Goal: Information Seeking & Learning: Check status

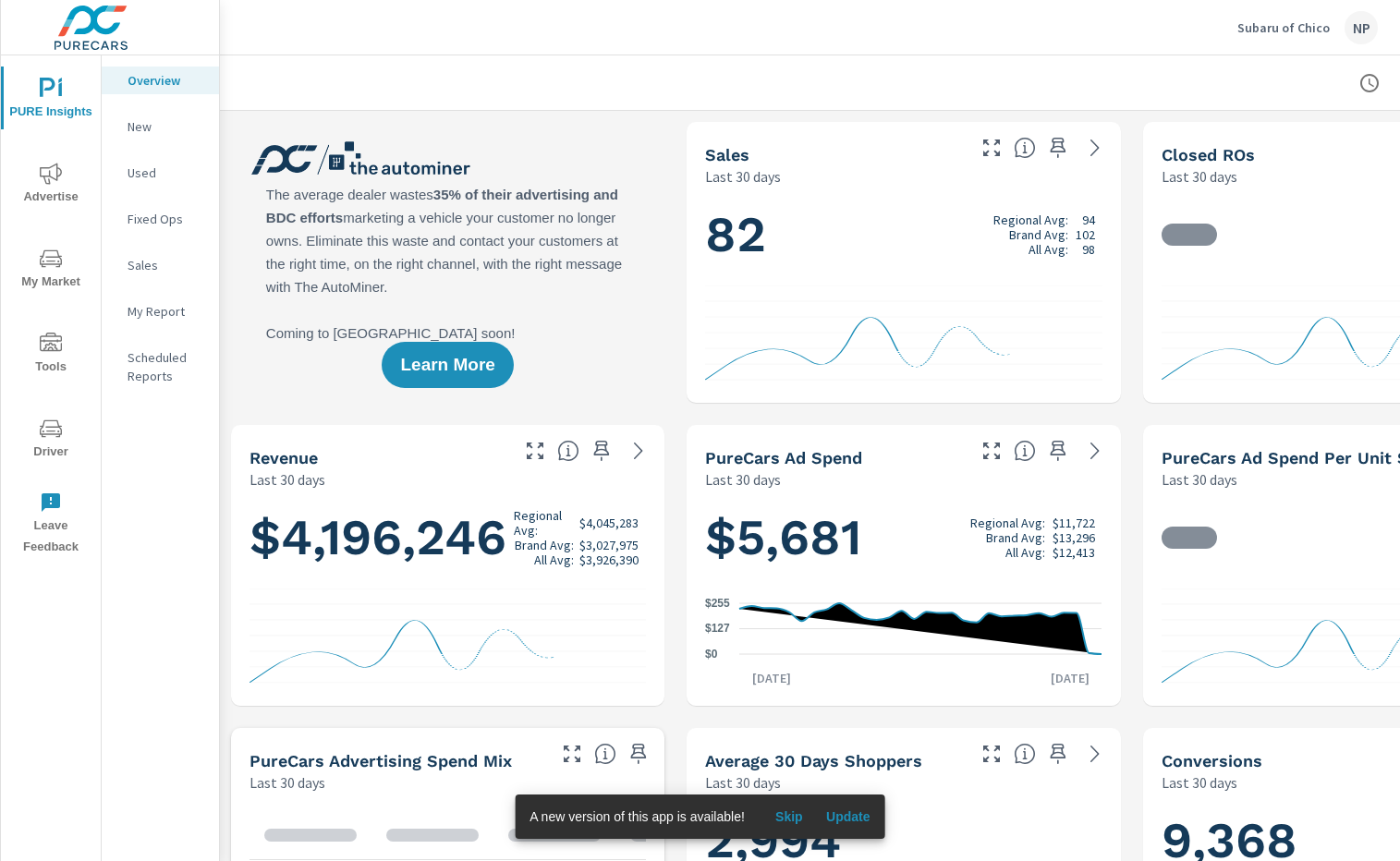
scroll to position [1, 0]
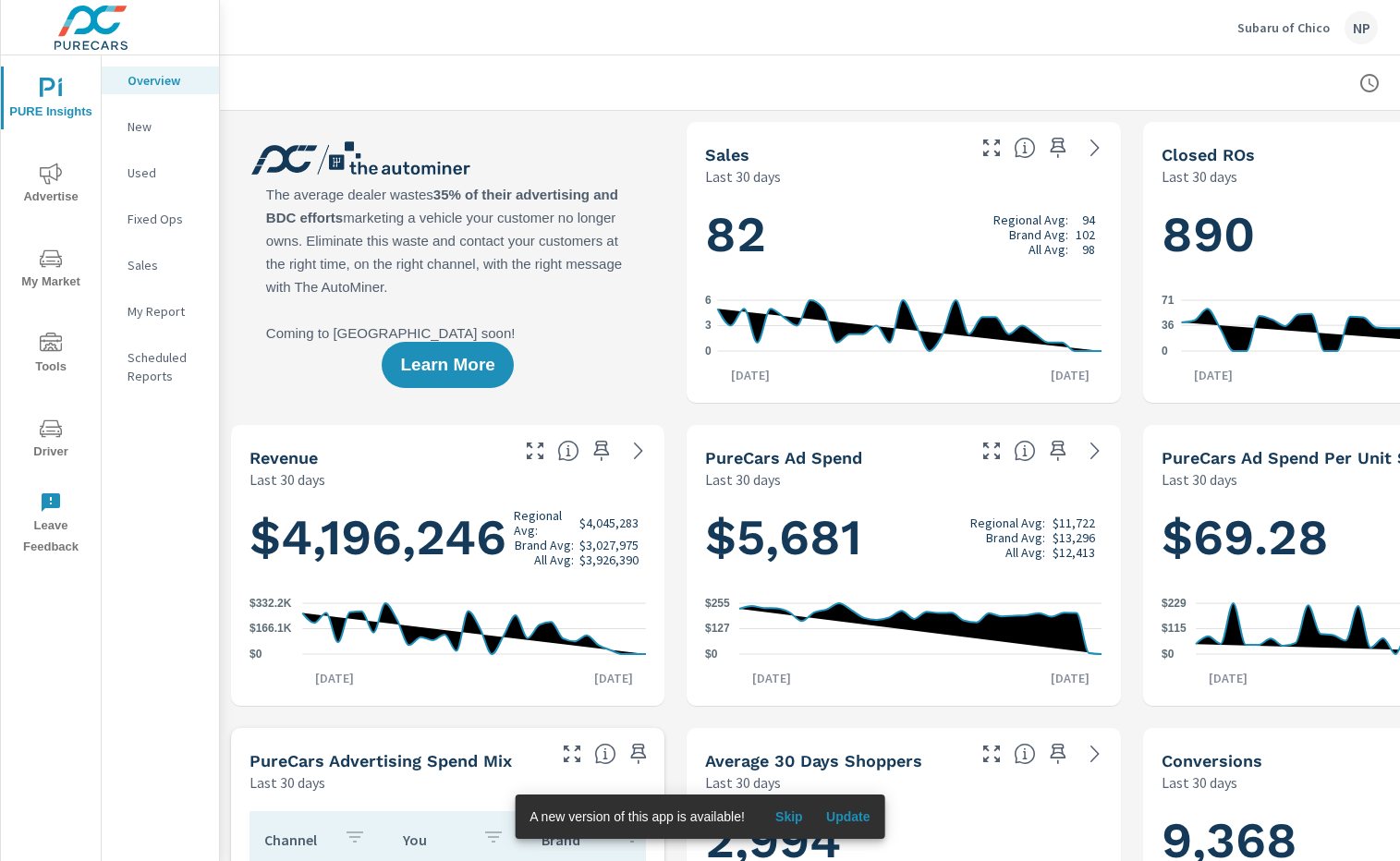
click at [59, 187] on span "Advertise" at bounding box center [51, 185] width 89 height 45
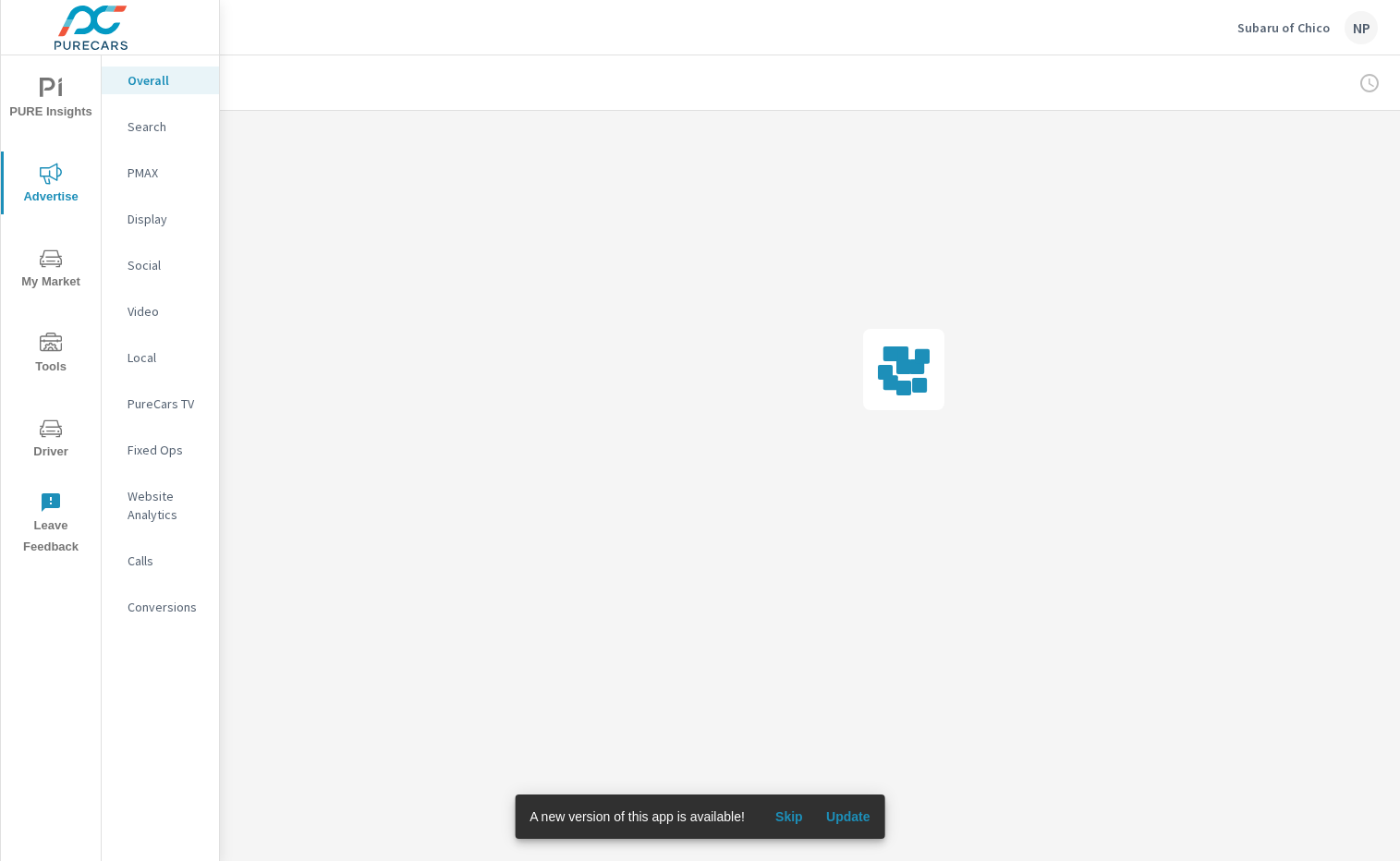
click at [146, 129] on p "Search" at bounding box center [165, 126] width 76 height 18
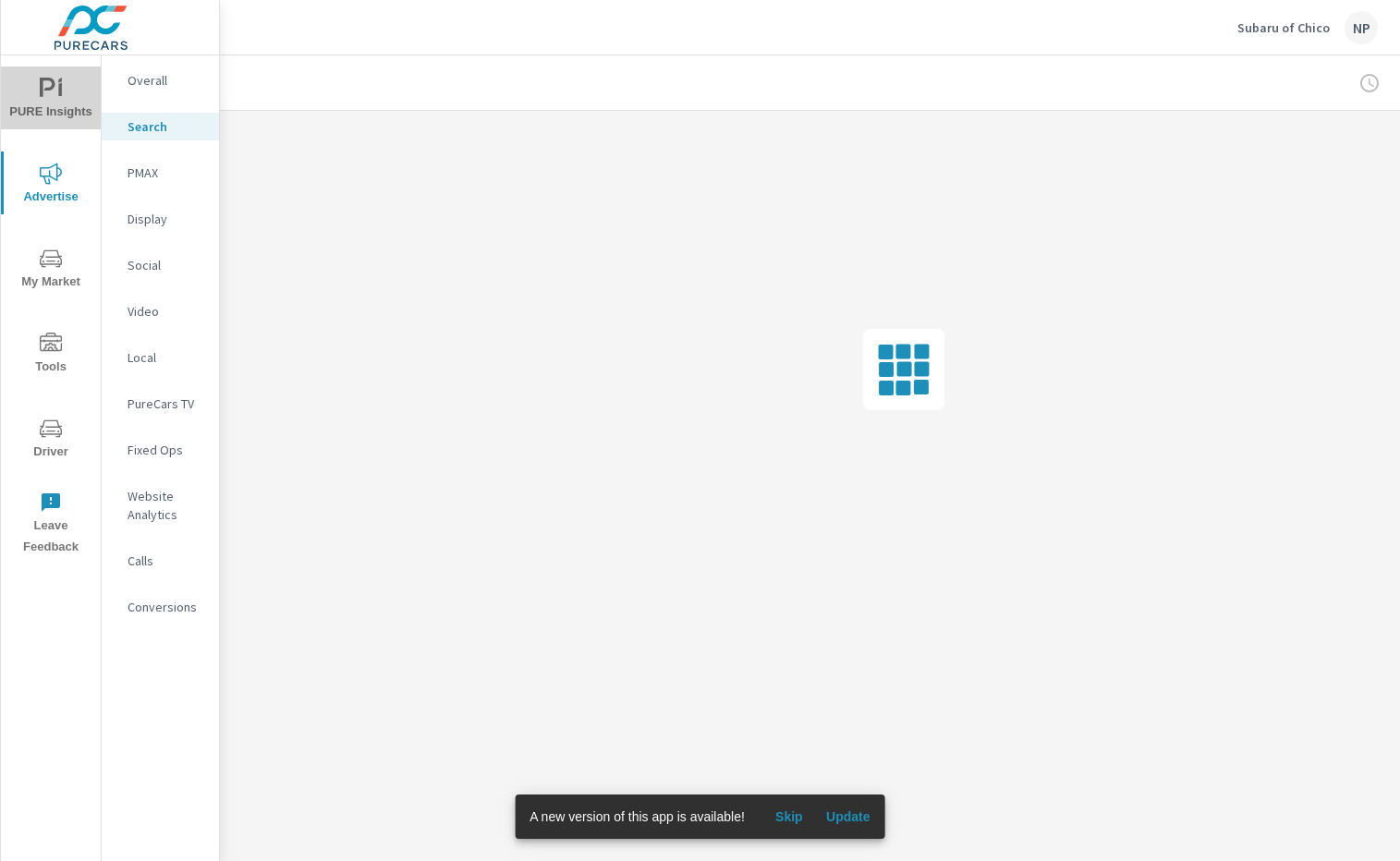
click at [49, 97] on icon "nav menu" at bounding box center [50, 88] width 22 height 22
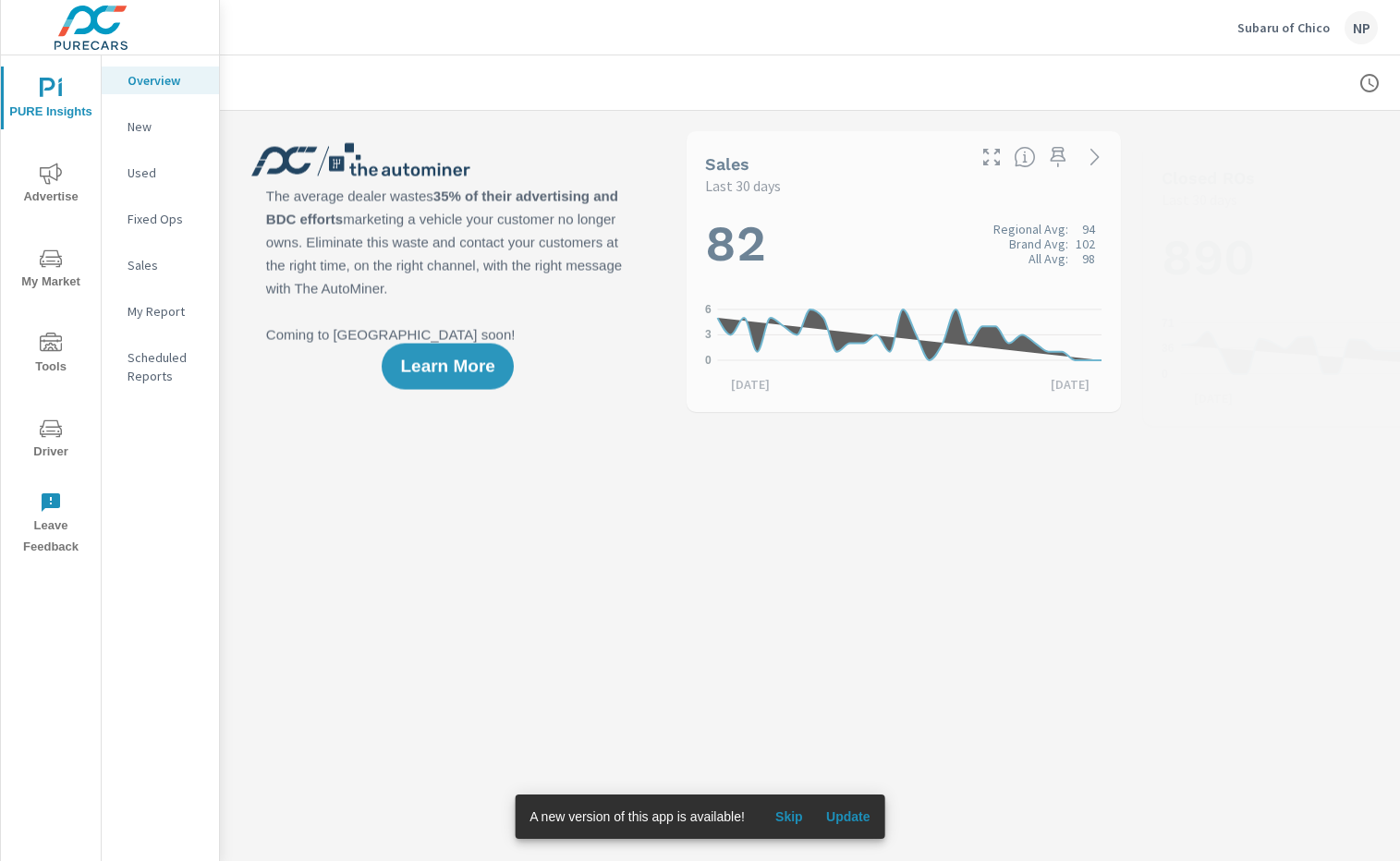
scroll to position [1, 0]
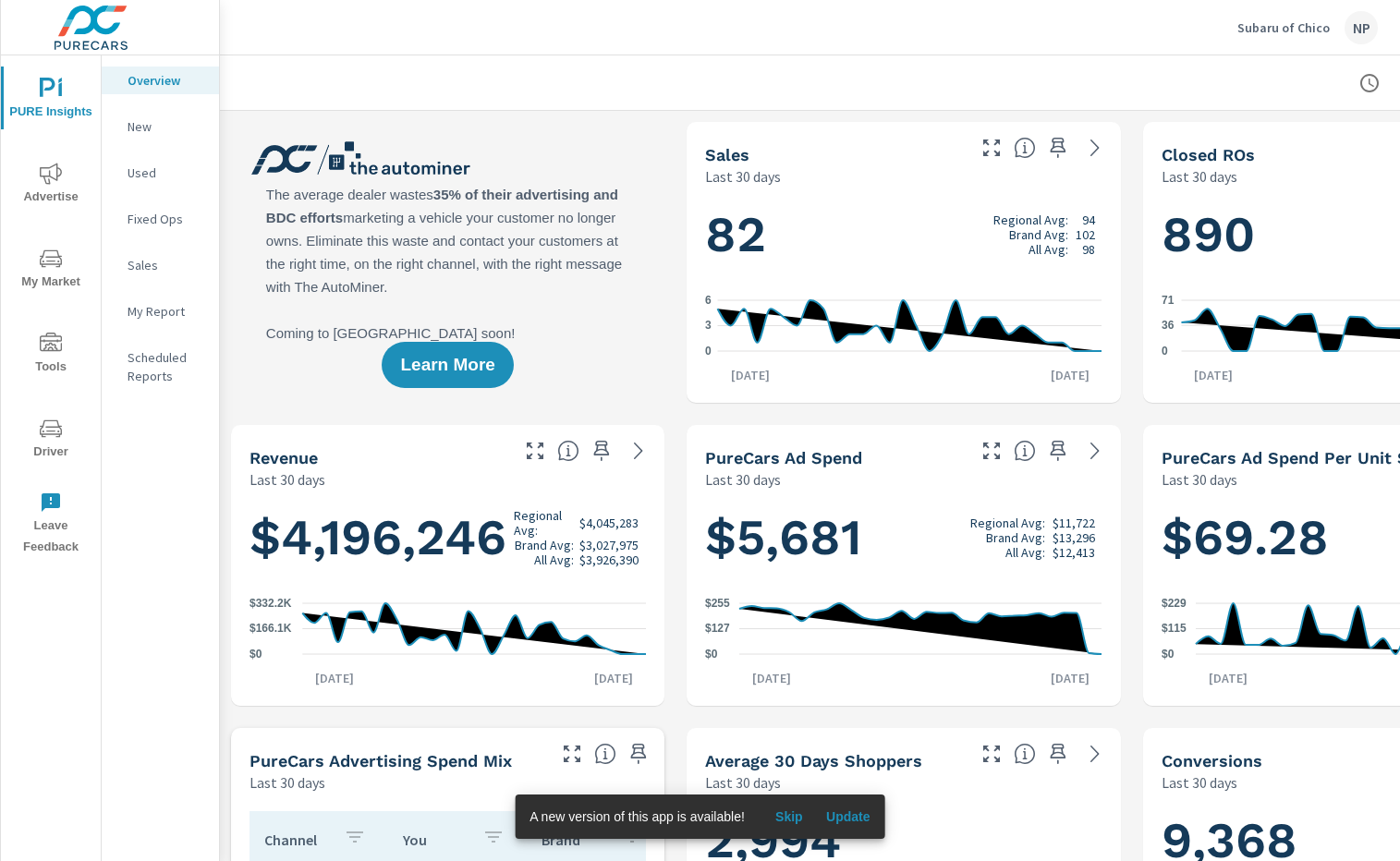
click at [71, 167] on span "Advertise" at bounding box center [51, 185] width 89 height 45
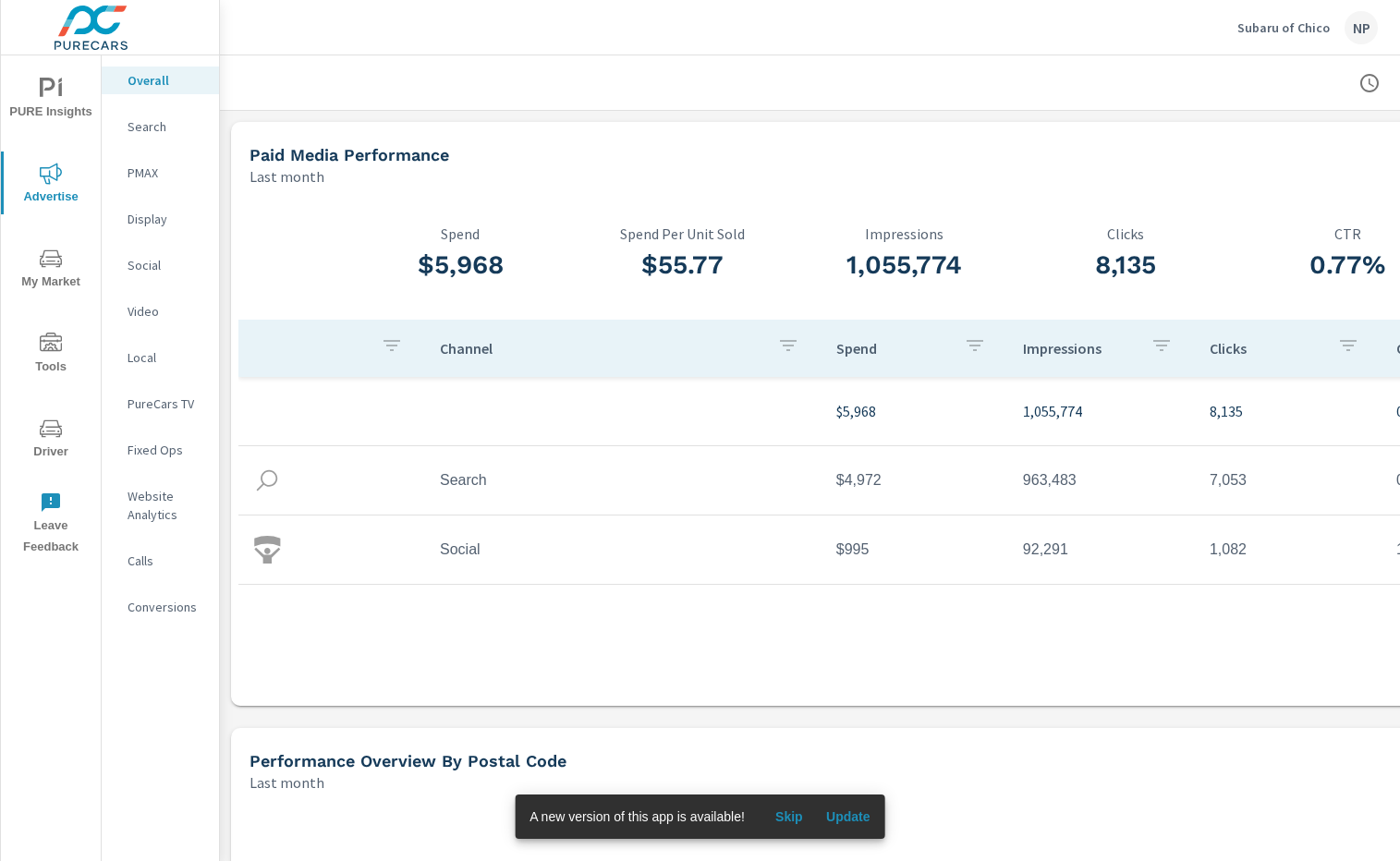
click at [162, 499] on p "Website Analytics" at bounding box center [165, 505] width 76 height 37
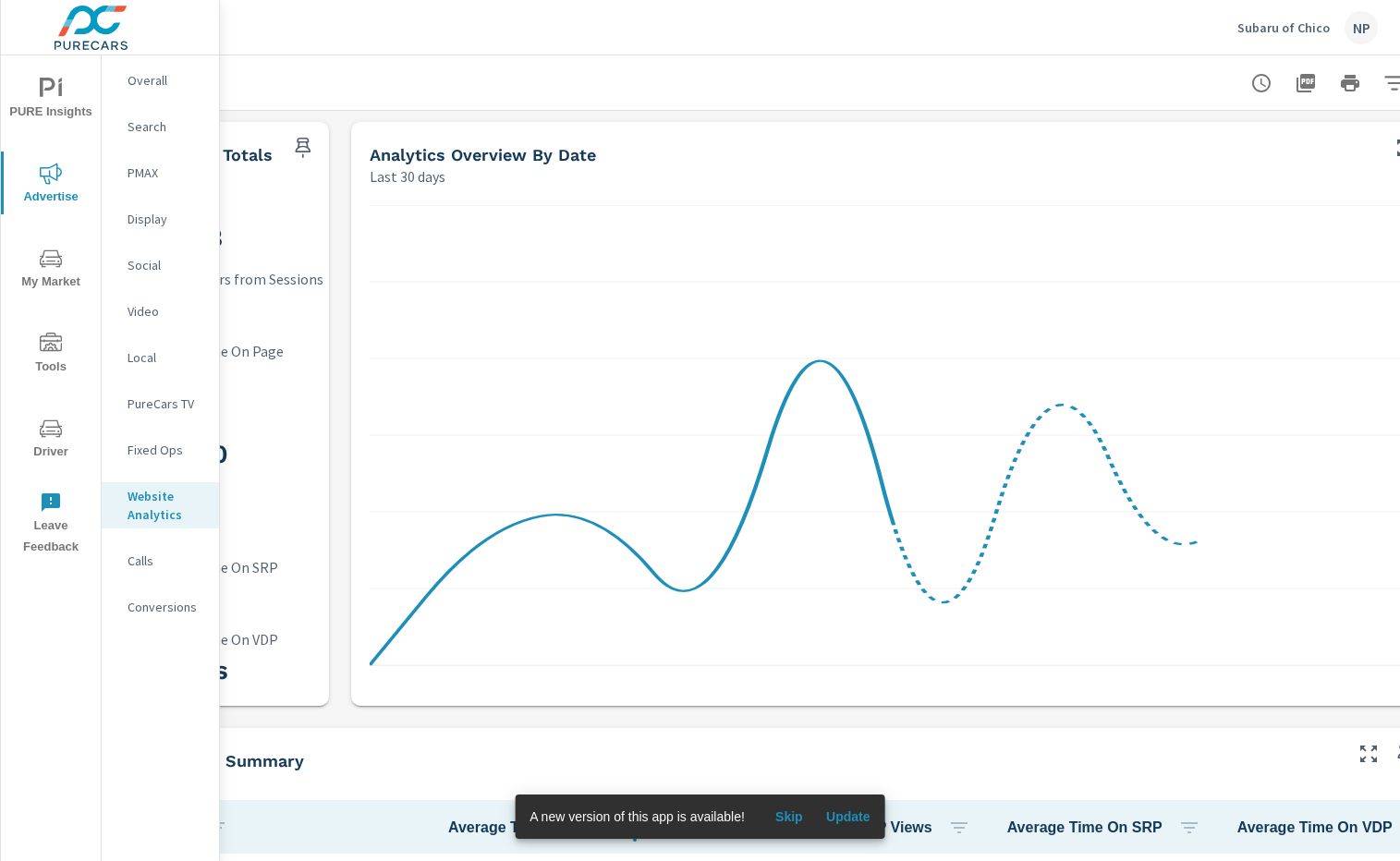
scroll to position [0, 187]
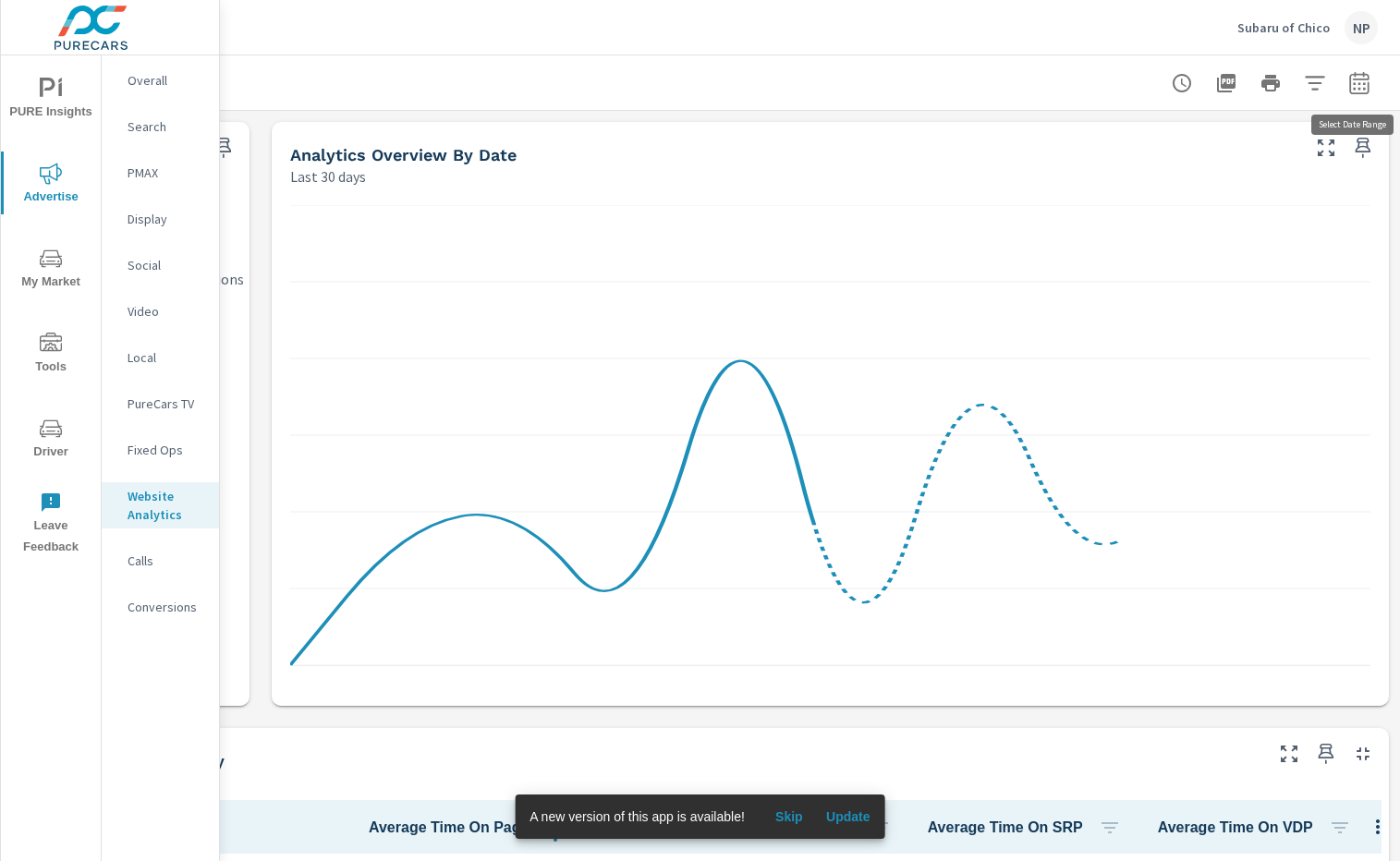
click at [1367, 81] on icon "button" at bounding box center [1358, 82] width 19 height 22
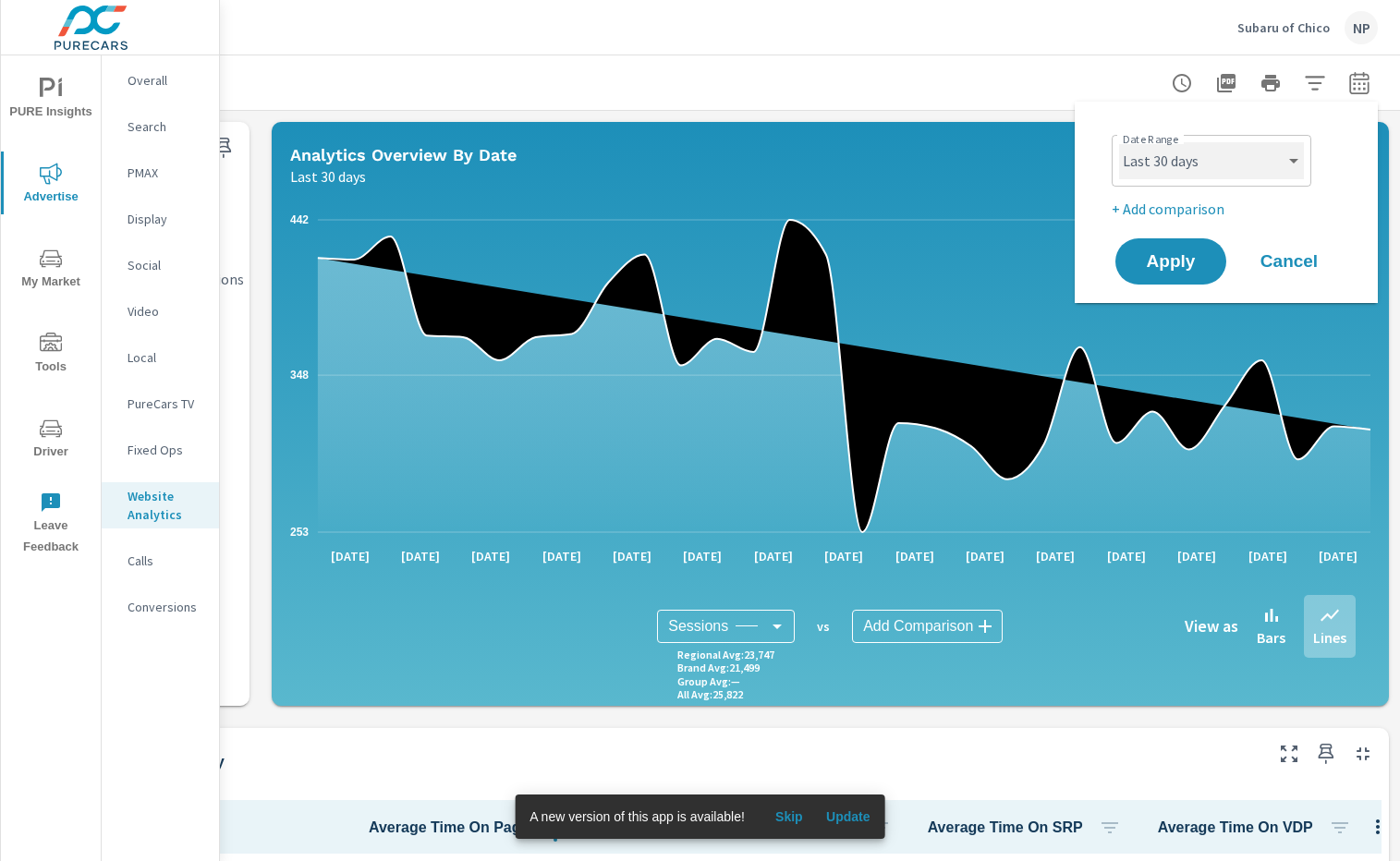
click at [1219, 166] on select "Custom [DATE] Last week Last 7 days Last 14 days Last 30 days Last 45 days Last…" at bounding box center [1211, 160] width 185 height 37
select select "Month to date"
click at [1185, 215] on p "+ Add comparison" at bounding box center [1229, 209] width 237 height 22
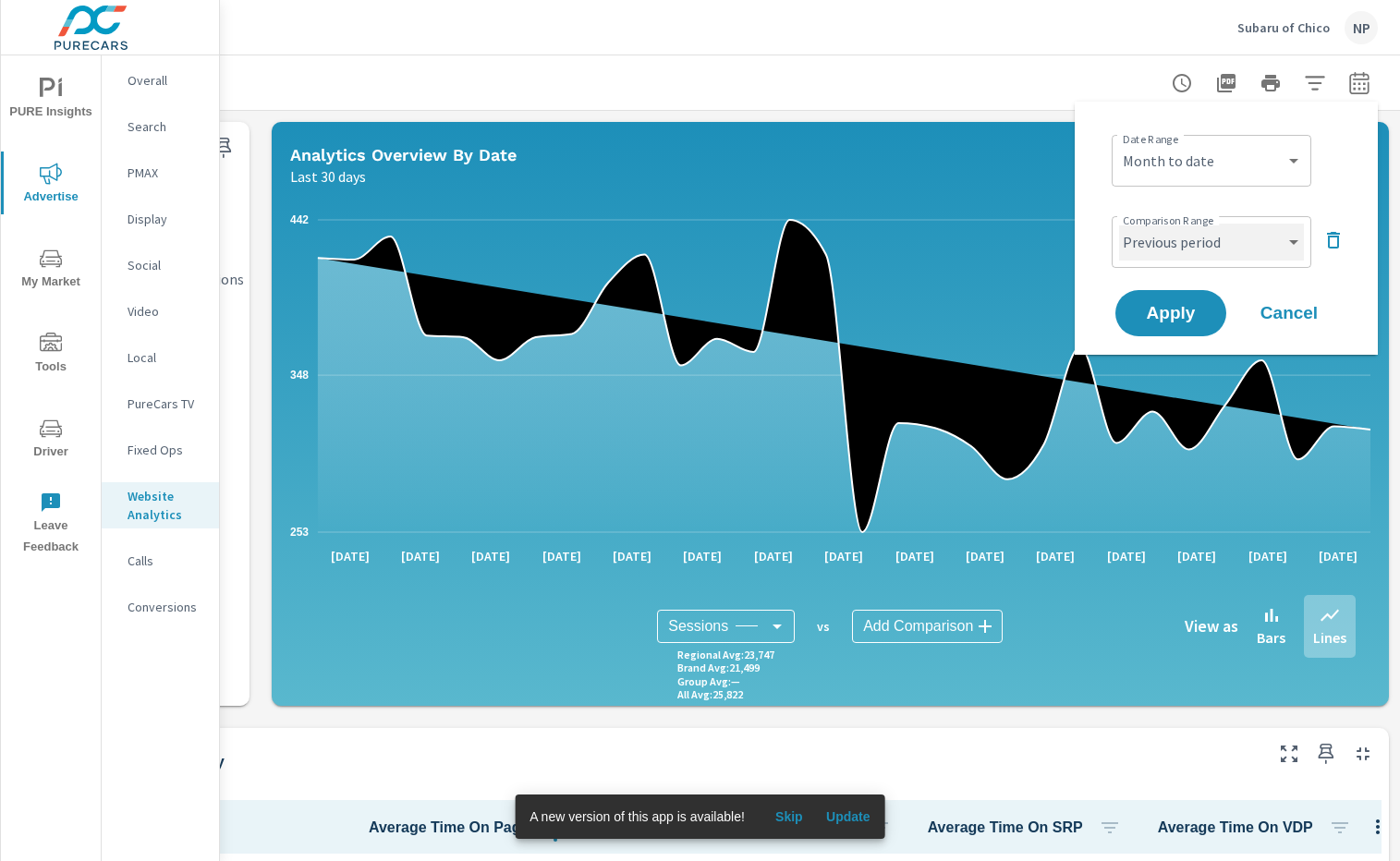
click at [1192, 241] on select "Custom Previous period Previous month Previous year" at bounding box center [1211, 242] width 185 height 37
click at [1243, 239] on select "Custom Previous period Previous month Previous year" at bounding box center [1211, 242] width 185 height 37
select select "custom"
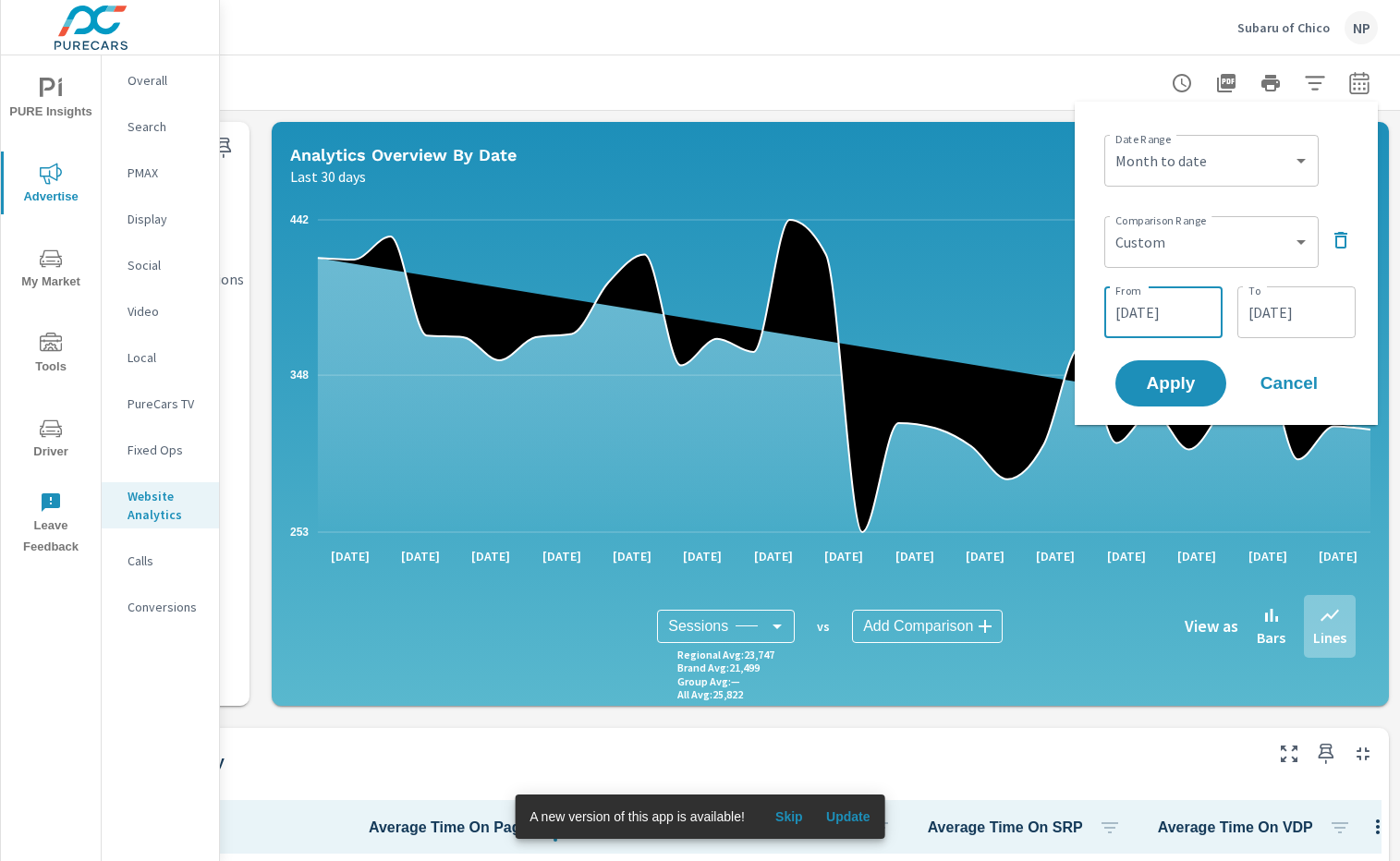
click at [1165, 305] on input "[DATE]" at bounding box center [1162, 312] width 103 height 37
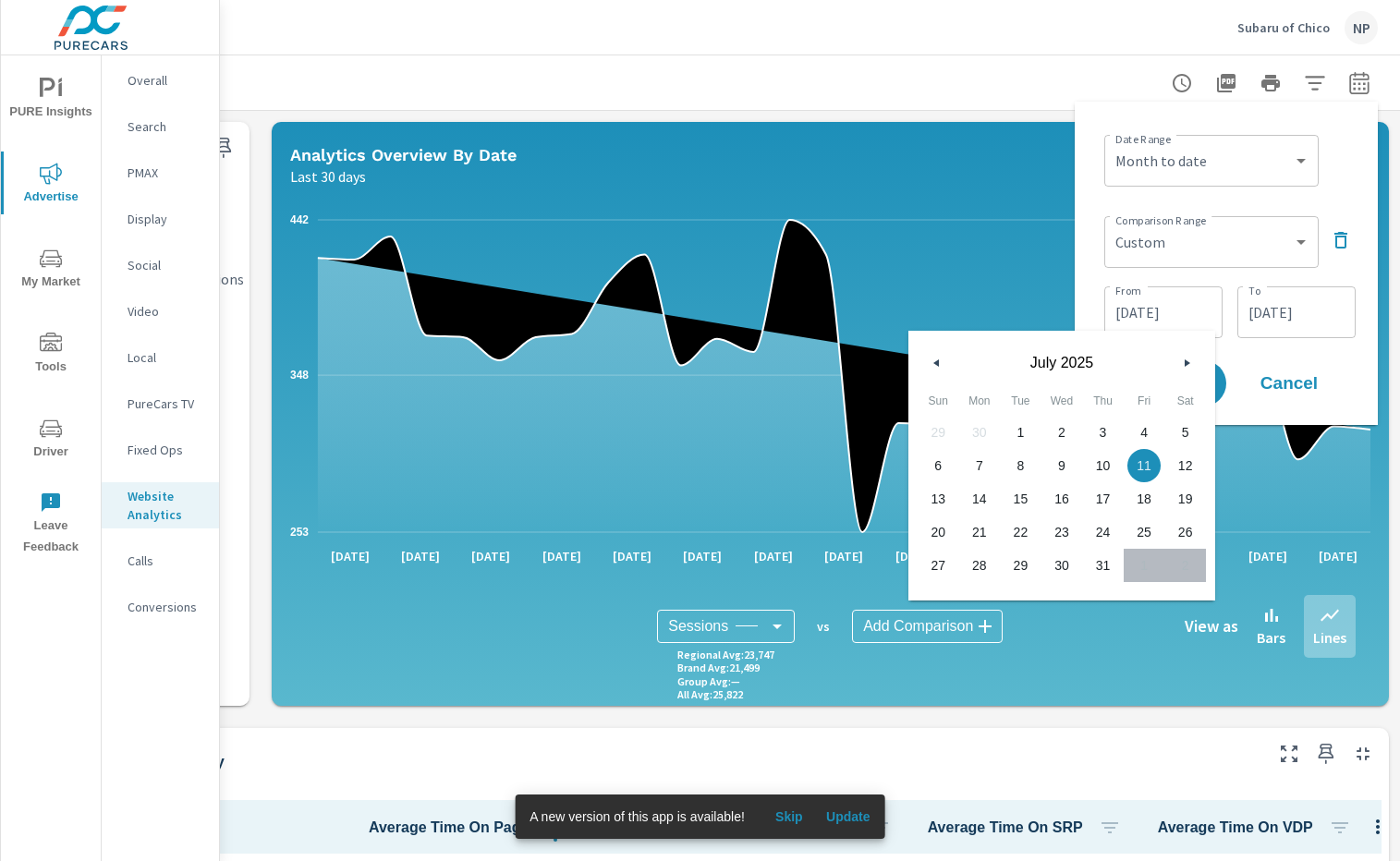
drag, startPoint x: 1016, startPoint y: 430, endPoint x: 1131, endPoint y: 400, distance: 118.8
click at [1018, 430] on span "1" at bounding box center [1020, 432] width 42 height 24
type input "[DATE]"
click at [1262, 318] on input "[DATE]" at bounding box center [1296, 312] width 103 height 37
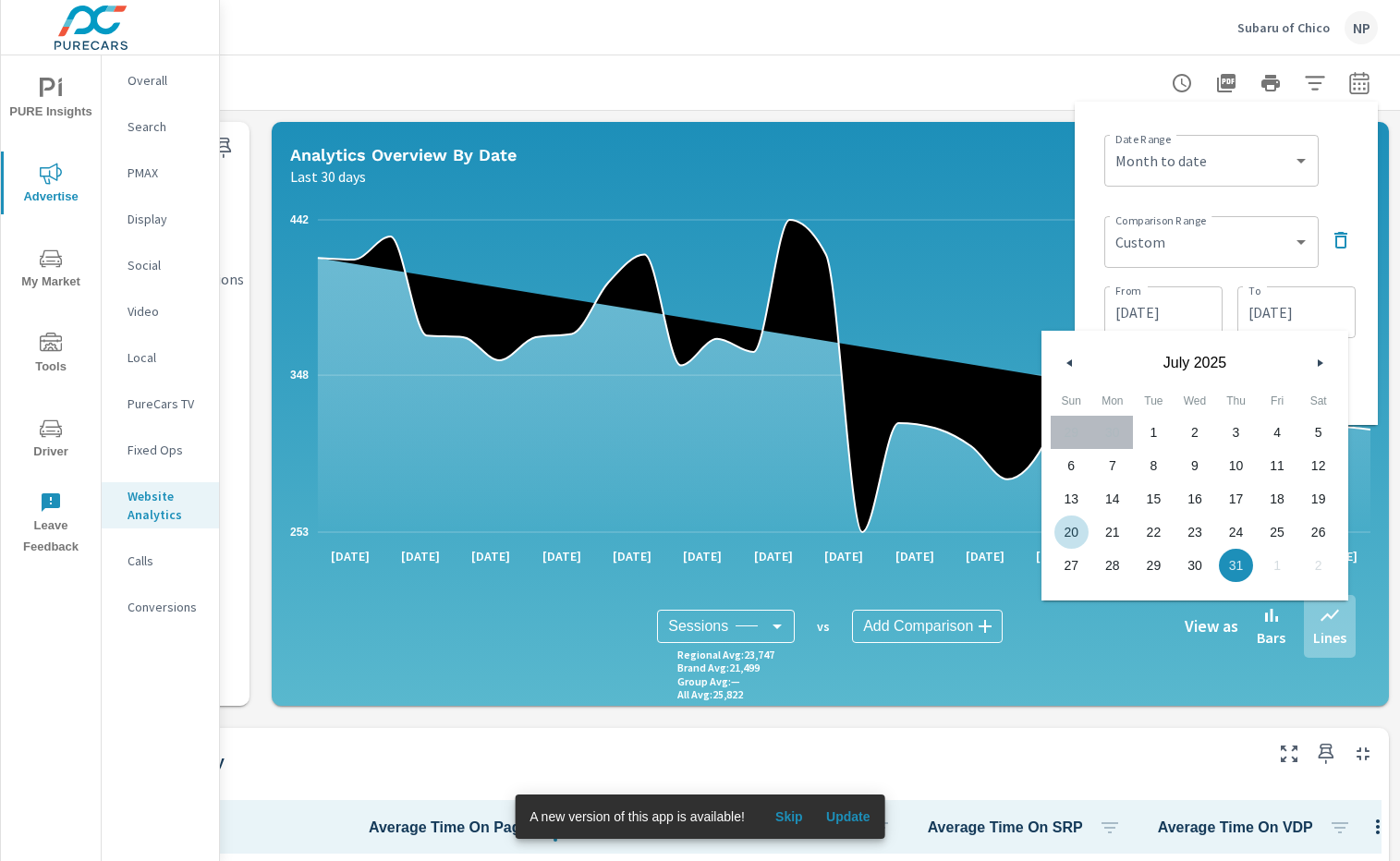
click at [1071, 525] on span "20" at bounding box center [1071, 531] width 42 height 24
type input "[DATE]"
click at [1225, 280] on div "From [DATE] From To [DATE] To" at bounding box center [1230, 310] width 251 height 63
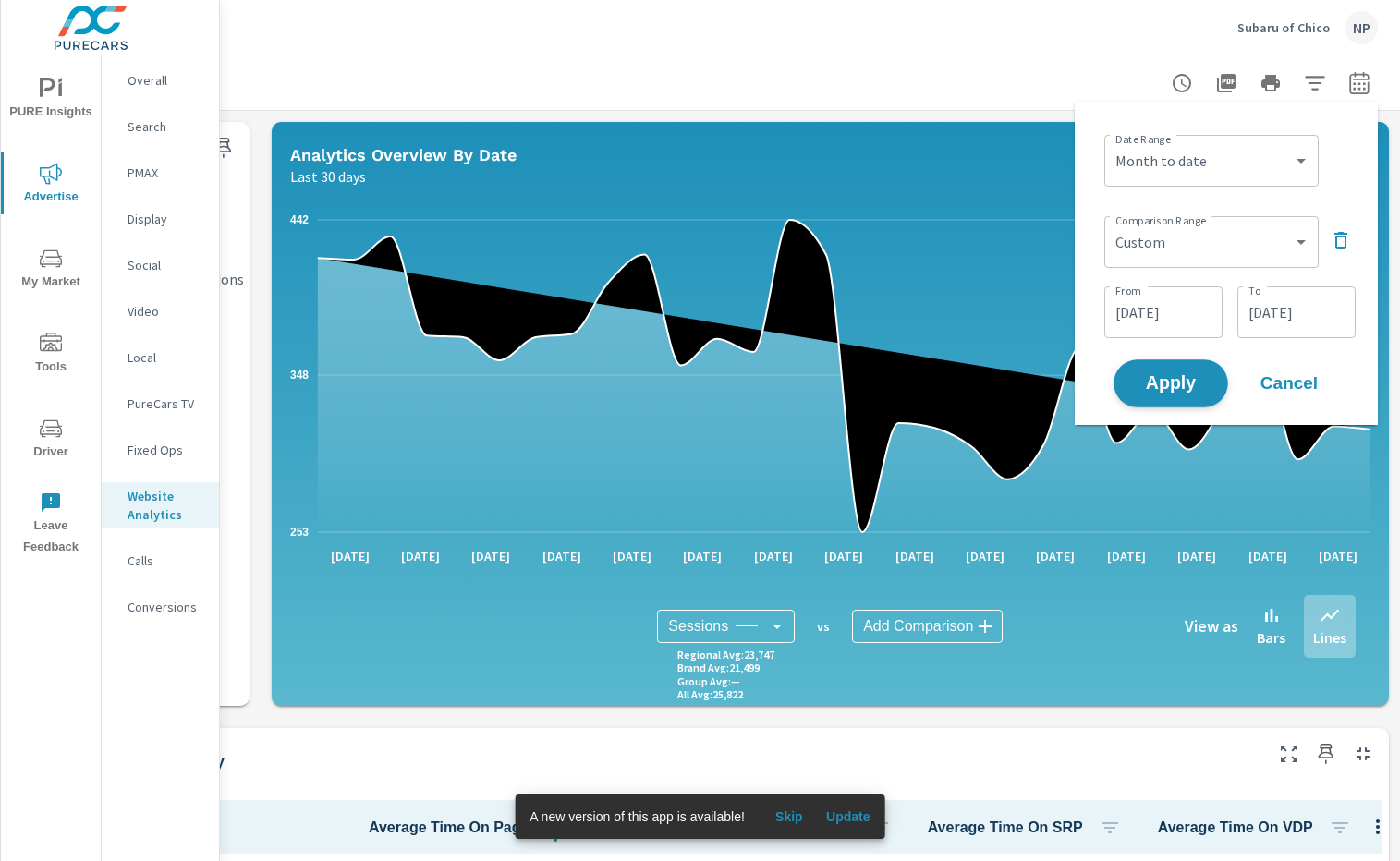
click at [1189, 397] on button "Apply" at bounding box center [1170, 384] width 115 height 48
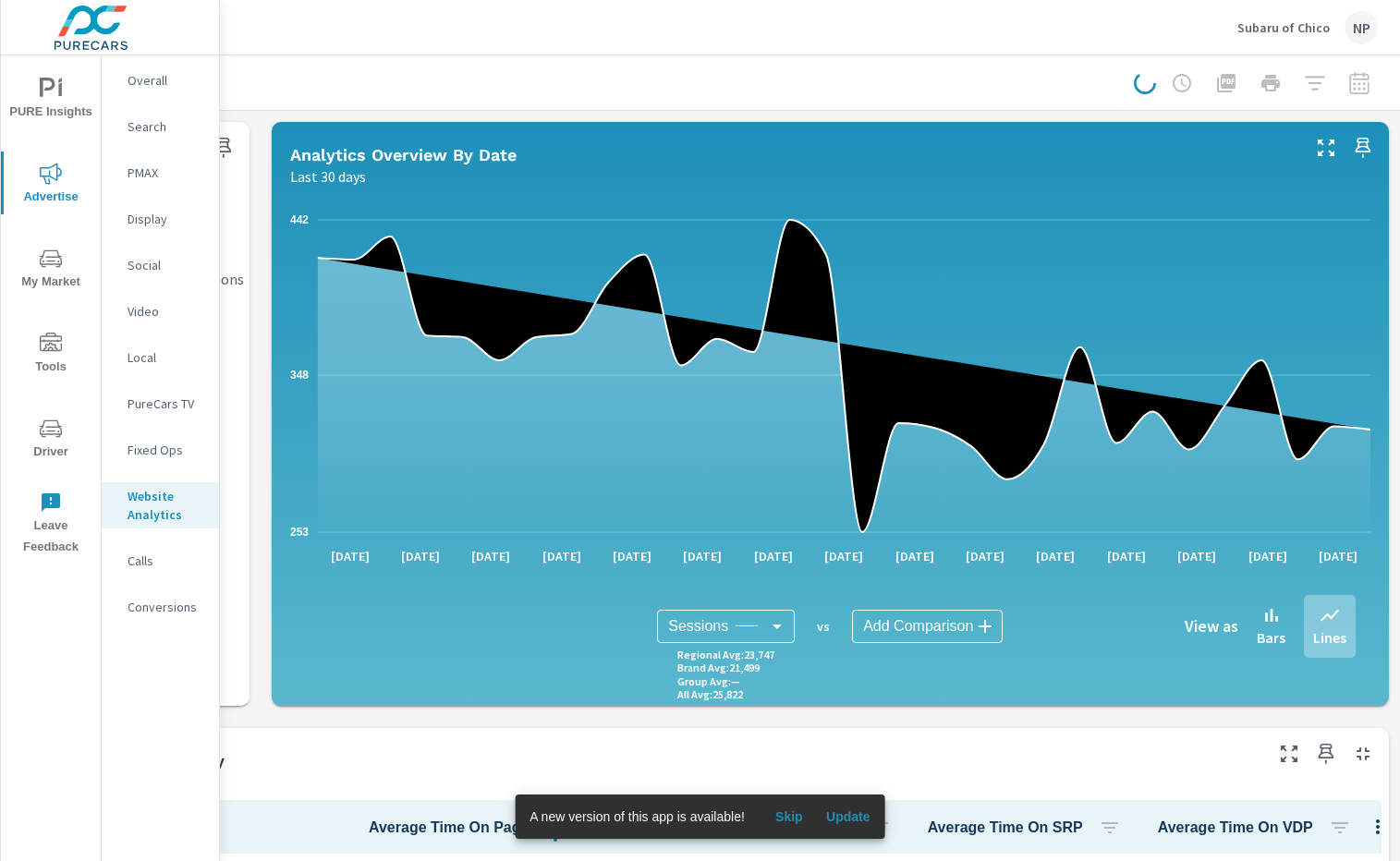
scroll to position [0, 0]
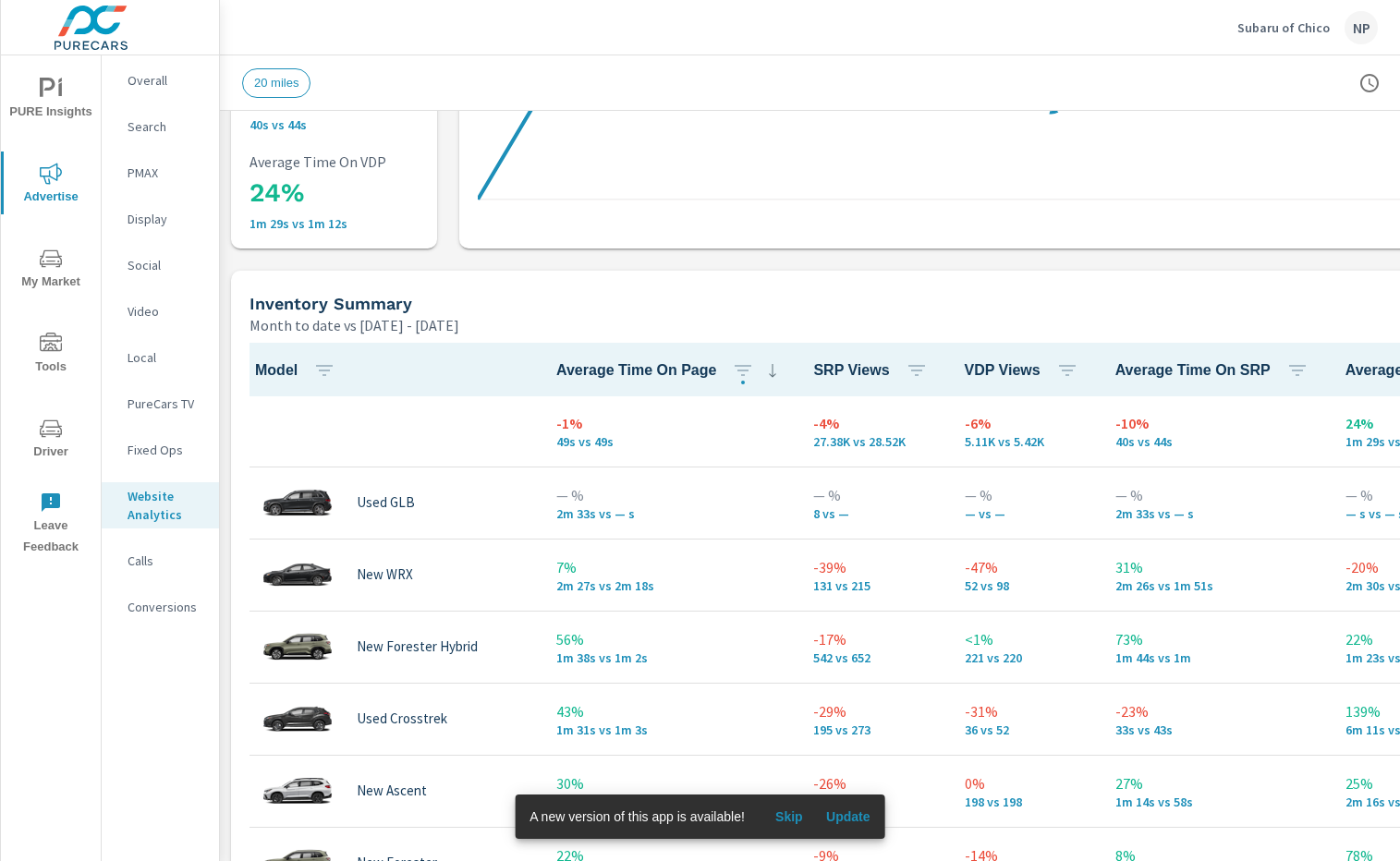
scroll to position [708, 0]
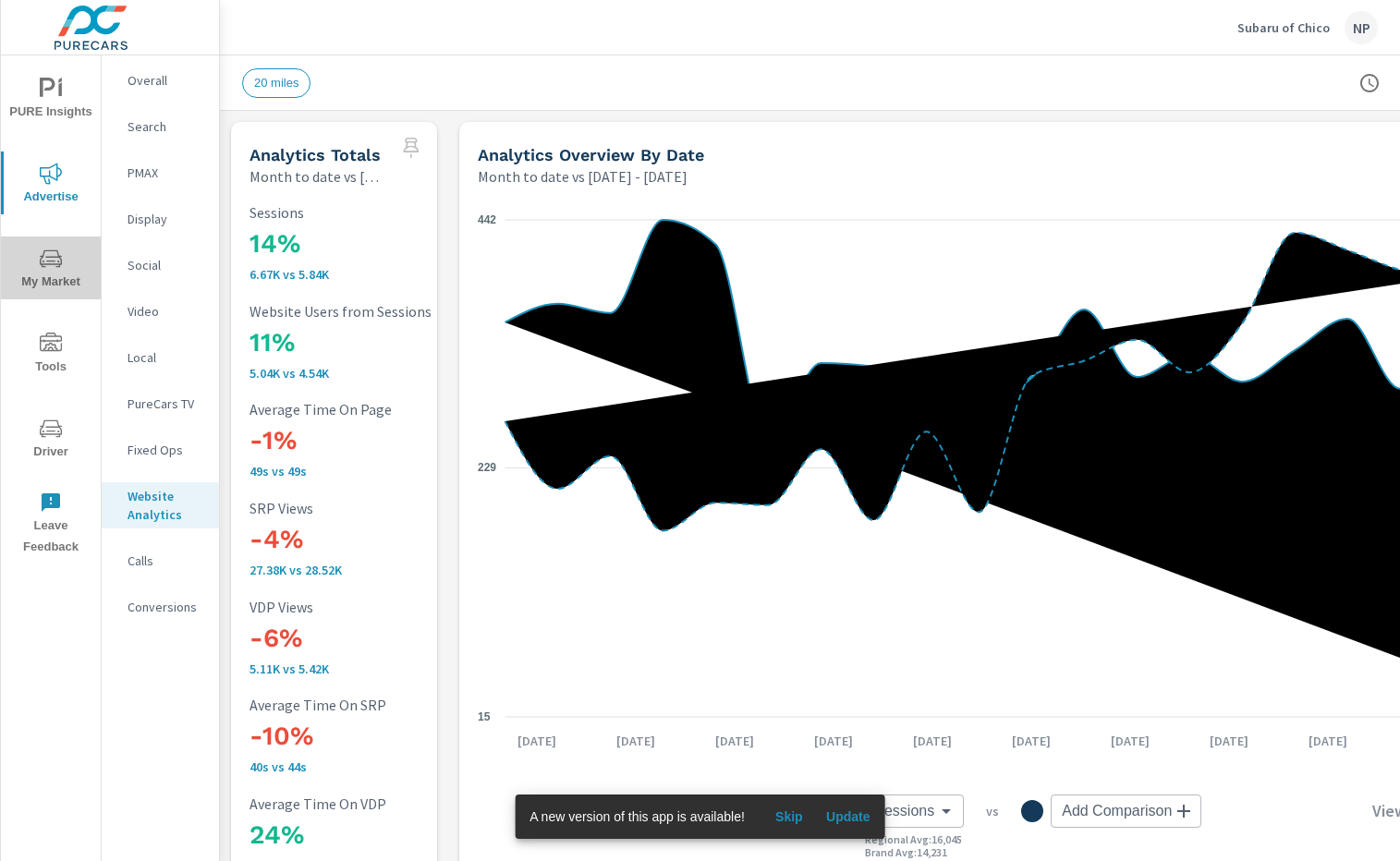
click at [46, 270] on span "My Market" at bounding box center [51, 270] width 89 height 45
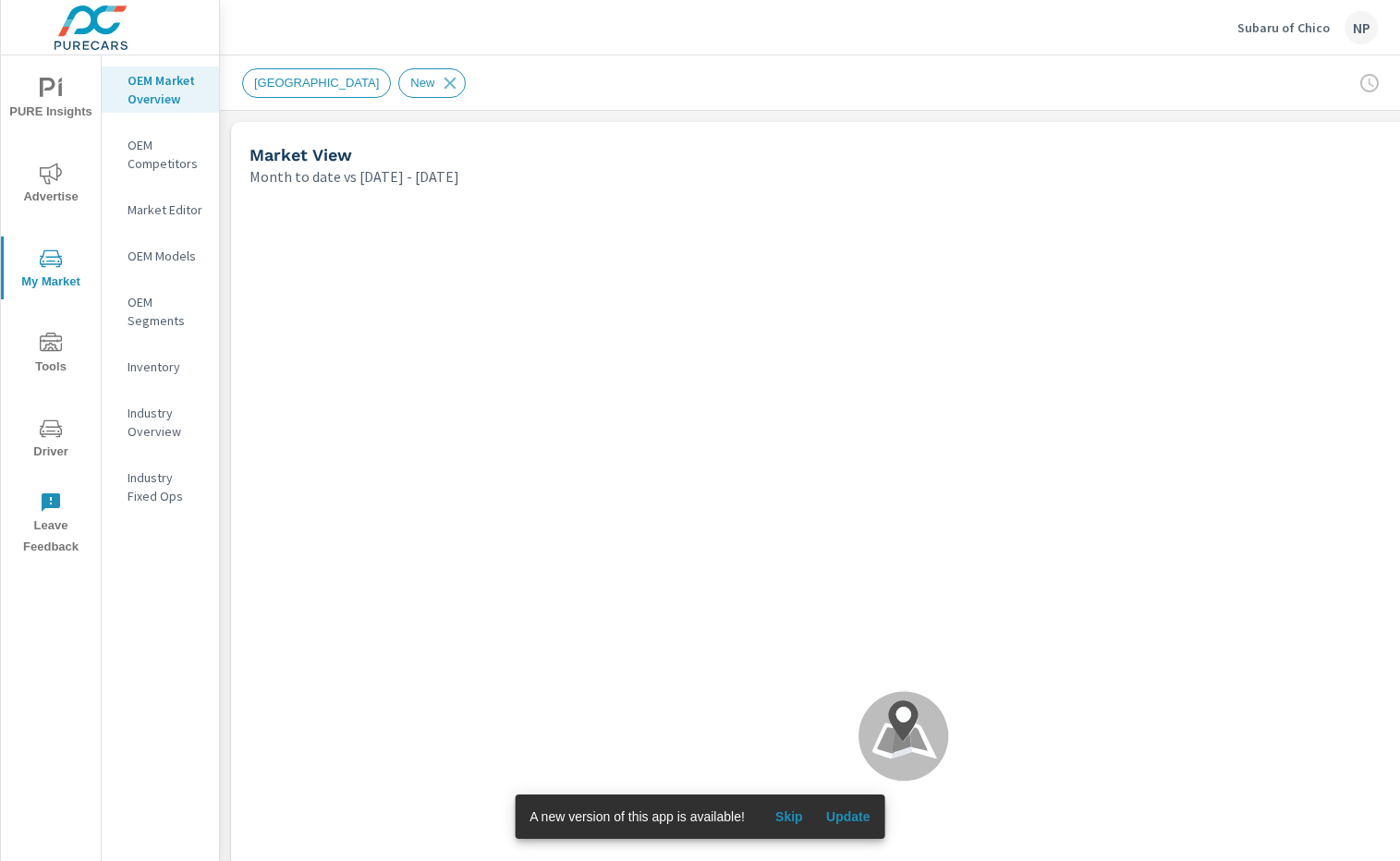
click at [627, 74] on div "[GEOGRAPHIC_DATA] New" at bounding box center [775, 83] width 1065 height 30
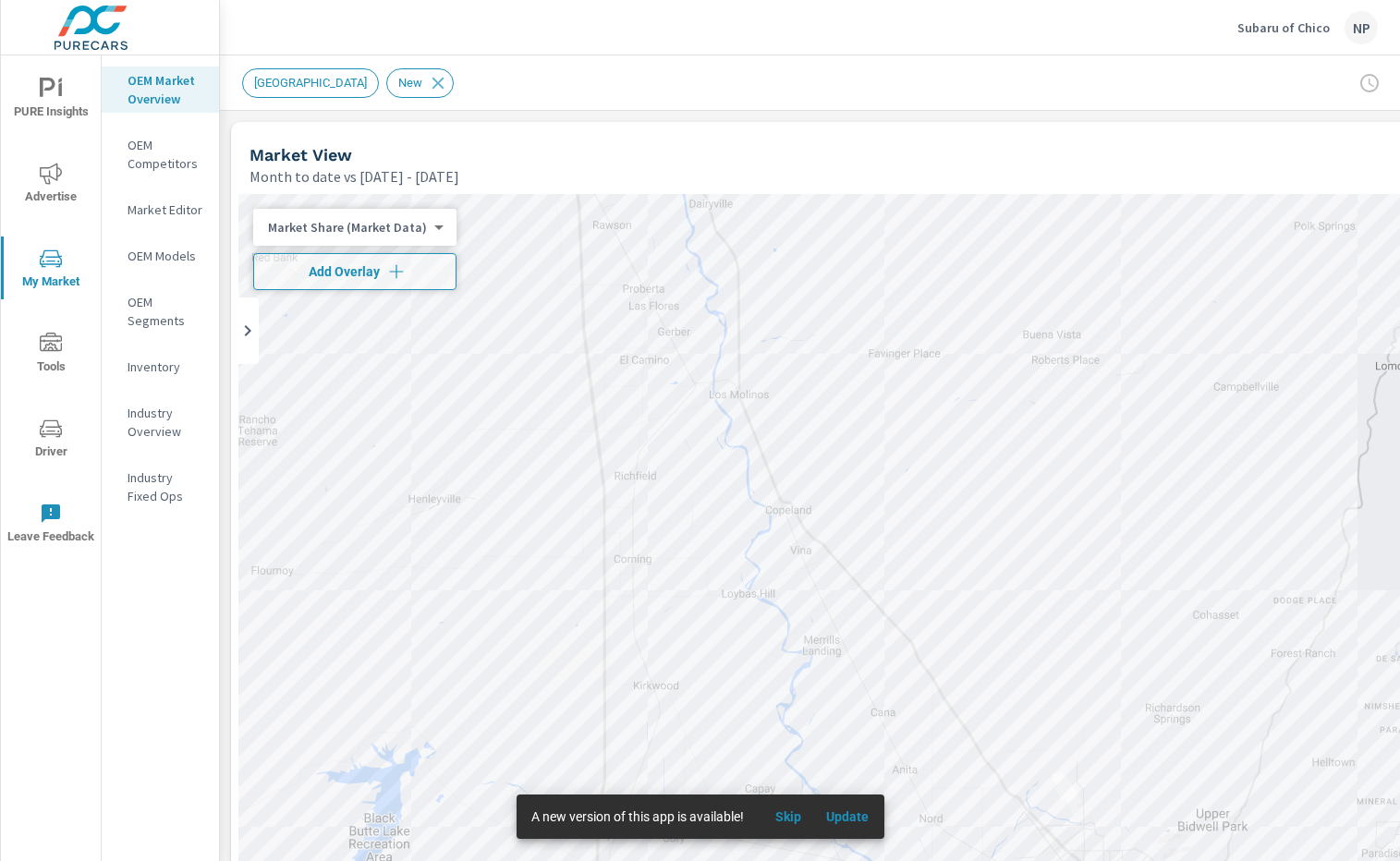
drag, startPoint x: 757, startPoint y: 508, endPoint x: 818, endPoint y: 369, distance: 151.8
click at [818, 369] on div at bounding box center [903, 707] width 1330 height 1027
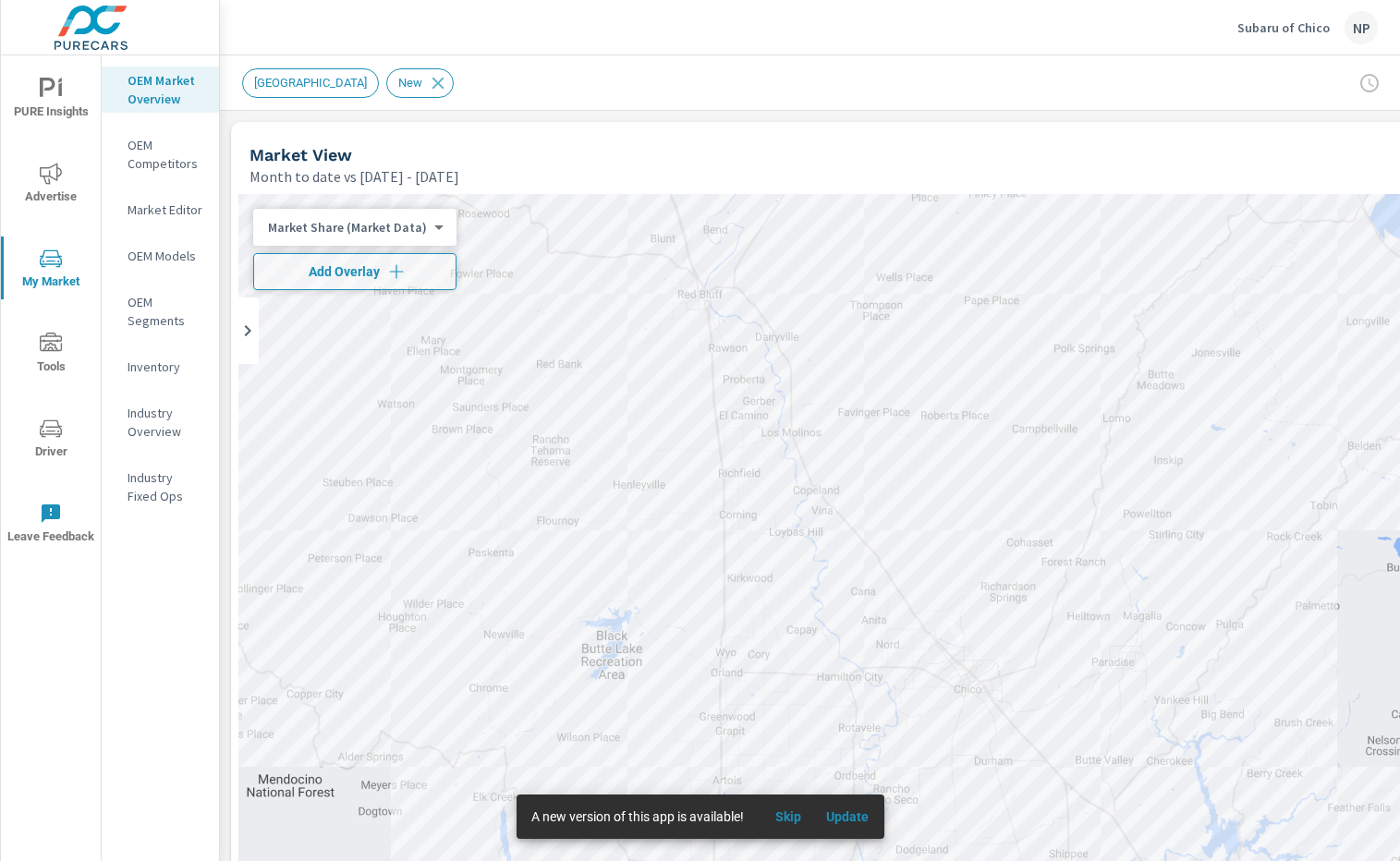
drag, startPoint x: 818, startPoint y: 367, endPoint x: 831, endPoint y: 421, distance: 55.5
click at [831, 421] on div at bounding box center [903, 707] width 1330 height 1027
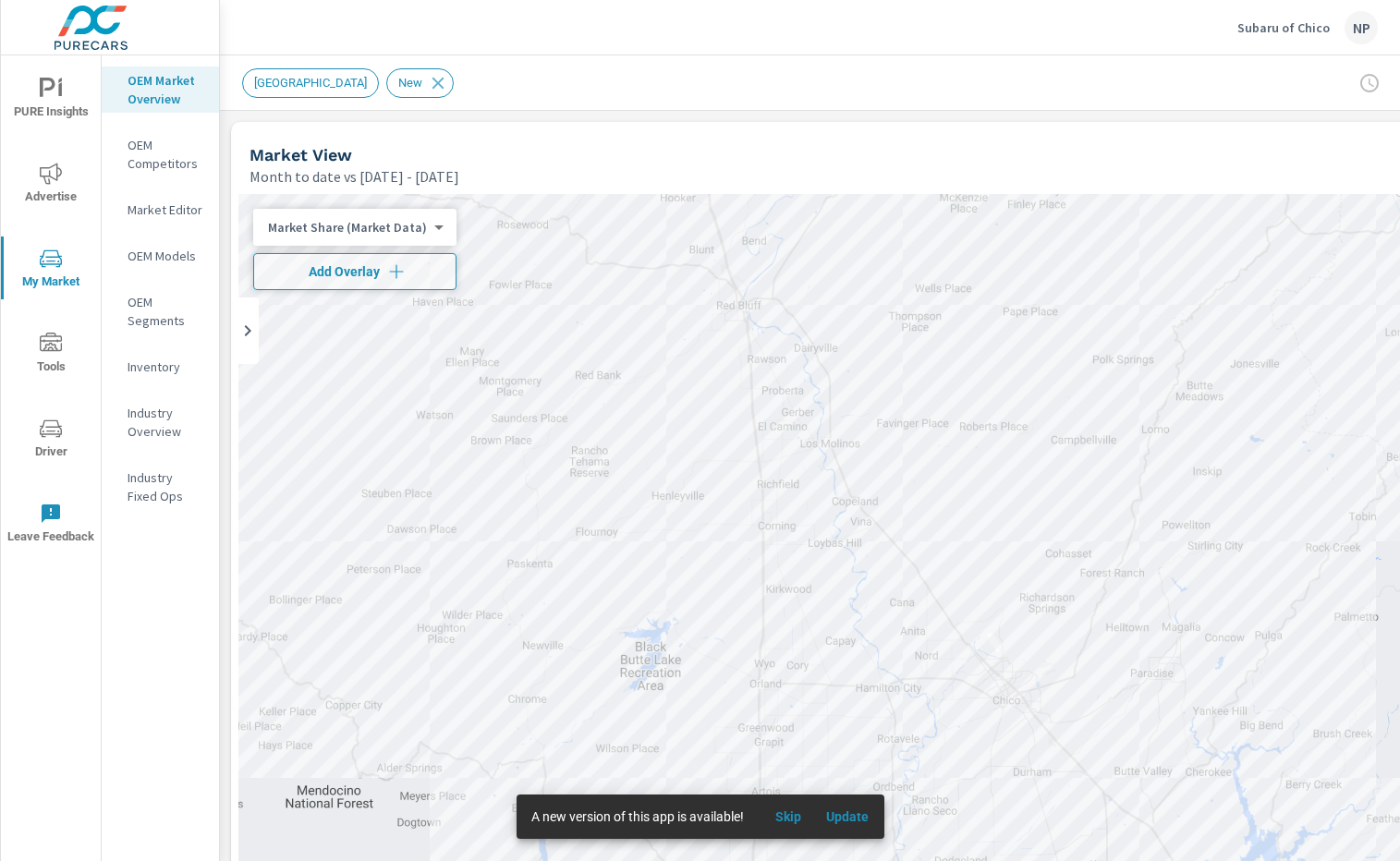
drag, startPoint x: 835, startPoint y: 416, endPoint x: 876, endPoint y: 427, distance: 42.4
click at [876, 427] on div at bounding box center [903, 707] width 1330 height 1027
click at [60, 178] on icon "nav menu" at bounding box center [50, 173] width 22 height 22
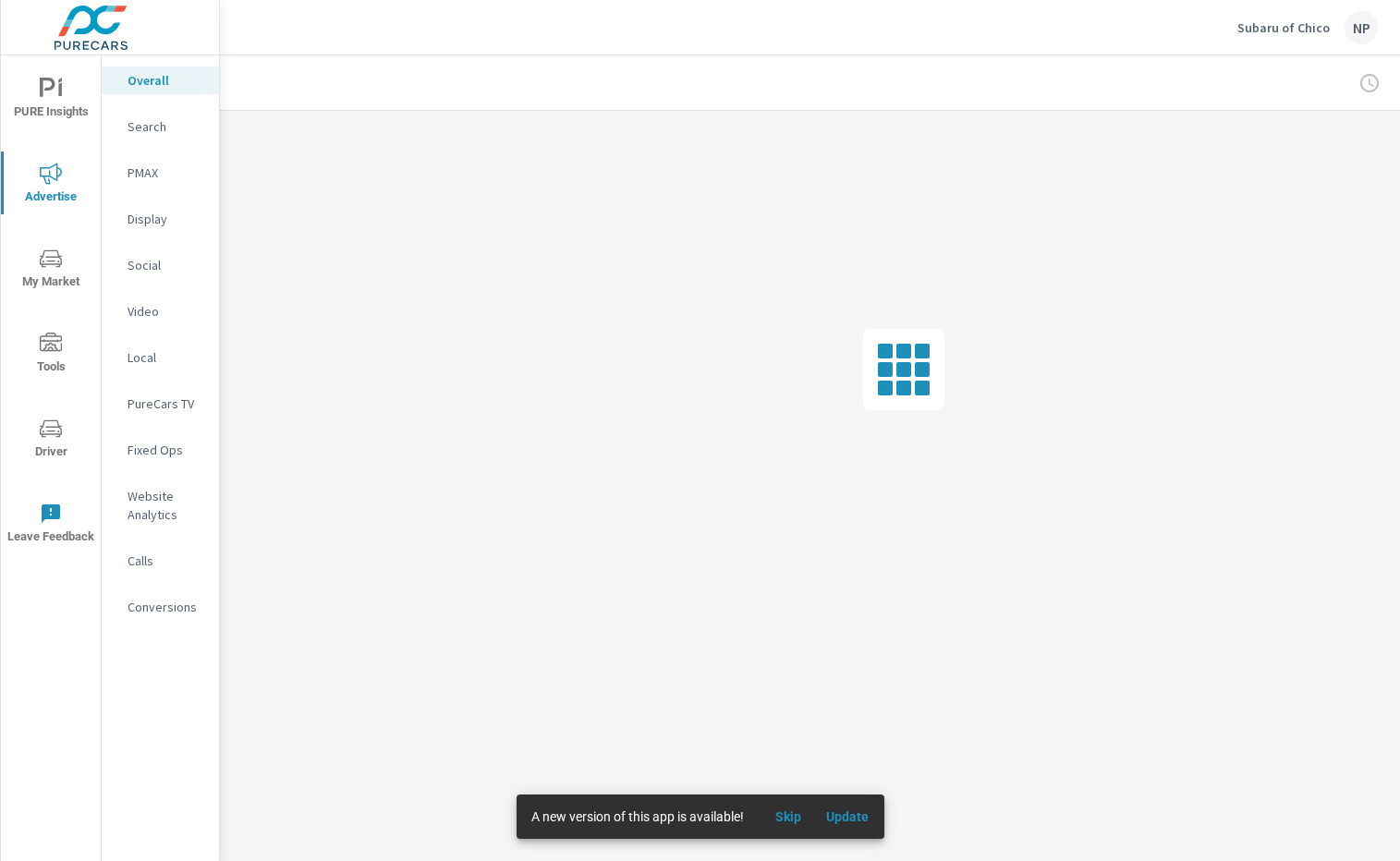
click at [157, 603] on p "Conversions" at bounding box center [165, 607] width 76 height 18
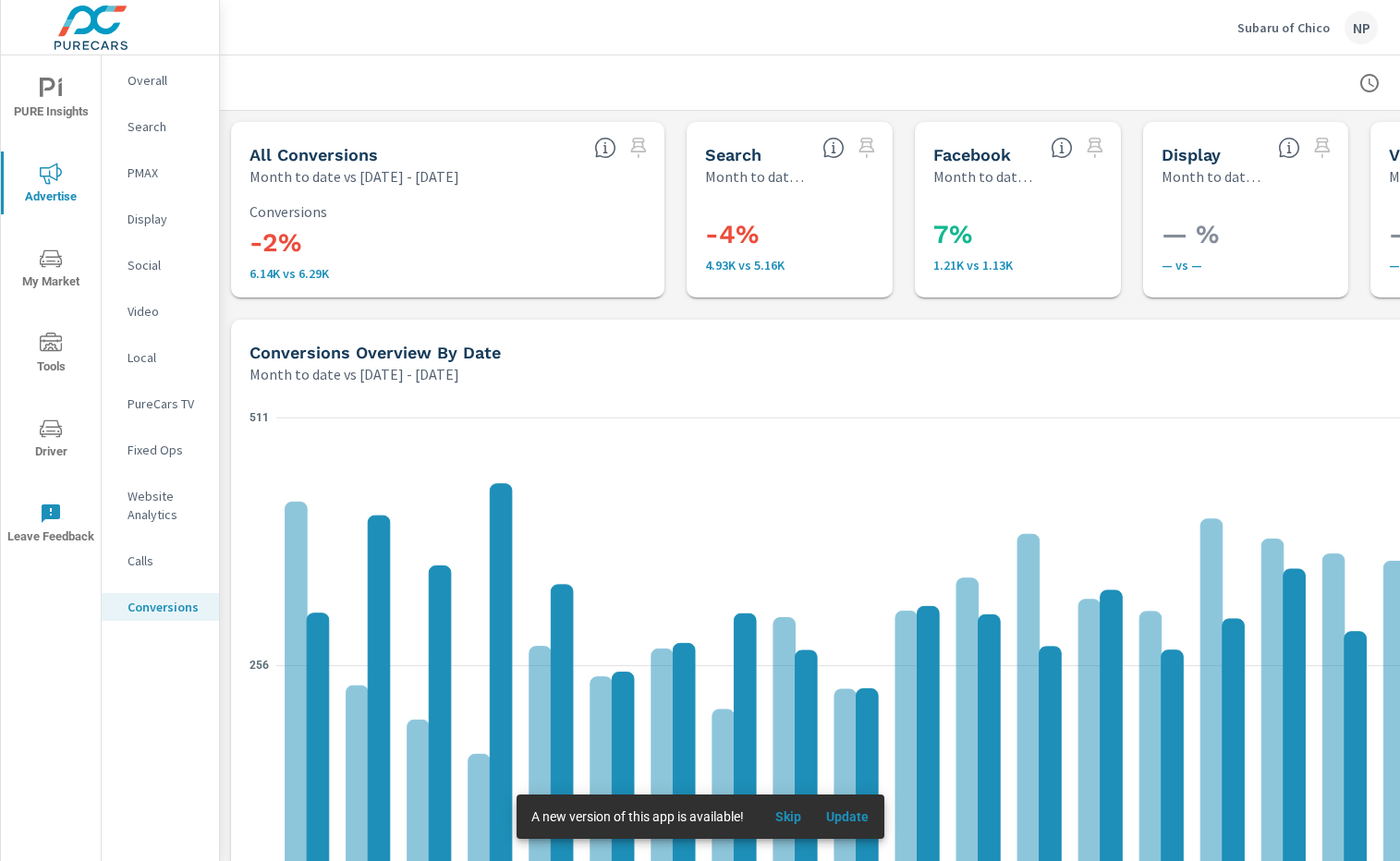
click at [147, 167] on p "PMAX" at bounding box center [165, 172] width 76 height 18
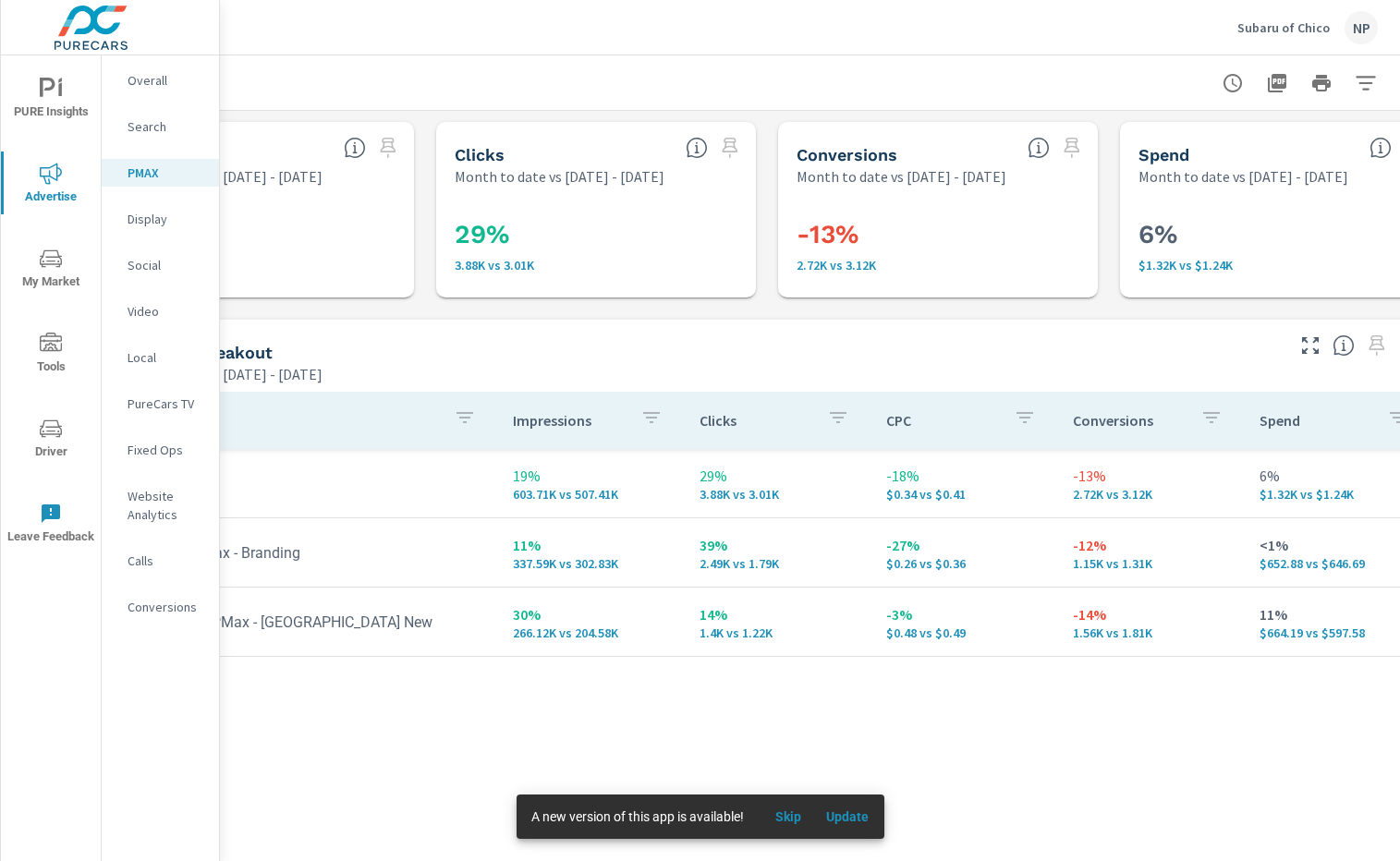
scroll to position [0, 187]
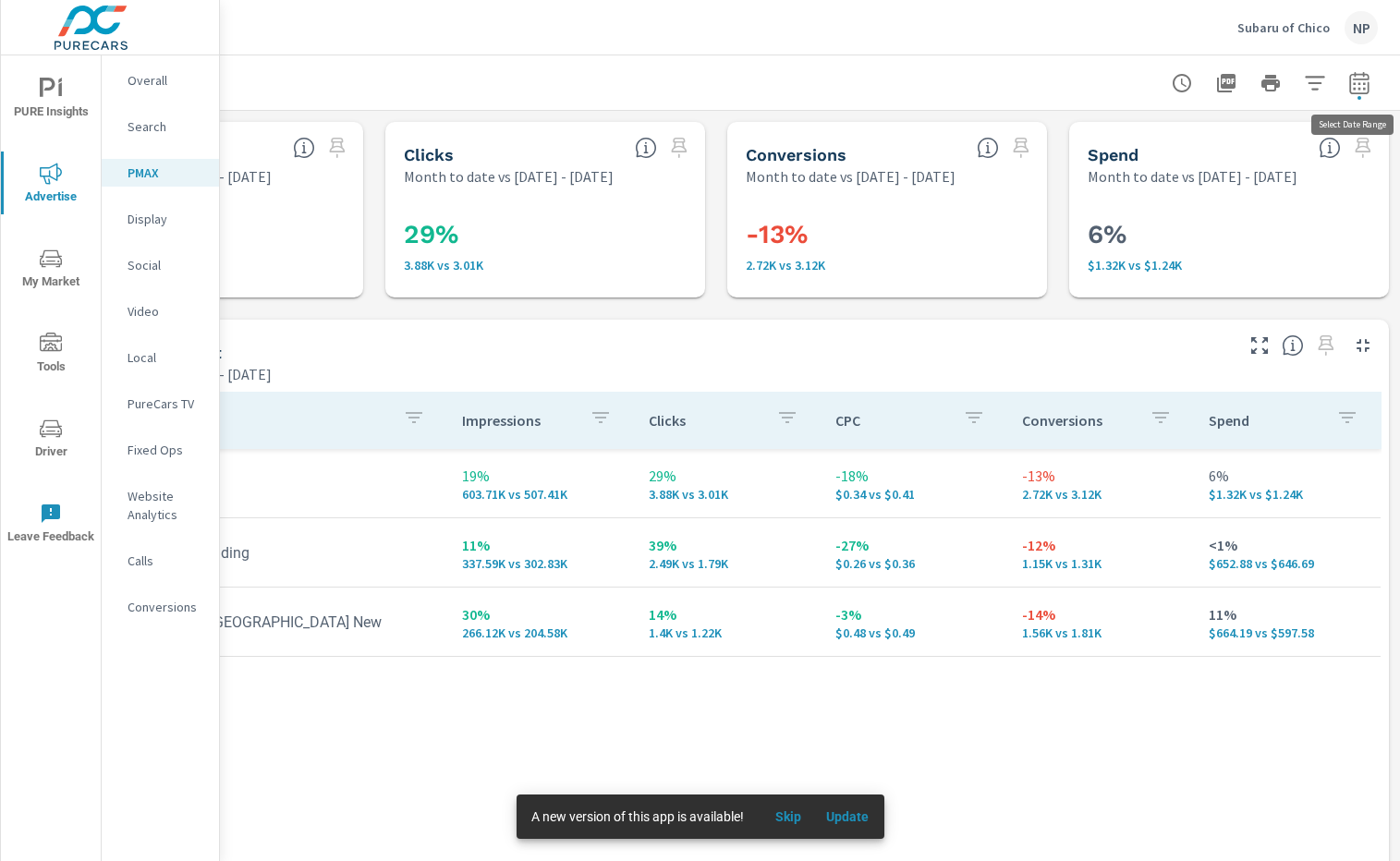
click at [1376, 78] on button "button" at bounding box center [1359, 83] width 37 height 37
select select "Month to date"
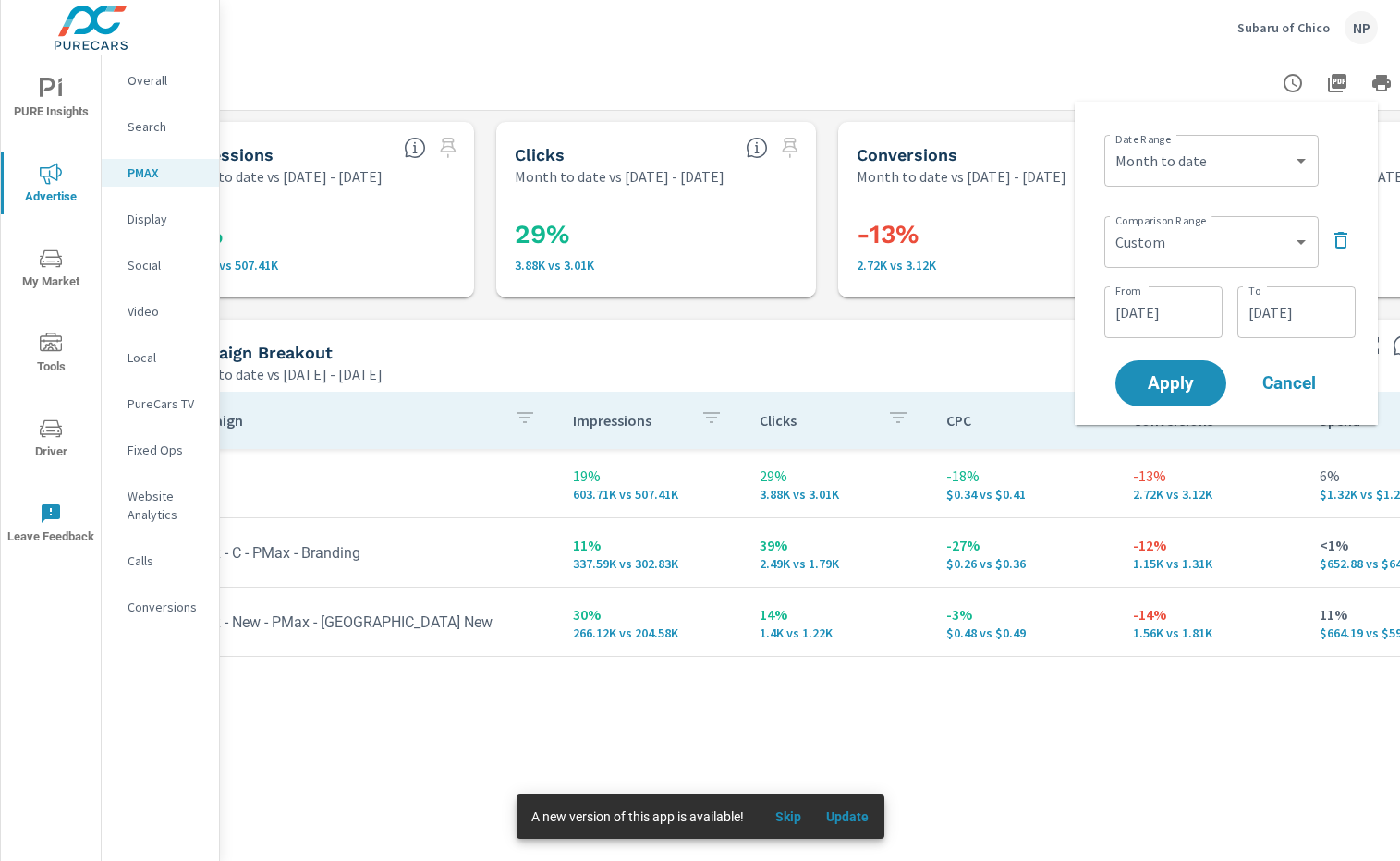
scroll to position [0, 0]
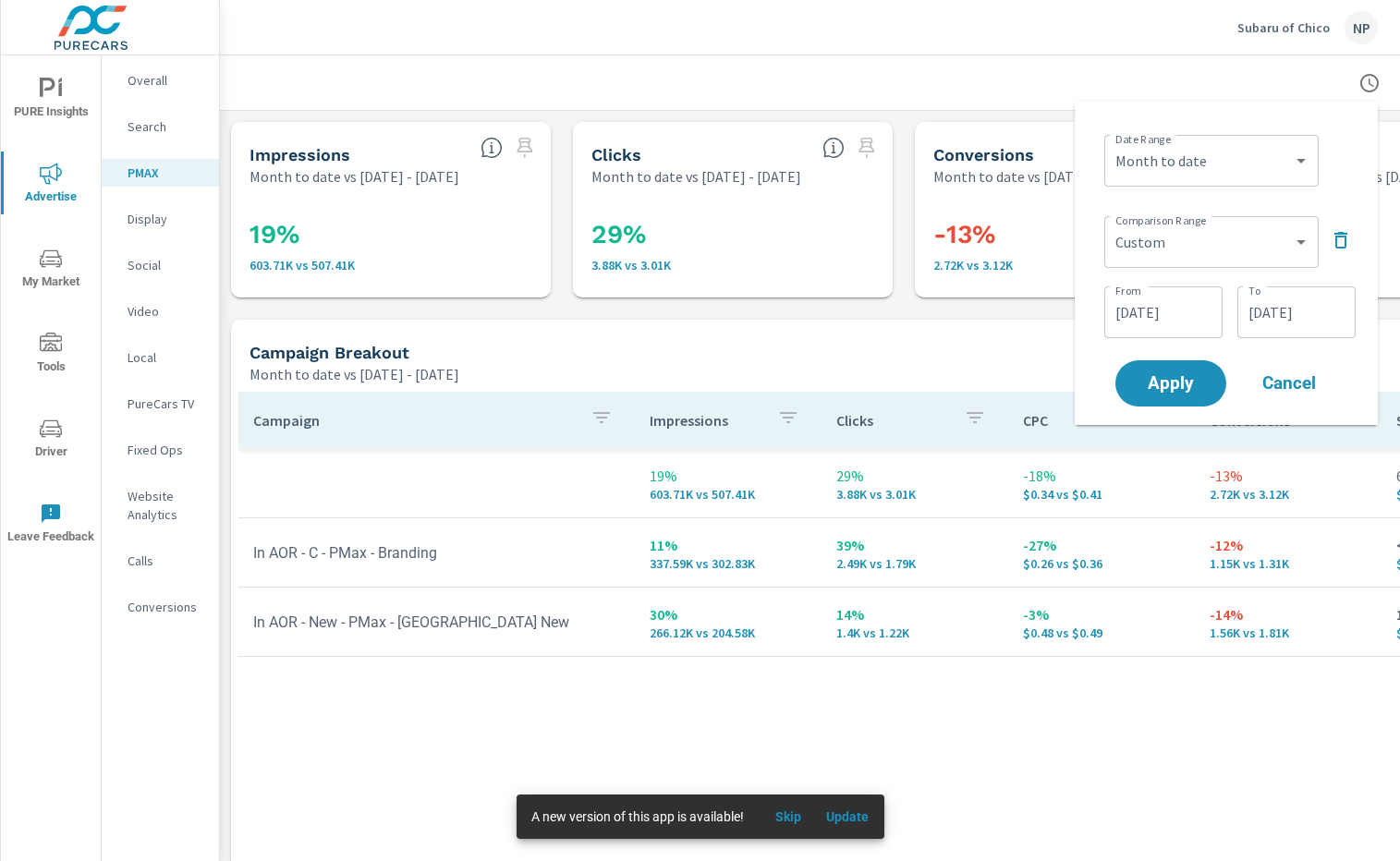
click at [879, 70] on div at bounding box center [903, 82] width 1323 height 54
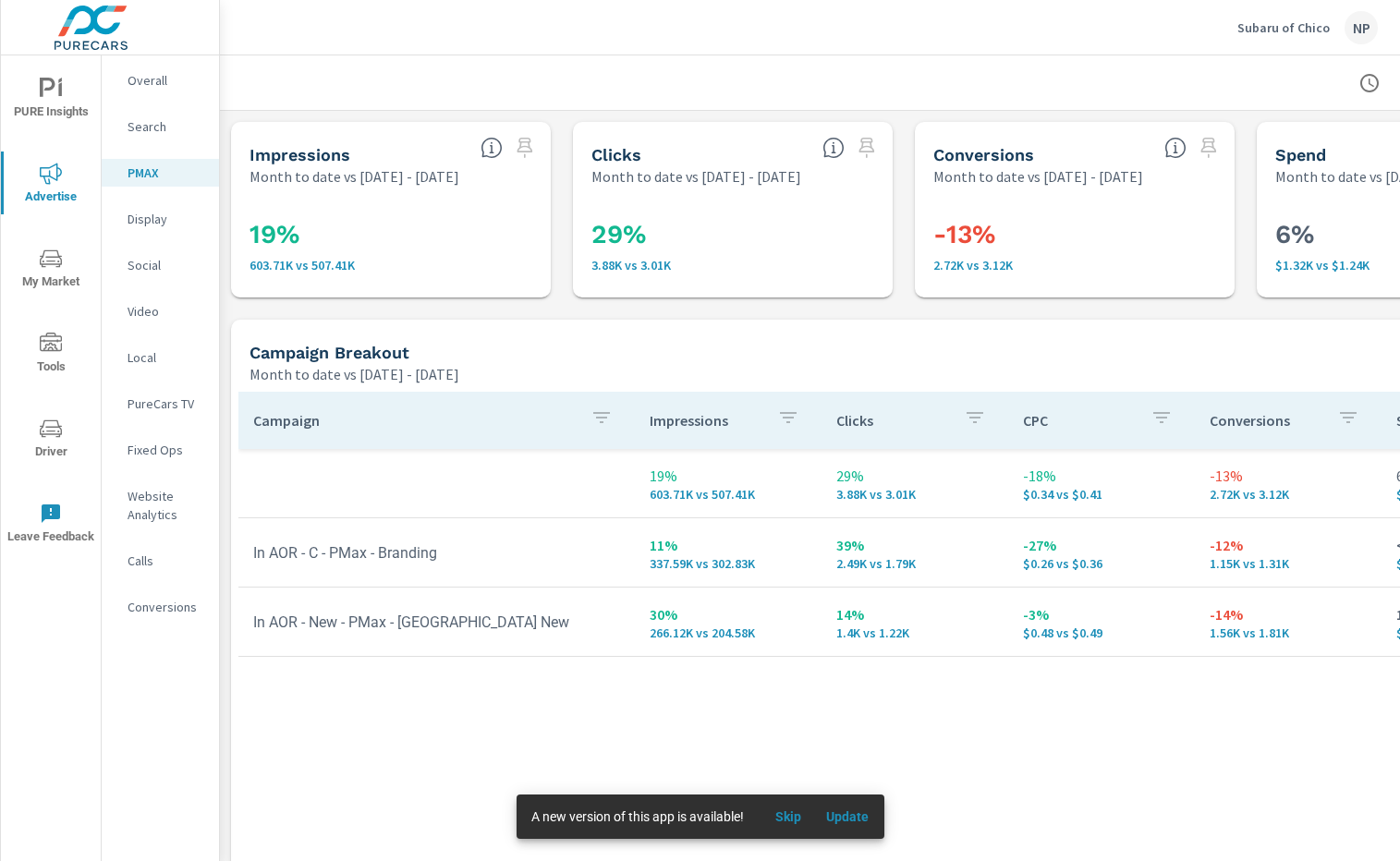
click at [394, 559] on td "In AOR - C - PMax - Branding" at bounding box center [437, 553] width 396 height 47
drag, startPoint x: 250, startPoint y: 552, endPoint x: 470, endPoint y: 553, distance: 220.0
click at [470, 553] on td "In AOR - C - PMax - Branding" at bounding box center [437, 553] width 396 height 47
click at [478, 554] on td "In AOR - C - PMax - Branding" at bounding box center [437, 553] width 396 height 47
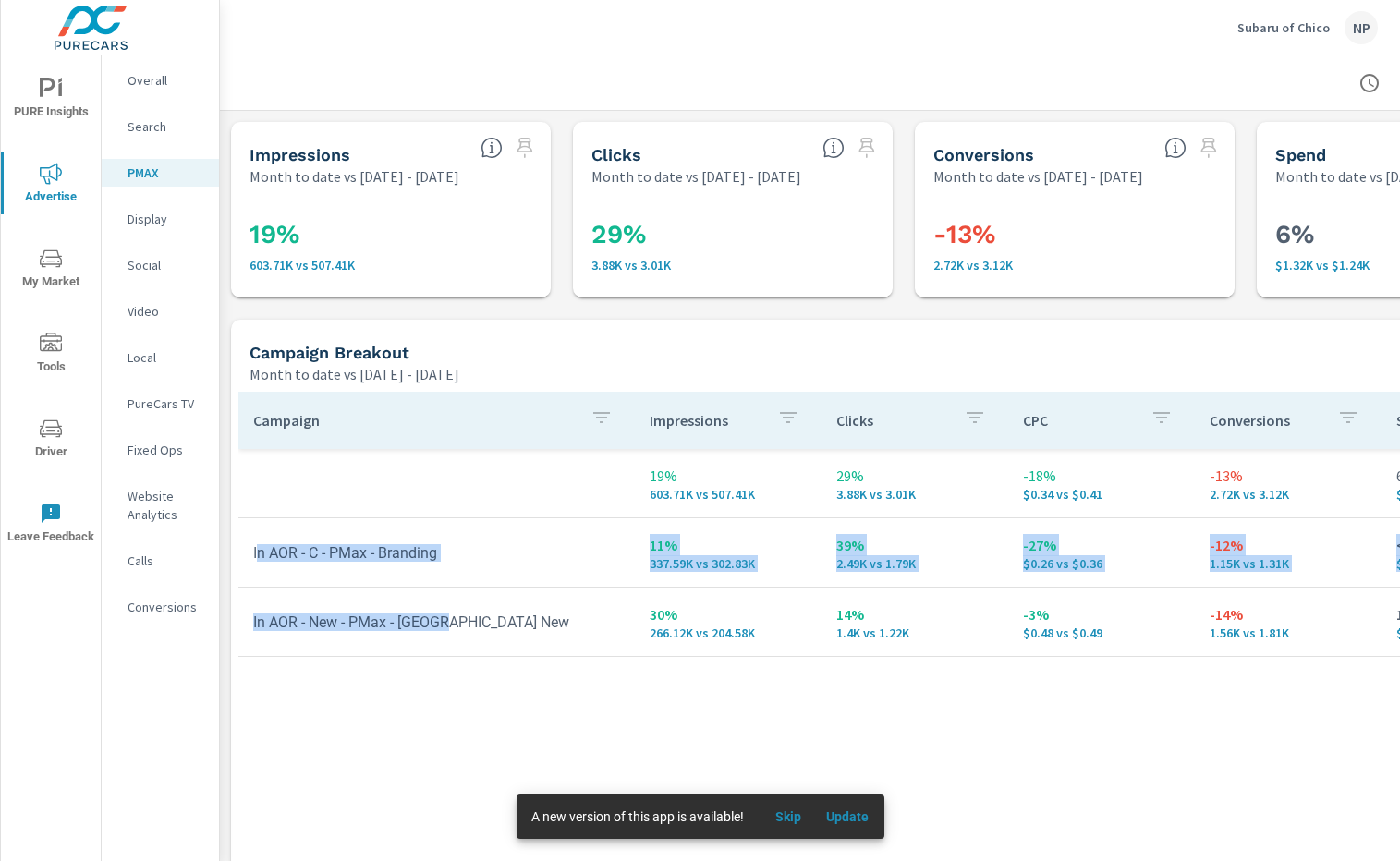
drag, startPoint x: 398, startPoint y: 620, endPoint x: 256, endPoint y: 552, distance: 157.4
click at [256, 552] on tbody "19% 603.71K vs 507.41K 29% 3.88K vs 3.01K -18% $0.34 vs $0.41 -13% 2.72K vs 3.1…" at bounding box center [903, 553] width 1330 height 208
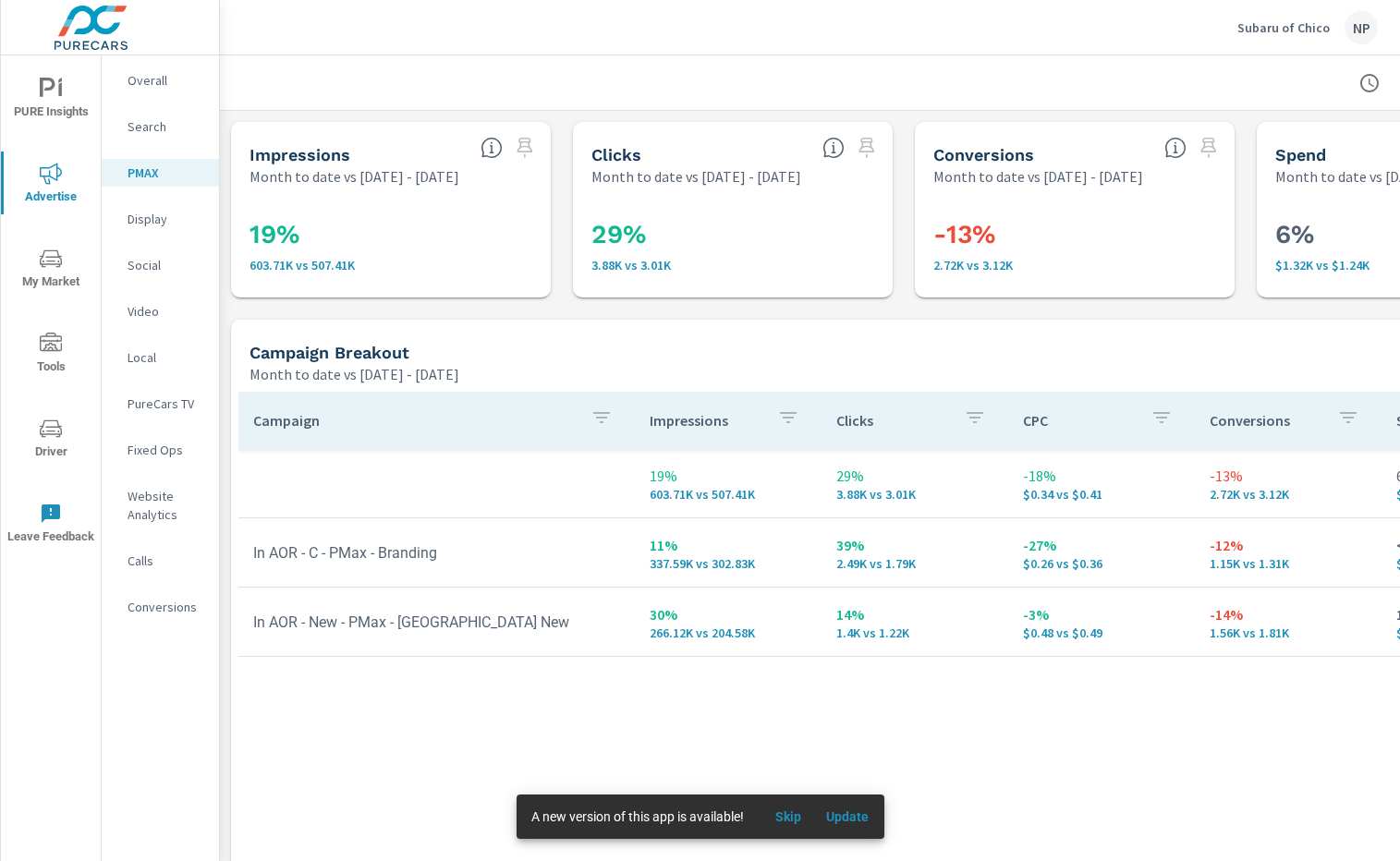
click at [379, 519] on tr "In AOR - C - PMax - Branding 11% 337.59K vs 302.83K 39% 2.49K vs 1.79K -27% $0.…" at bounding box center [903, 554] width 1329 height 70
click at [158, 127] on p "Search" at bounding box center [165, 126] width 76 height 18
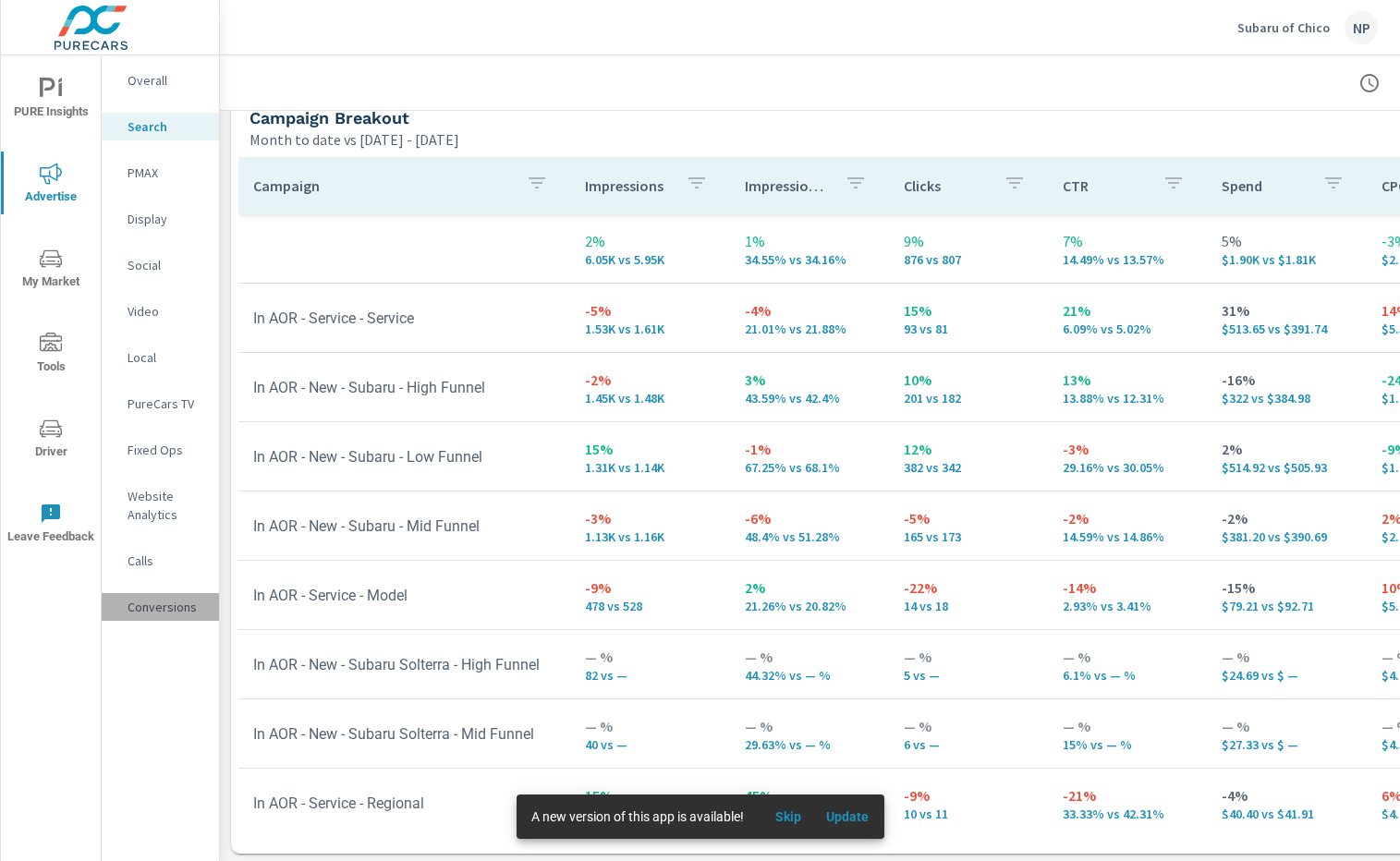
click at [147, 600] on p "Conversions" at bounding box center [165, 607] width 76 height 18
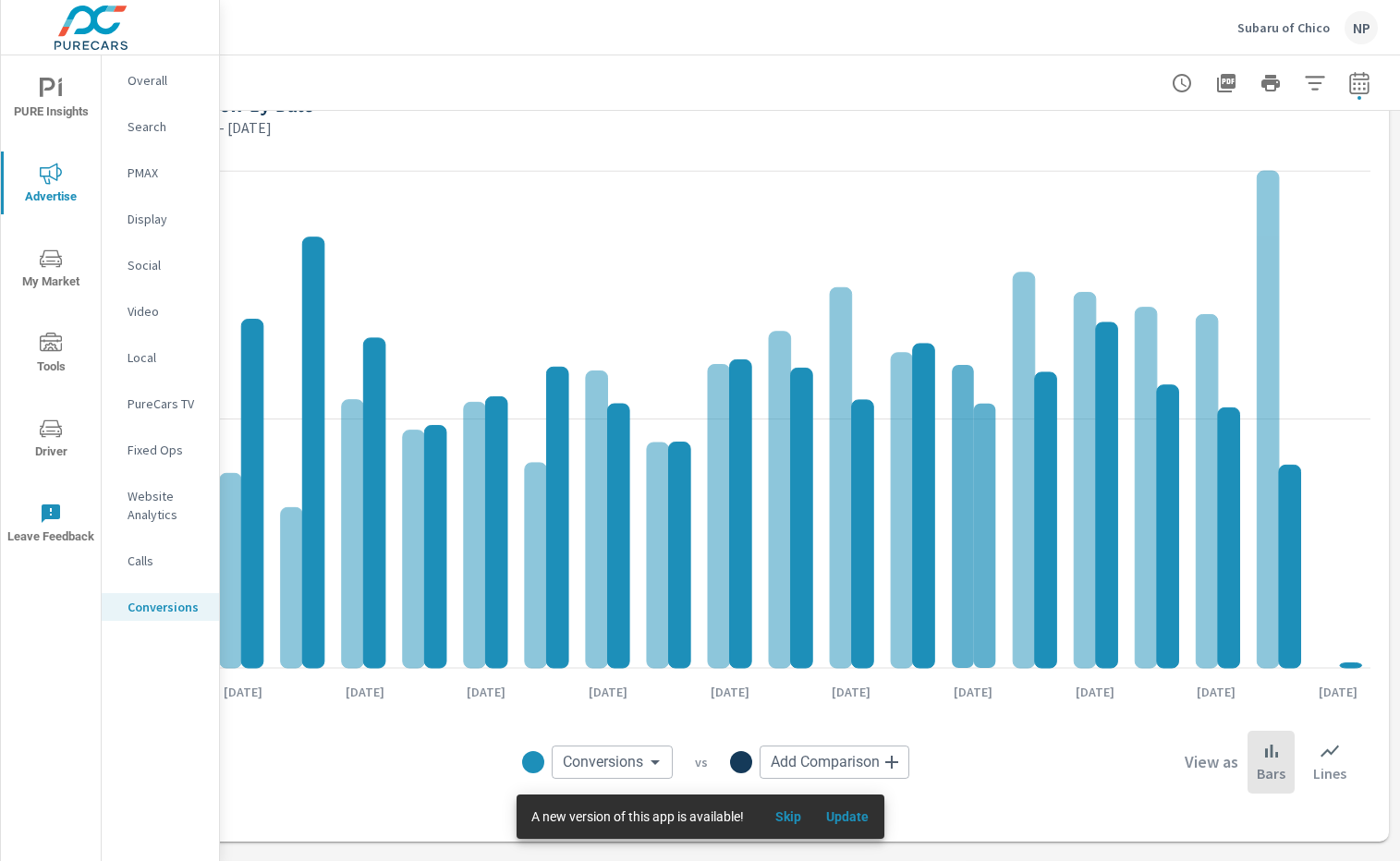
scroll to position [0, 187]
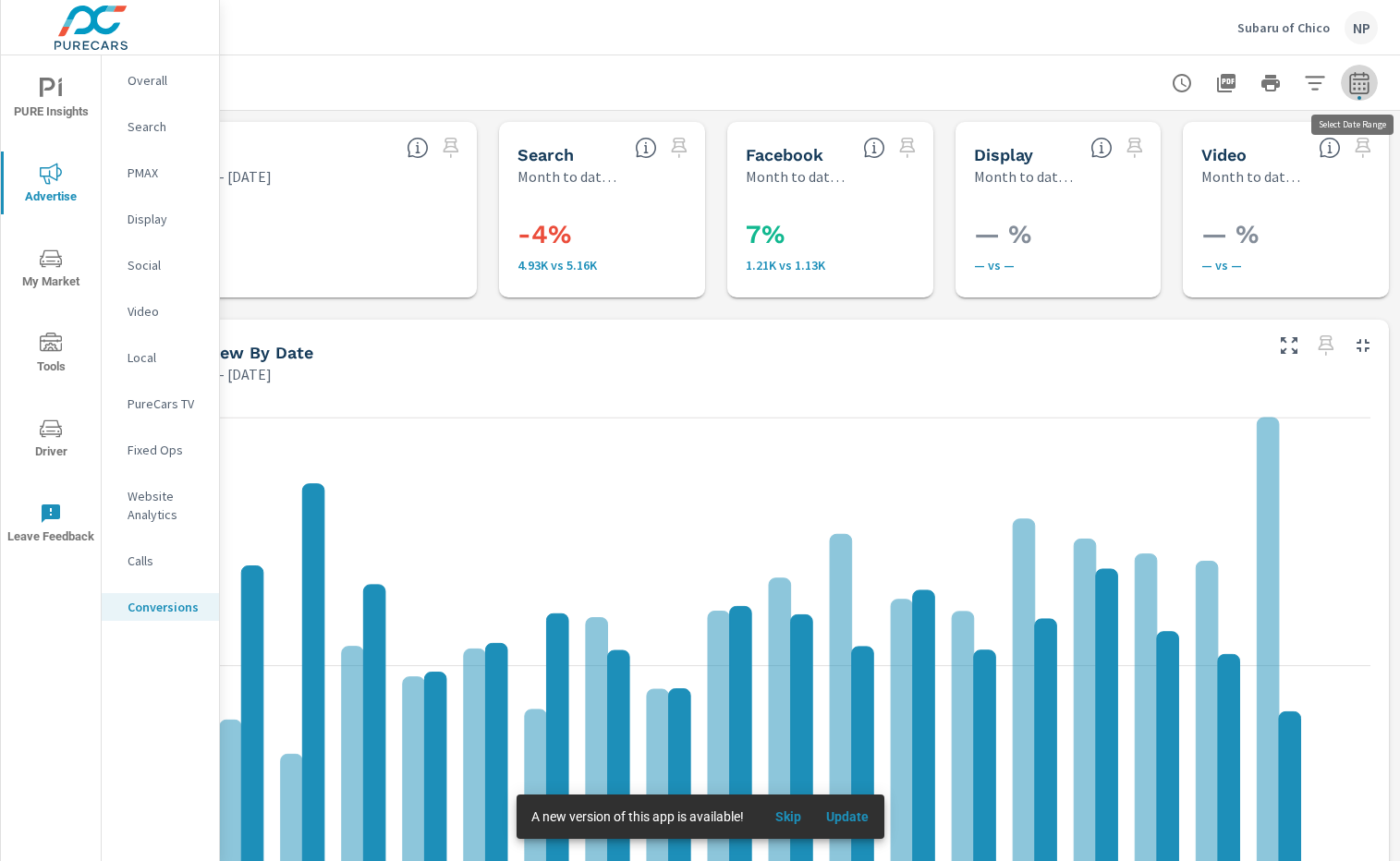
click at [1365, 75] on icon "button" at bounding box center [1358, 83] width 22 height 22
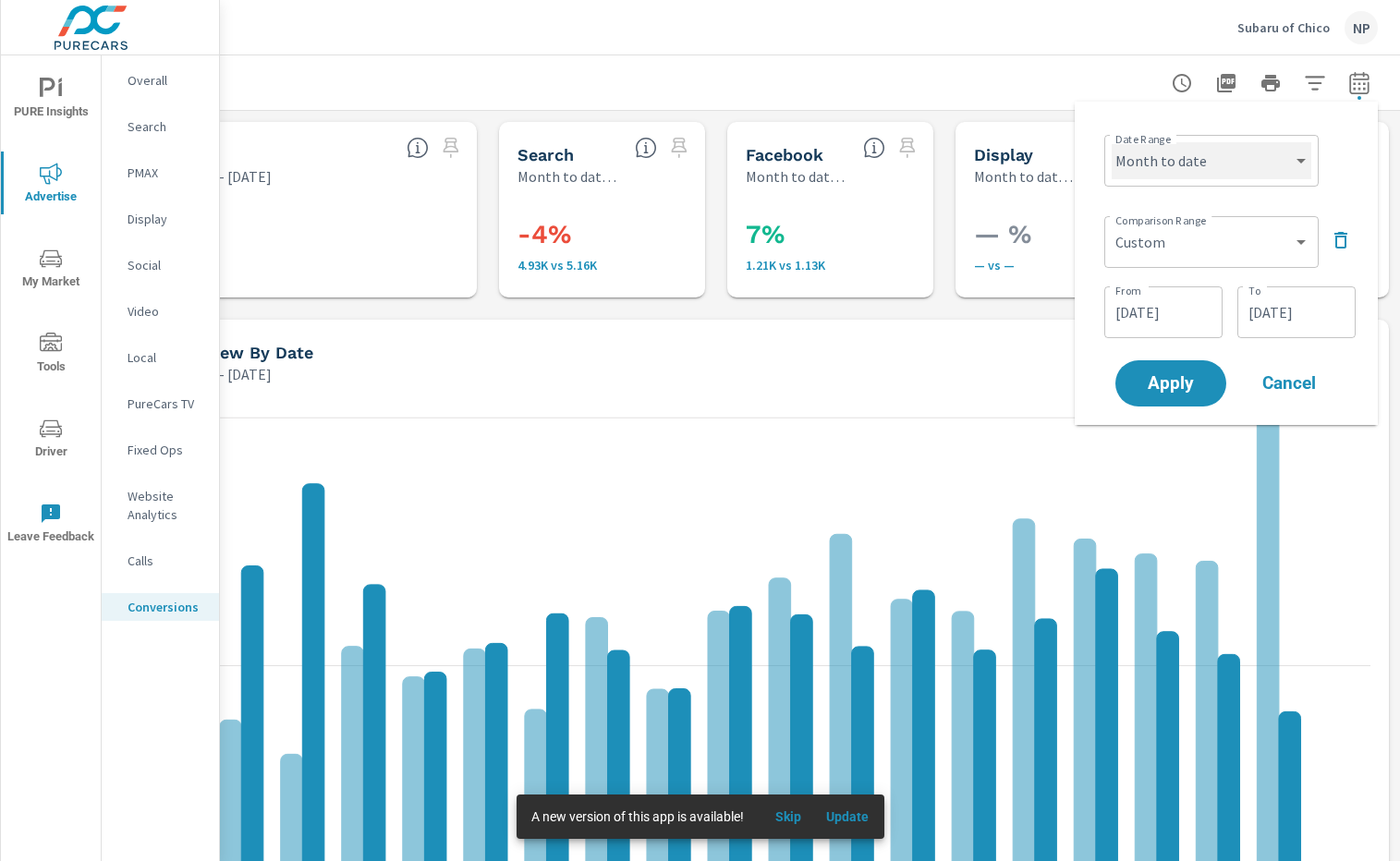
click at [1202, 150] on select "Custom [DATE] Last week Last 7 days Last 14 days Last 30 days Last 45 days Last…" at bounding box center [1211, 160] width 200 height 37
click at [1285, 156] on select "Custom [DATE] Last week Last 7 days Last 14 days Last 30 days Last 45 days Last…" at bounding box center [1211, 160] width 200 height 37
select select "custom"
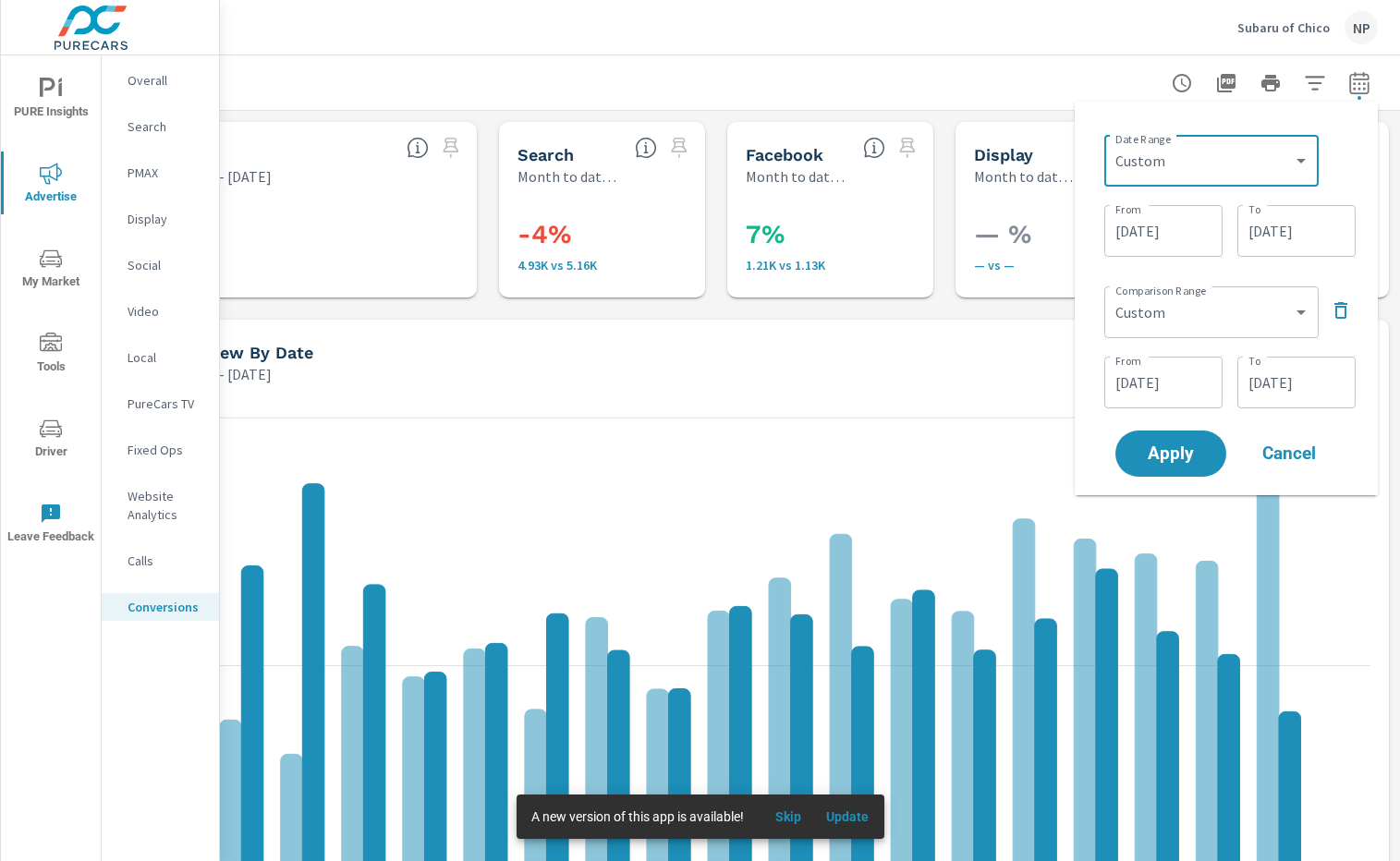
click at [1166, 228] on input "[DATE]" at bounding box center [1162, 231] width 103 height 37
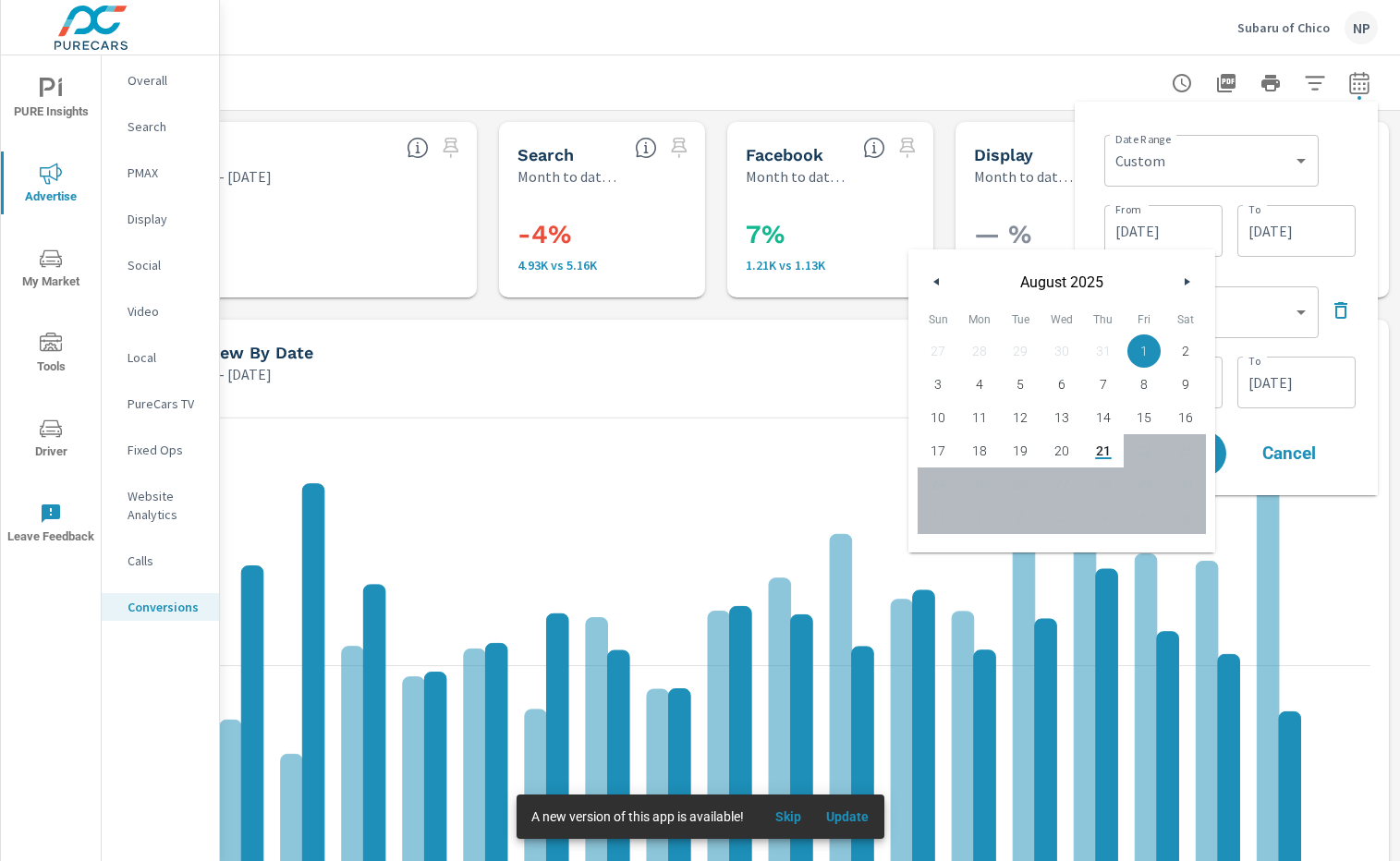
click at [932, 288] on button "button" at bounding box center [936, 281] width 22 height 22
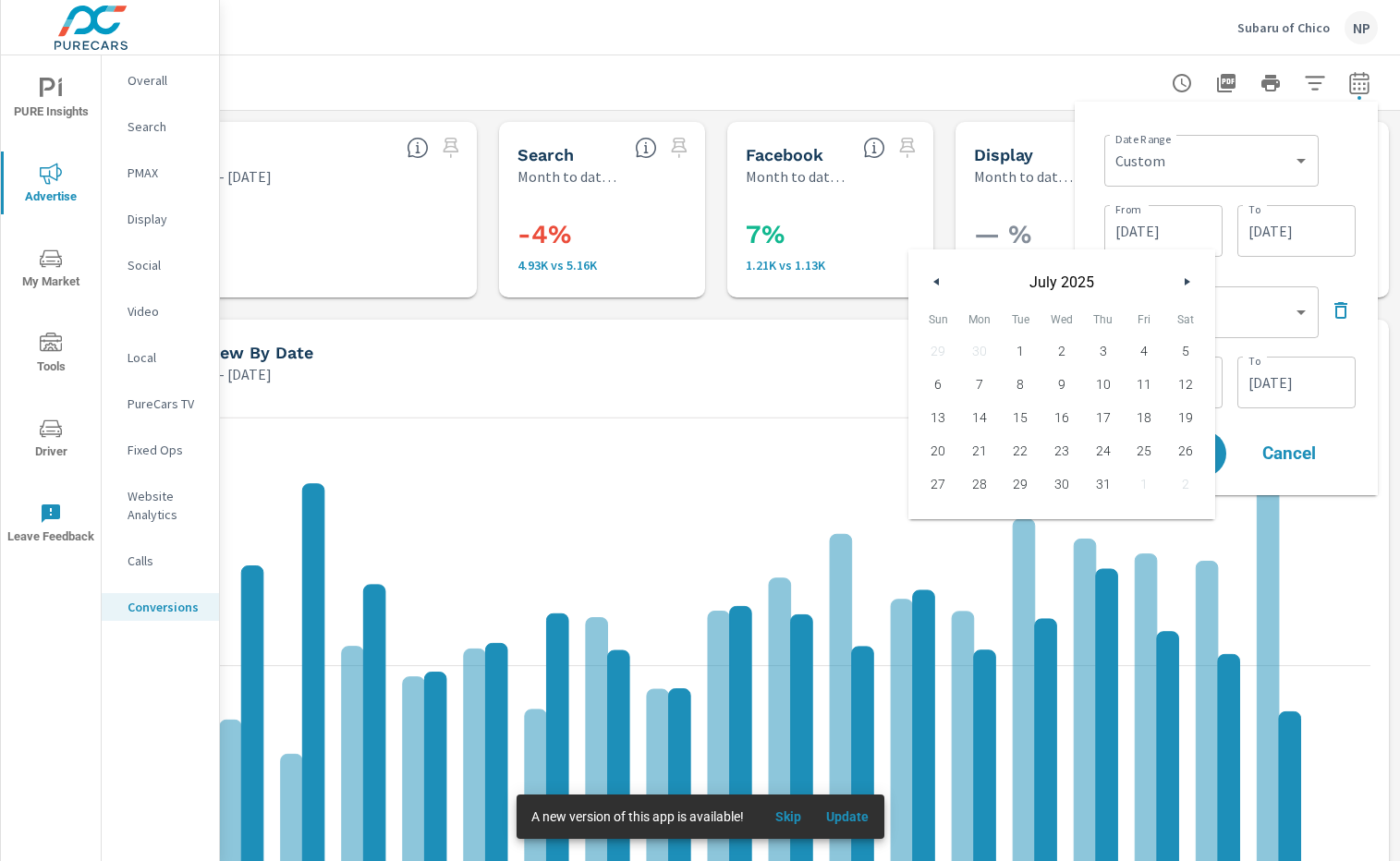
click at [933, 288] on button "button" at bounding box center [936, 281] width 22 height 22
click at [934, 283] on icon "button" at bounding box center [934, 282] width 10 height 8
click at [1100, 348] on span "1" at bounding box center [1102, 351] width 42 height 24
click at [1302, 233] on input "[DATE]" at bounding box center [1296, 231] width 103 height 37
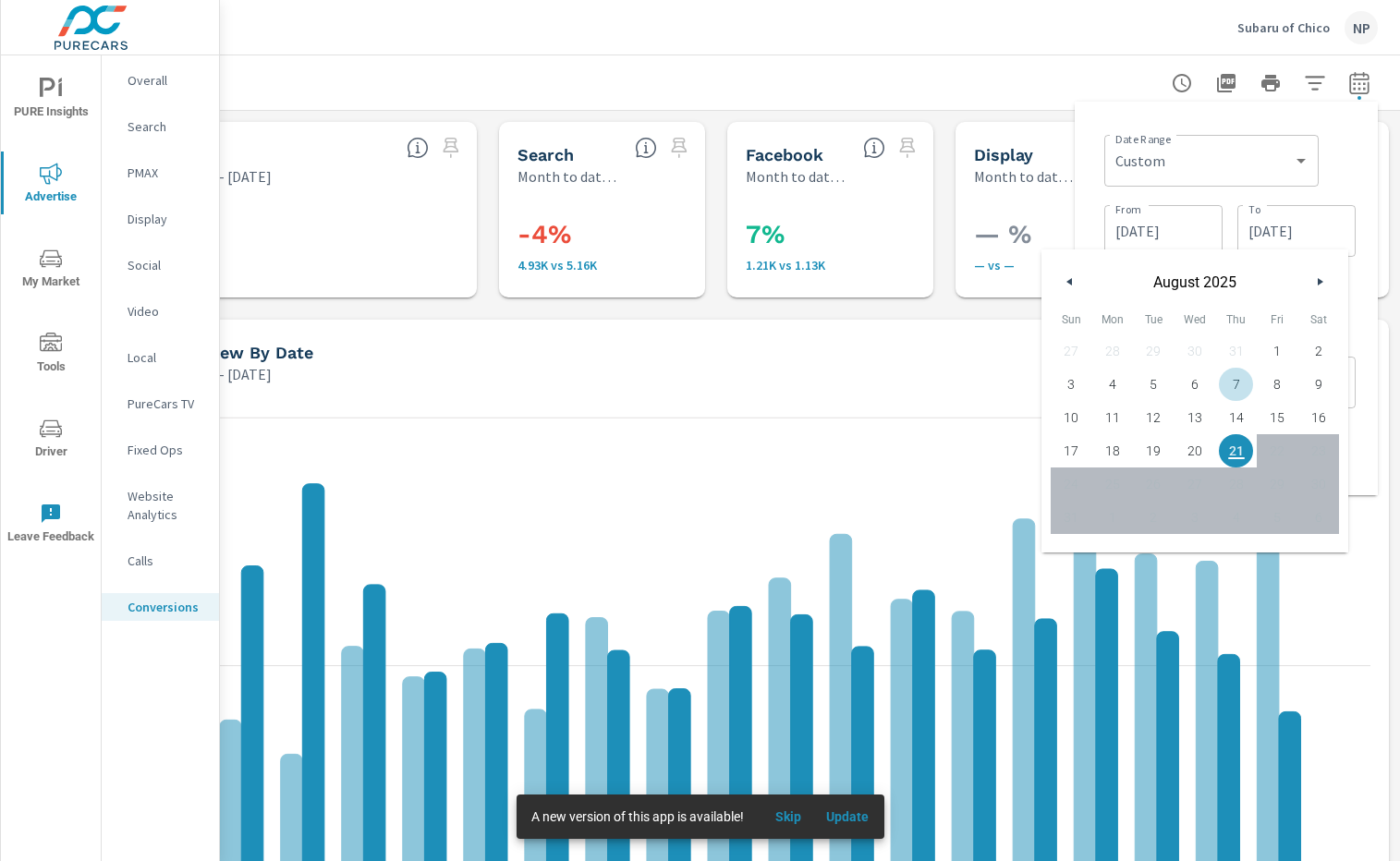
click at [1075, 281] on button "button" at bounding box center [1070, 281] width 22 height 22
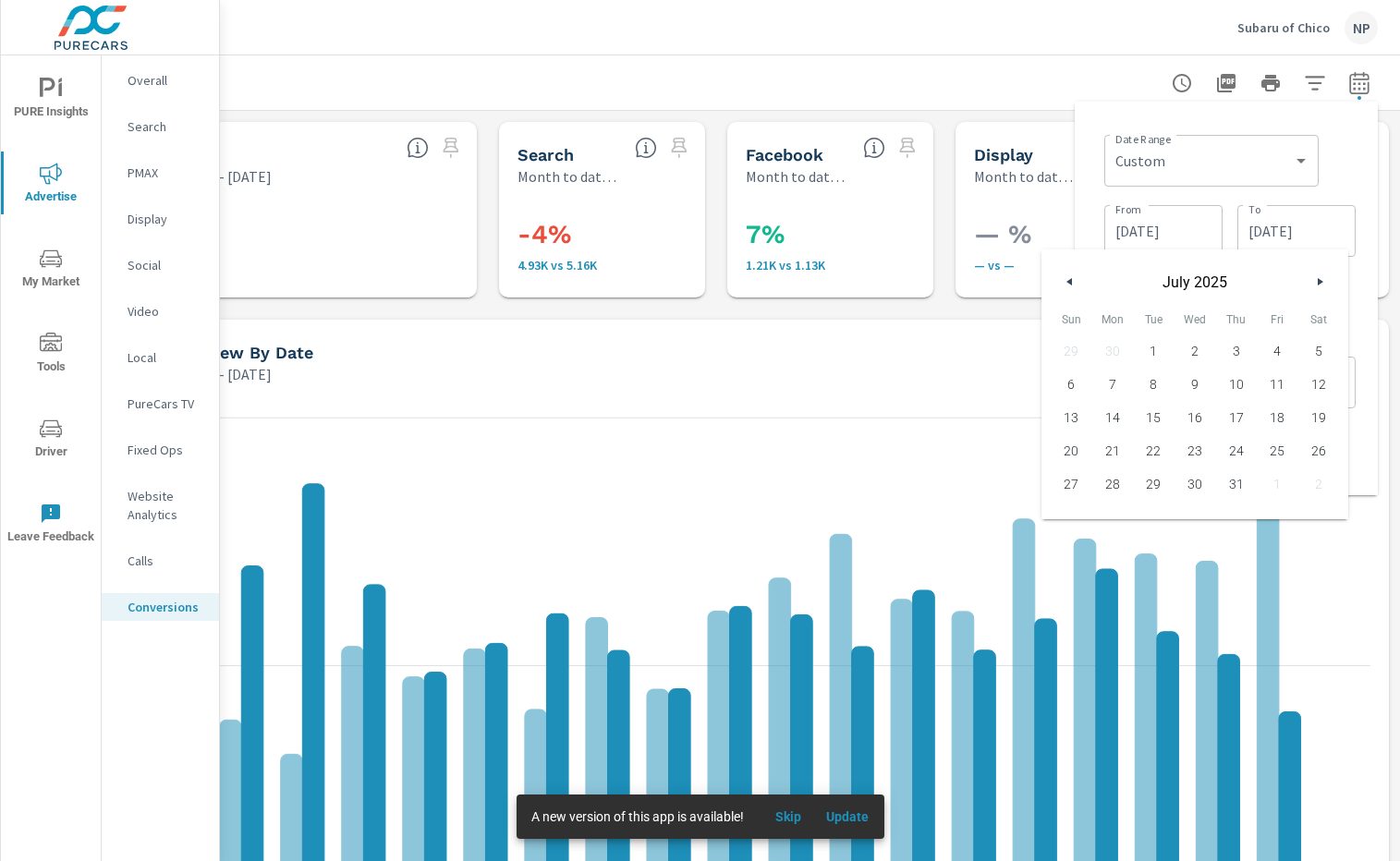
click at [1075, 281] on button "button" at bounding box center [1070, 281] width 22 height 22
click at [1198, 198] on div "From [DATE] From To [DATE] To" at bounding box center [1230, 229] width 251 height 63
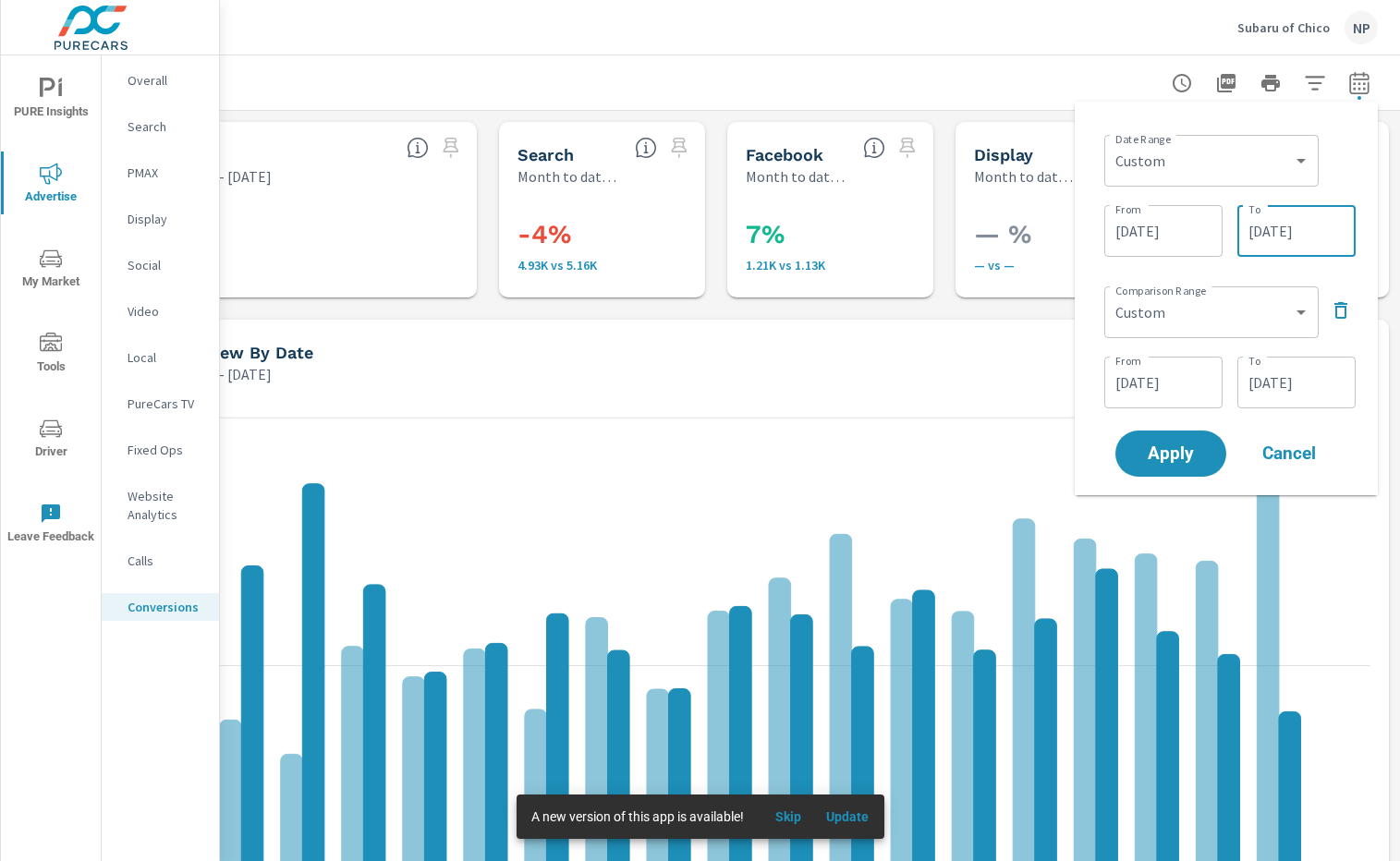
click at [1319, 245] on input "[DATE]" at bounding box center [1296, 231] width 103 height 37
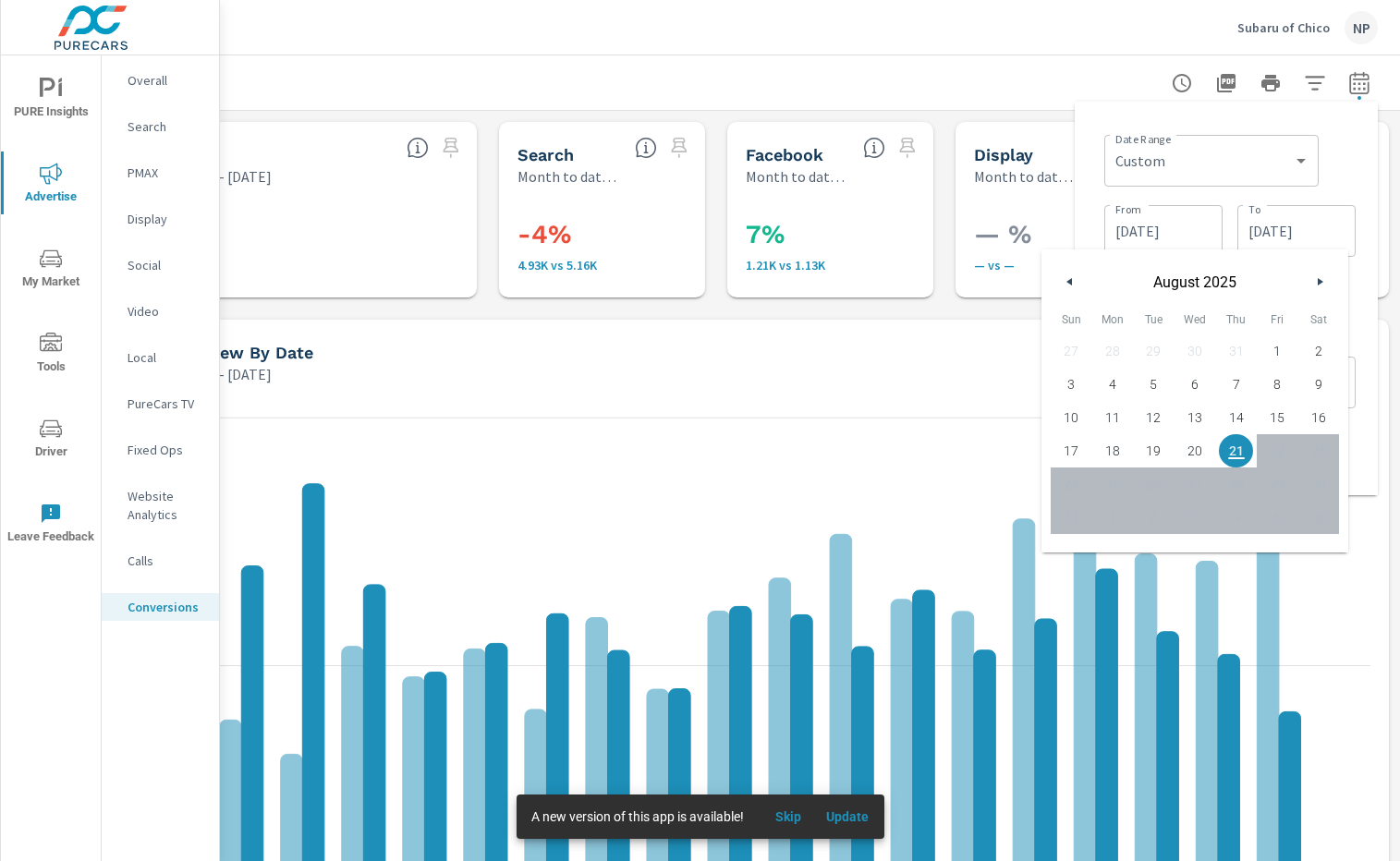
click at [1065, 275] on button "button" at bounding box center [1070, 281] width 22 height 22
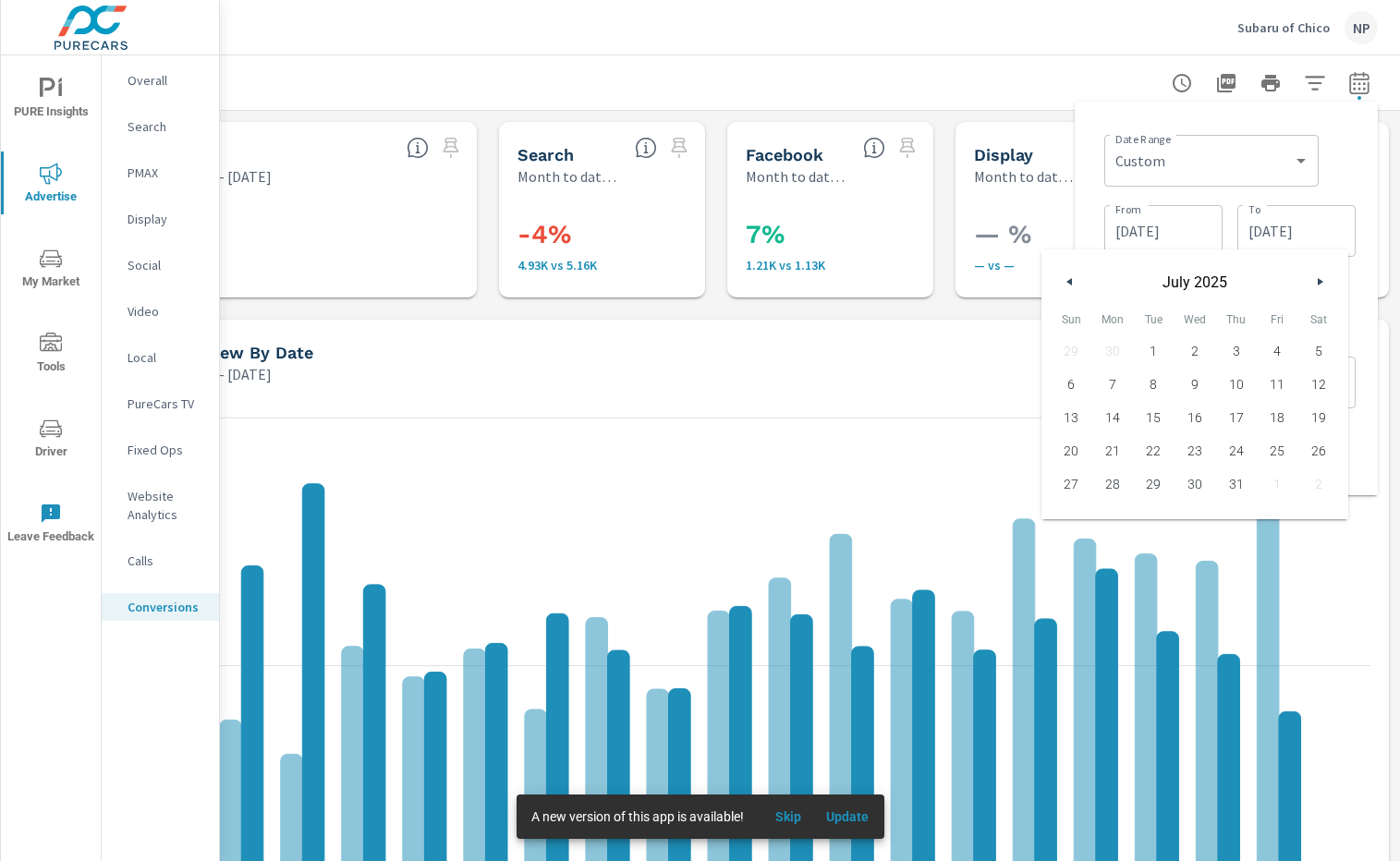
click at [1172, 199] on div "From [DATE] From To [DATE] To" at bounding box center [1230, 229] width 251 height 63
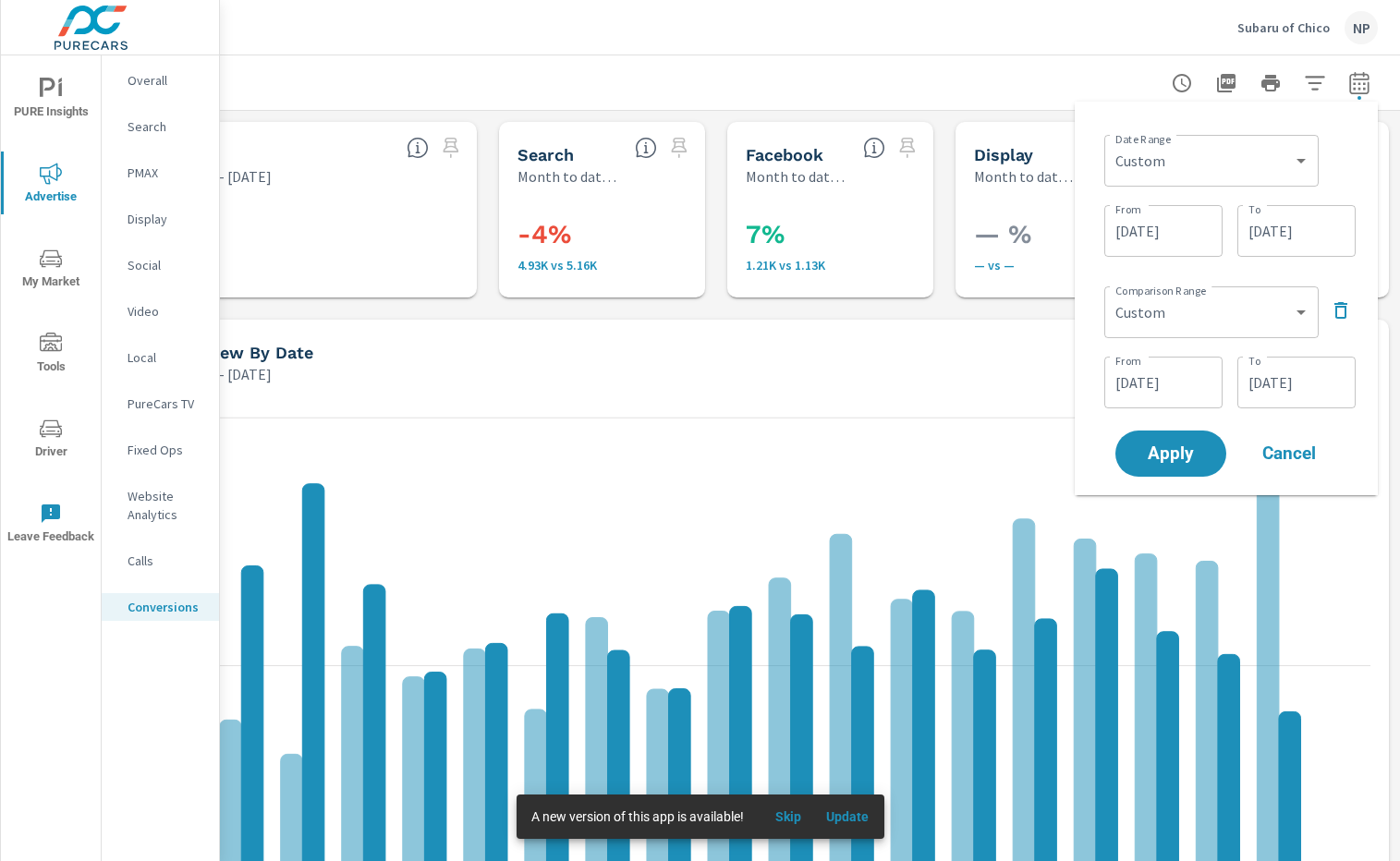
click at [1171, 197] on div "Date Range Custom [DATE] Last week Last 7 days Last 14 days Last 30 days Last 4…" at bounding box center [1230, 194] width 251 height 133
click at [1173, 226] on input "[DATE]" at bounding box center [1162, 231] width 103 height 37
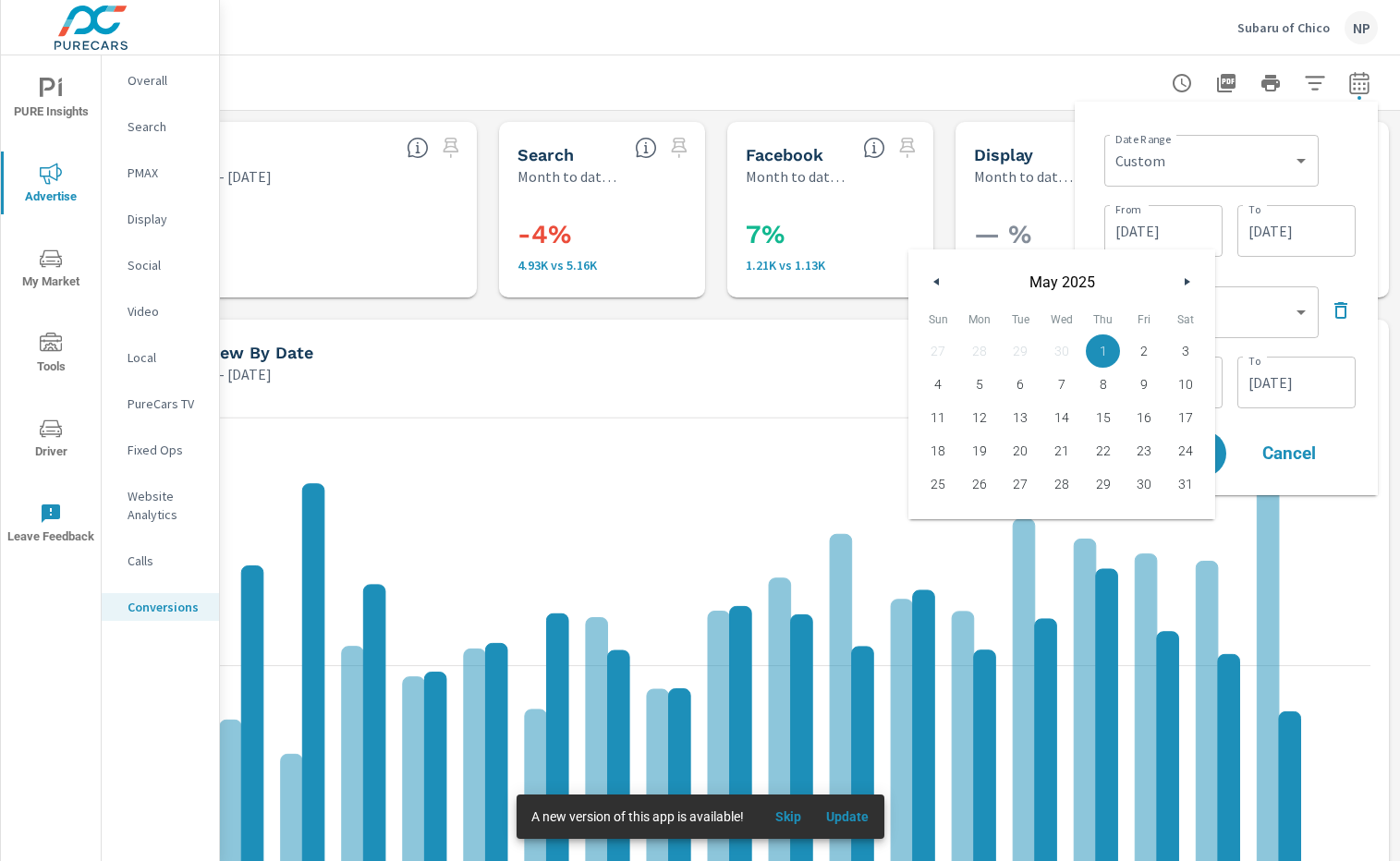
click at [1178, 277] on button "button" at bounding box center [1186, 281] width 22 height 22
drag, startPoint x: 941, startPoint y: 348, endPoint x: 1123, endPoint y: 313, distance: 185.3
click at [941, 348] on span "1" at bounding box center [938, 351] width 42 height 24
type input "[DATE]"
click at [1286, 240] on input "[DATE]" at bounding box center [1296, 231] width 103 height 37
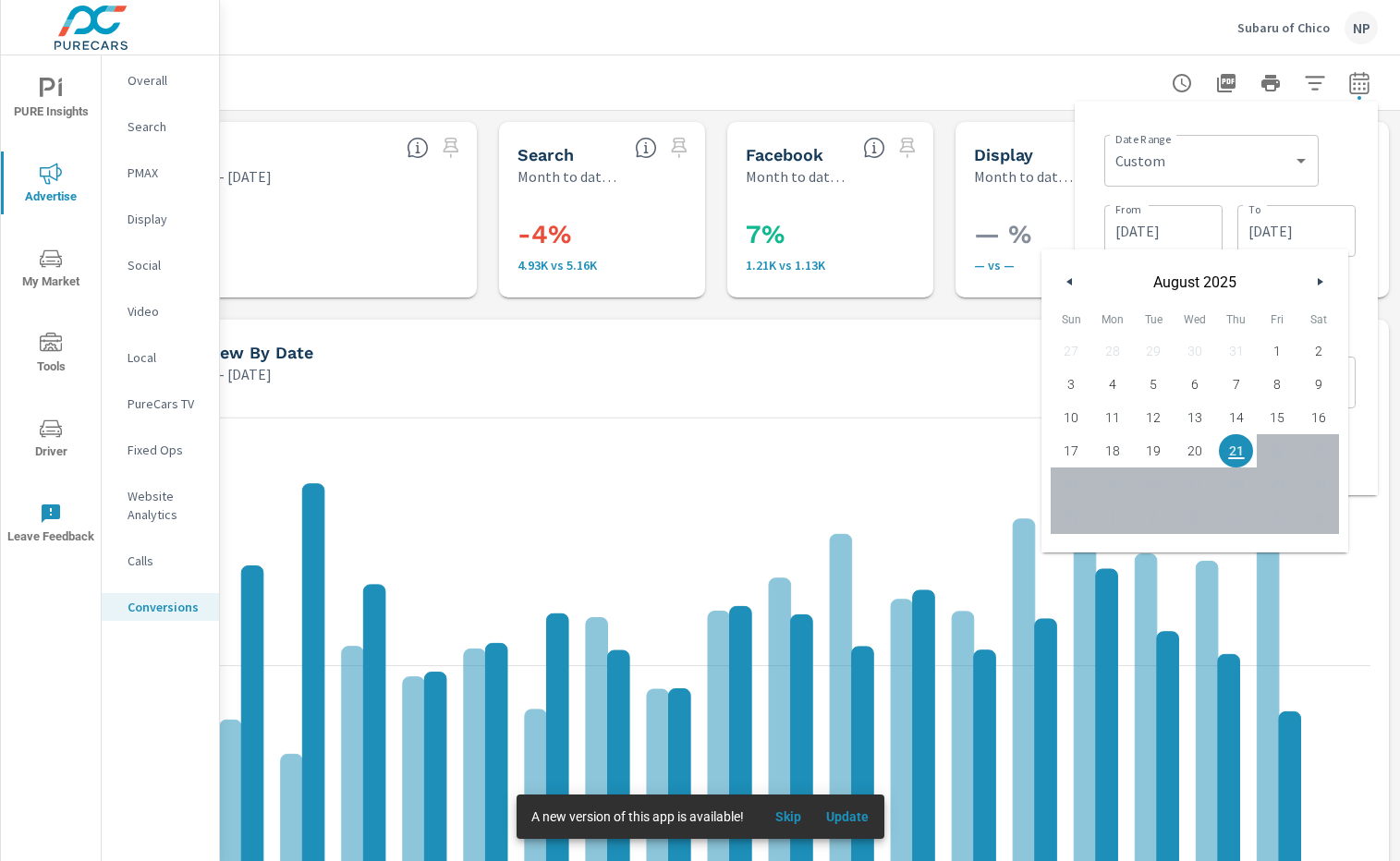
click at [1069, 276] on button "button" at bounding box center [1070, 281] width 22 height 22
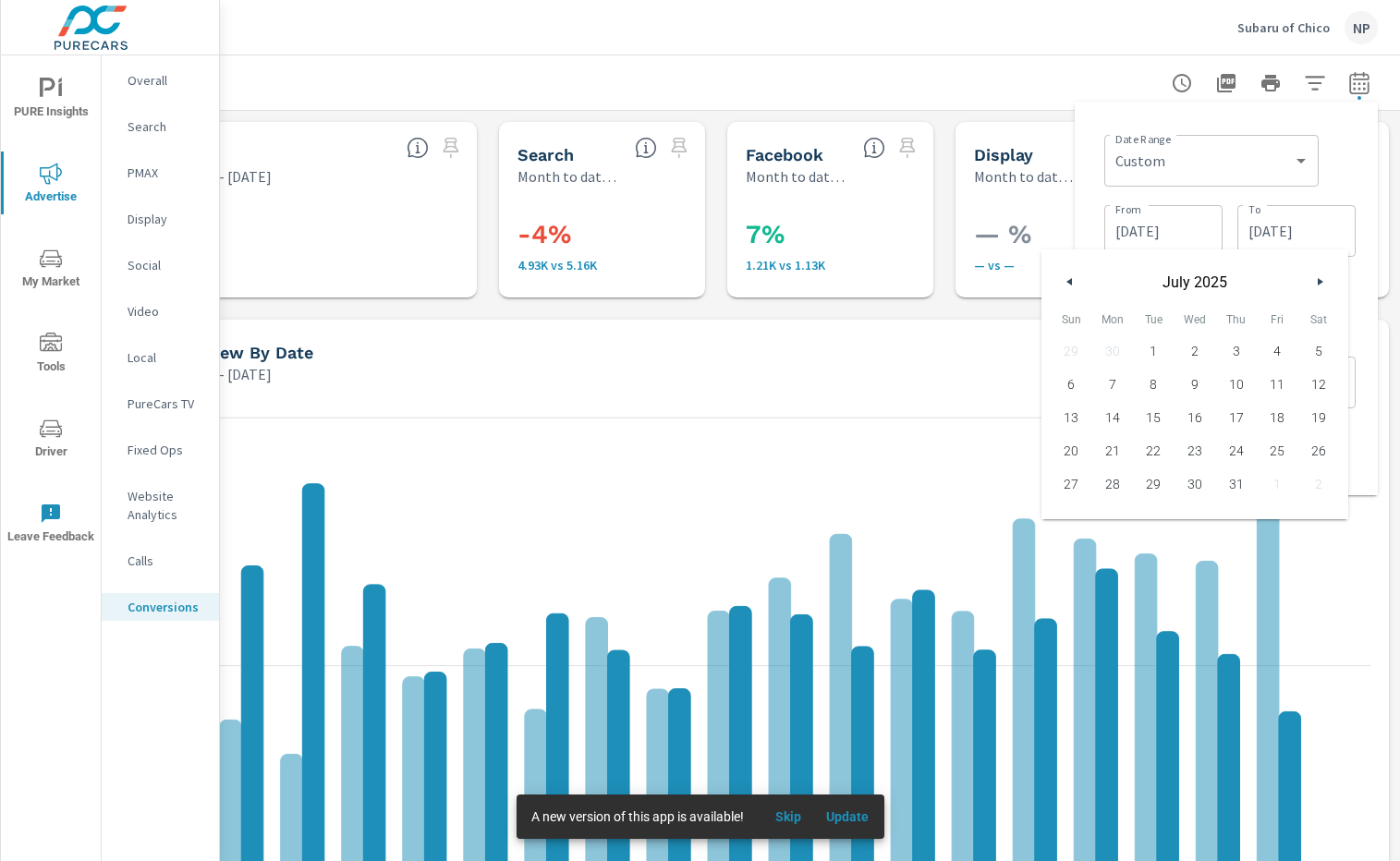
click at [1069, 276] on button "button" at bounding box center [1070, 281] width 22 height 22
click at [1123, 484] on span "30" at bounding box center [1112, 484] width 42 height 24
type input "[DATE]"
click at [1245, 190] on div "Date Range Custom [DATE] Last week Last 7 days Last 14 days Last 30 days Last 4…" at bounding box center [1230, 194] width 251 height 133
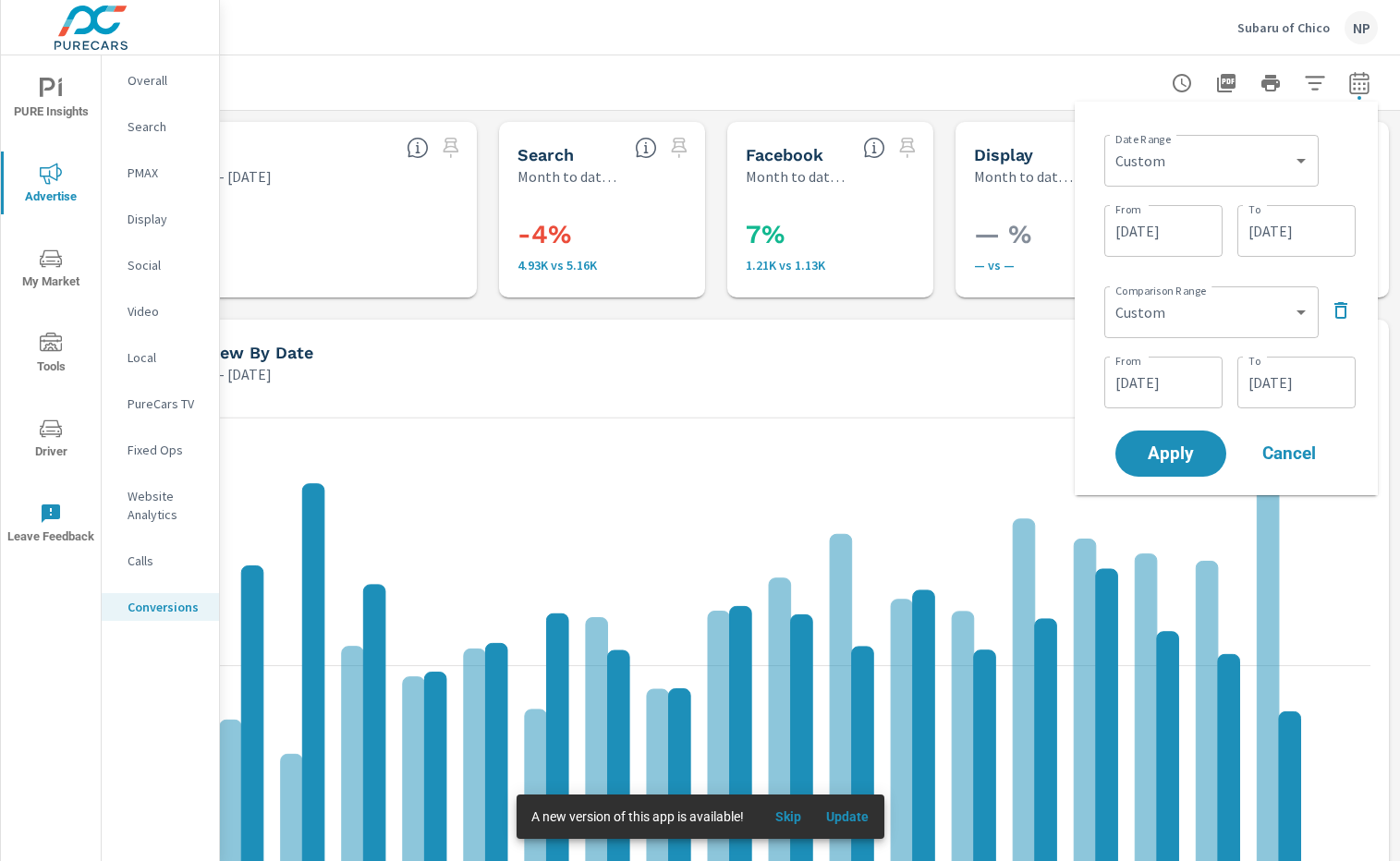
click at [1178, 362] on div "[DATE] From" at bounding box center [1163, 383] width 118 height 52
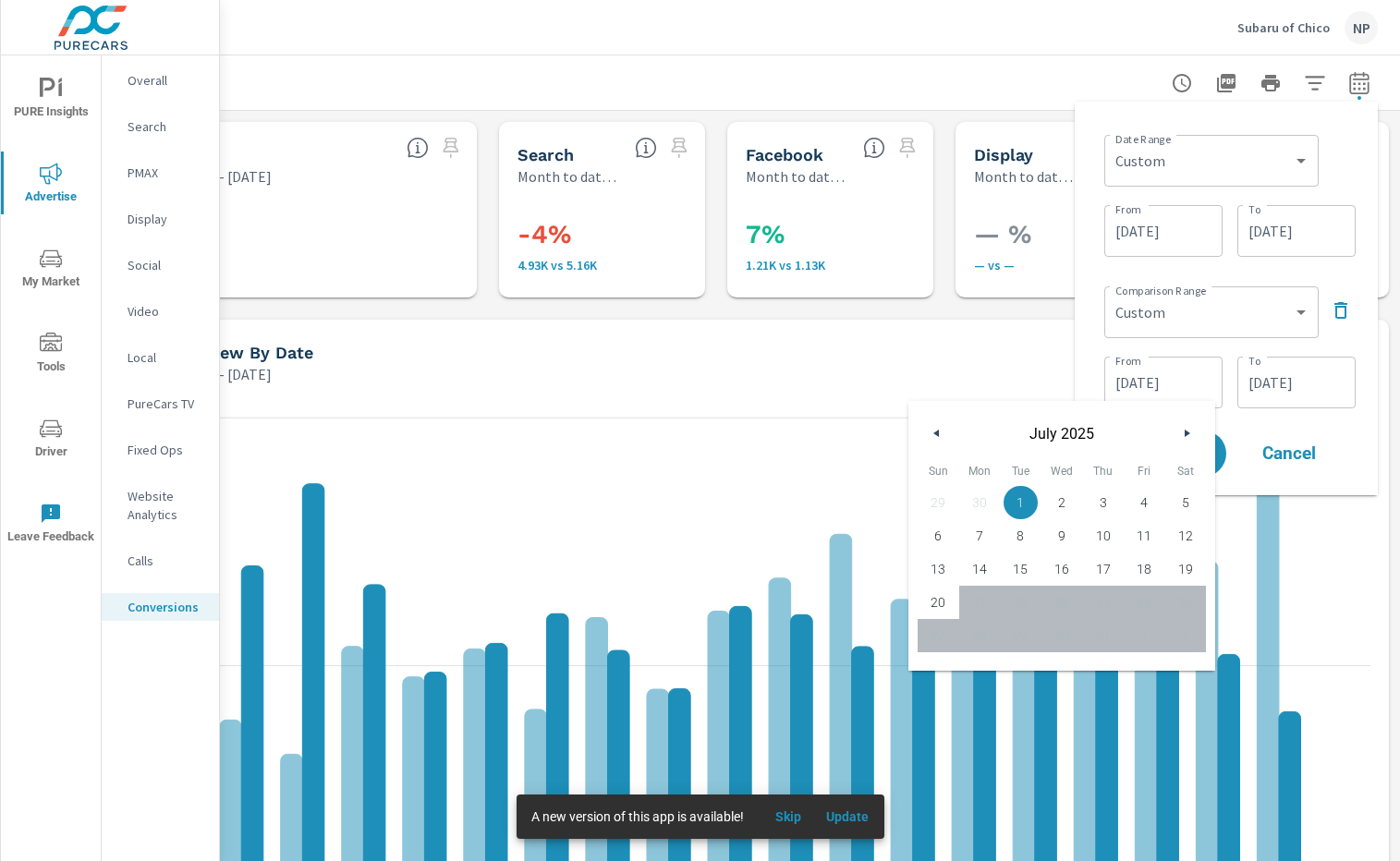
click at [924, 428] on div "[DATE]" at bounding box center [1062, 428] width 307 height 55
click at [929, 431] on icon "button" at bounding box center [934, 434] width 10 height 8
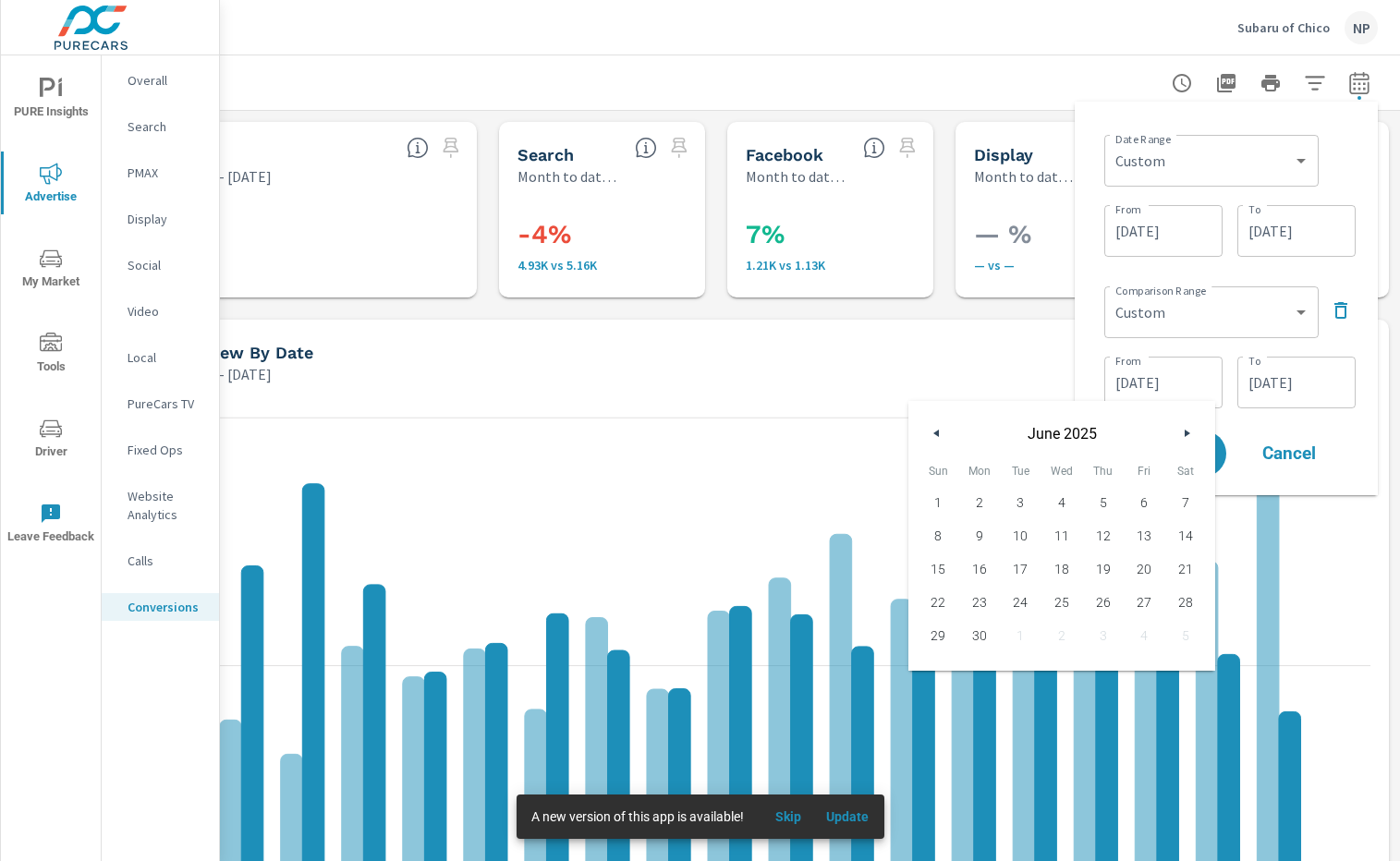
click at [929, 431] on icon "button" at bounding box center [934, 434] width 10 height 8
click at [1095, 503] on span "1" at bounding box center [1102, 502] width 42 height 24
type input "[DATE]"
click at [1293, 391] on input "[DATE]" at bounding box center [1296, 383] width 103 height 37
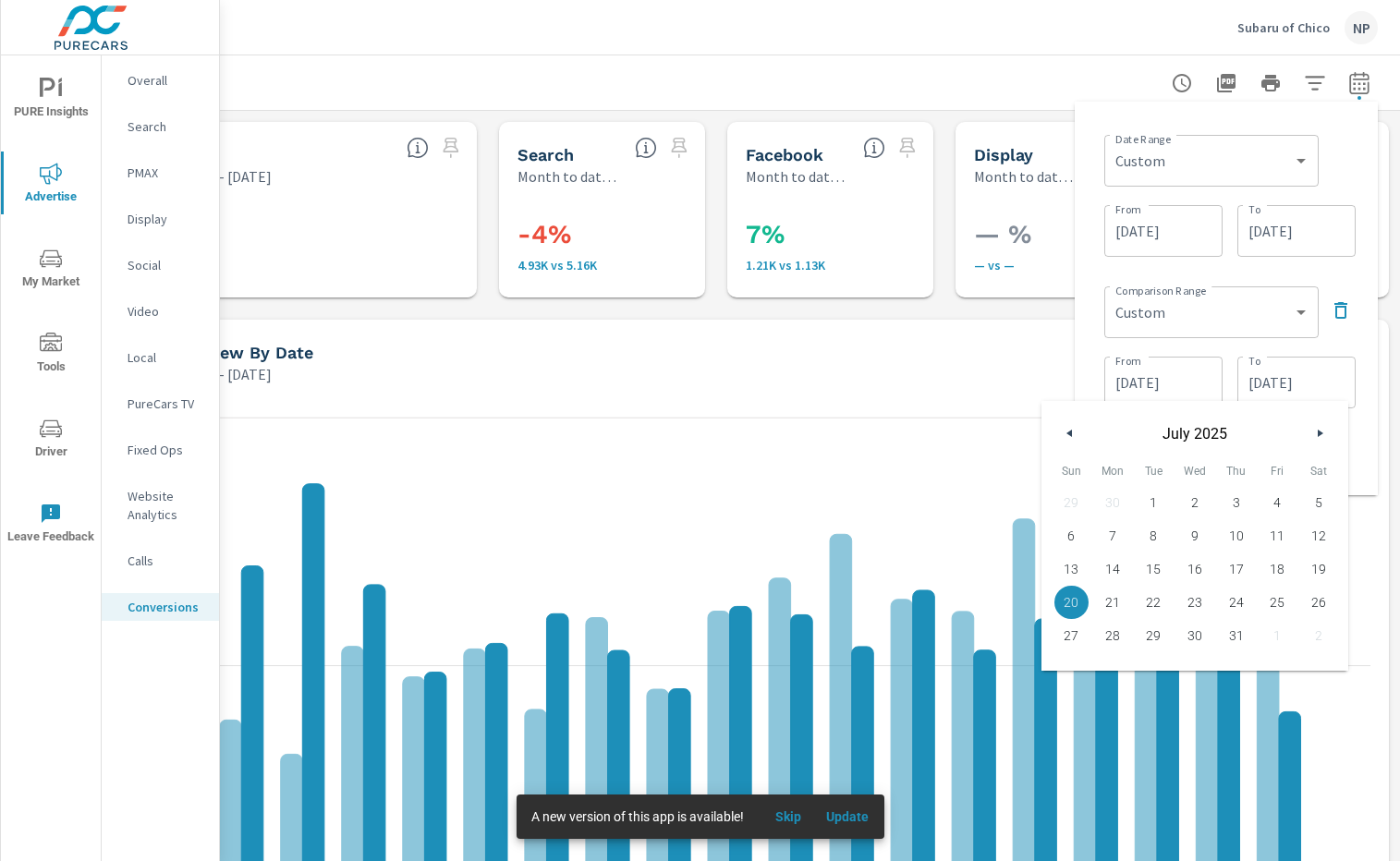
click at [1072, 430] on button "button" at bounding box center [1070, 433] width 22 height 22
click at [1314, 637] on span "31" at bounding box center [1318, 636] width 42 height 24
type input "[DATE]"
click at [1337, 276] on div "Date Range Custom [DATE] Last week Last 7 days Last 14 days Last 30 days Last 4…" at bounding box center [1226, 299] width 273 height 364
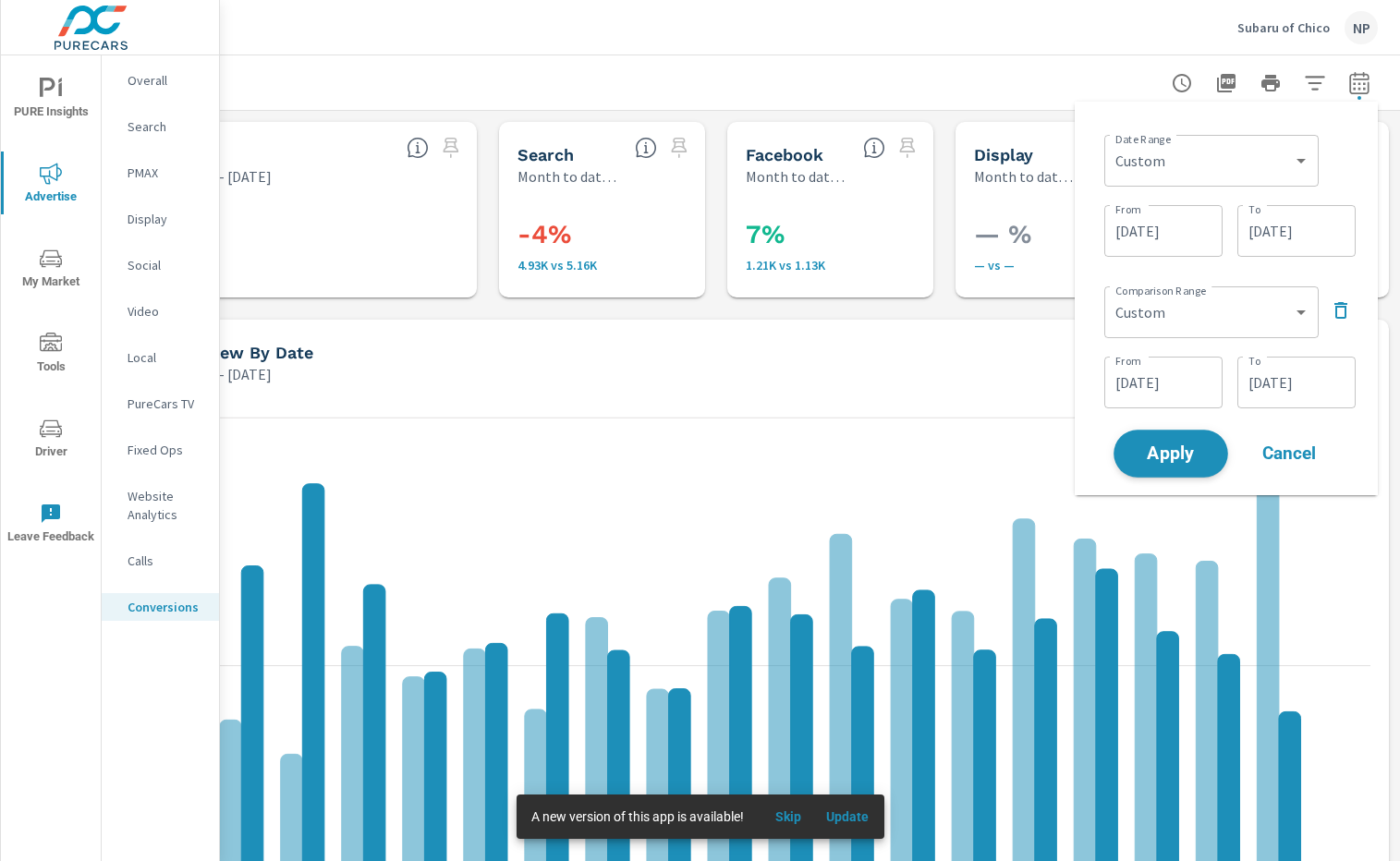
click at [1181, 454] on span "Apply" at bounding box center [1170, 454] width 75 height 17
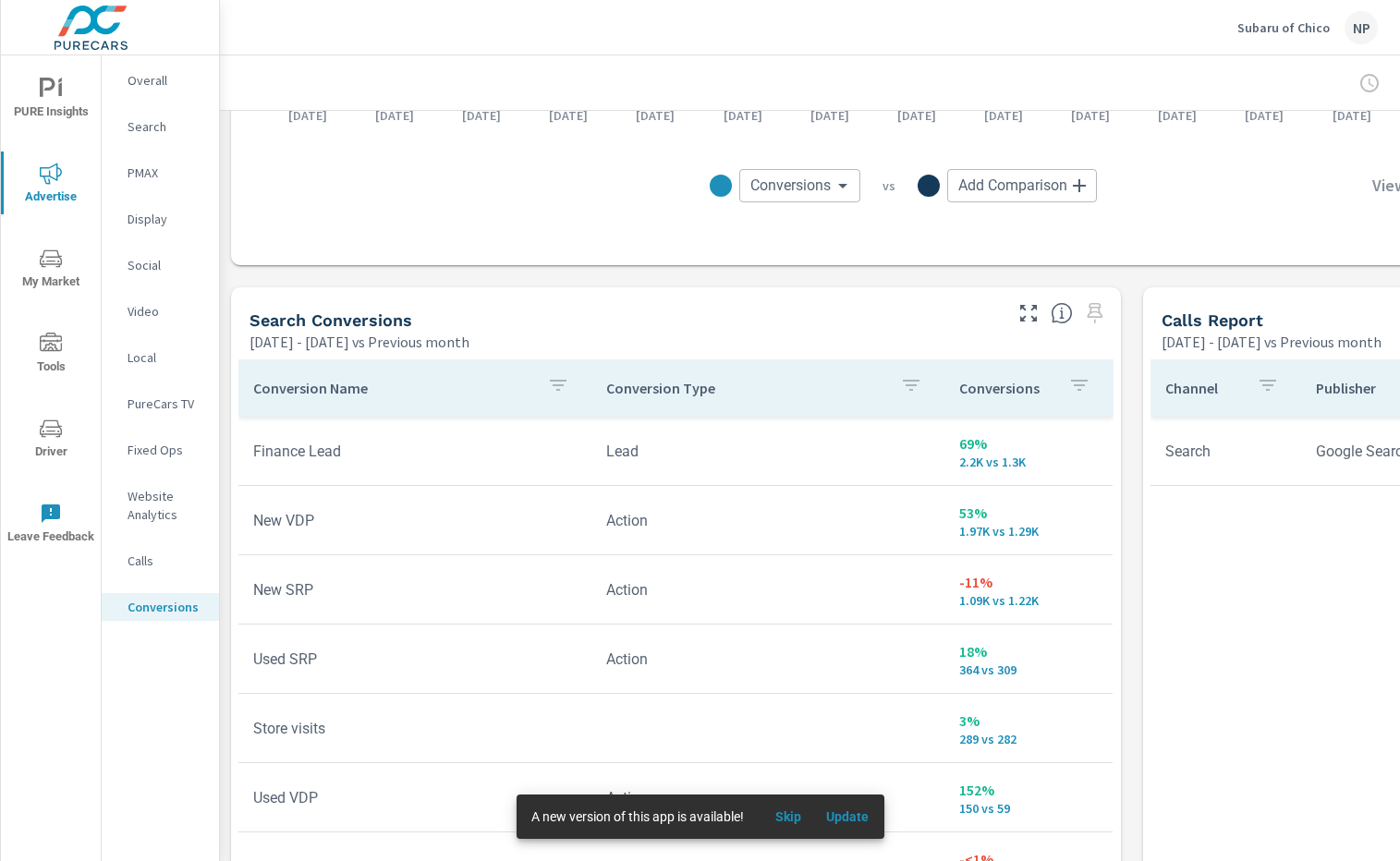
scroll to position [906, 0]
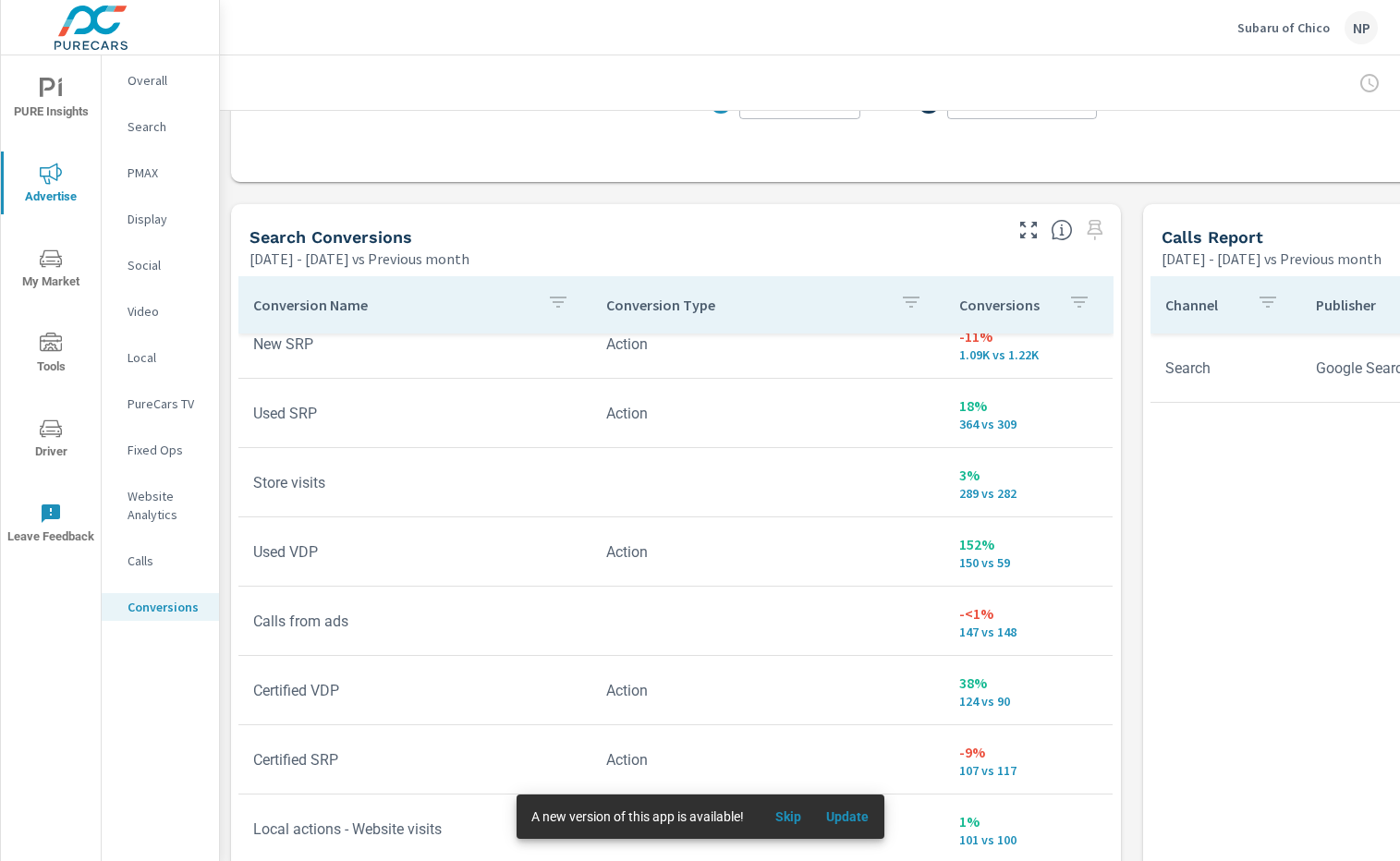
scroll to position [164, 0]
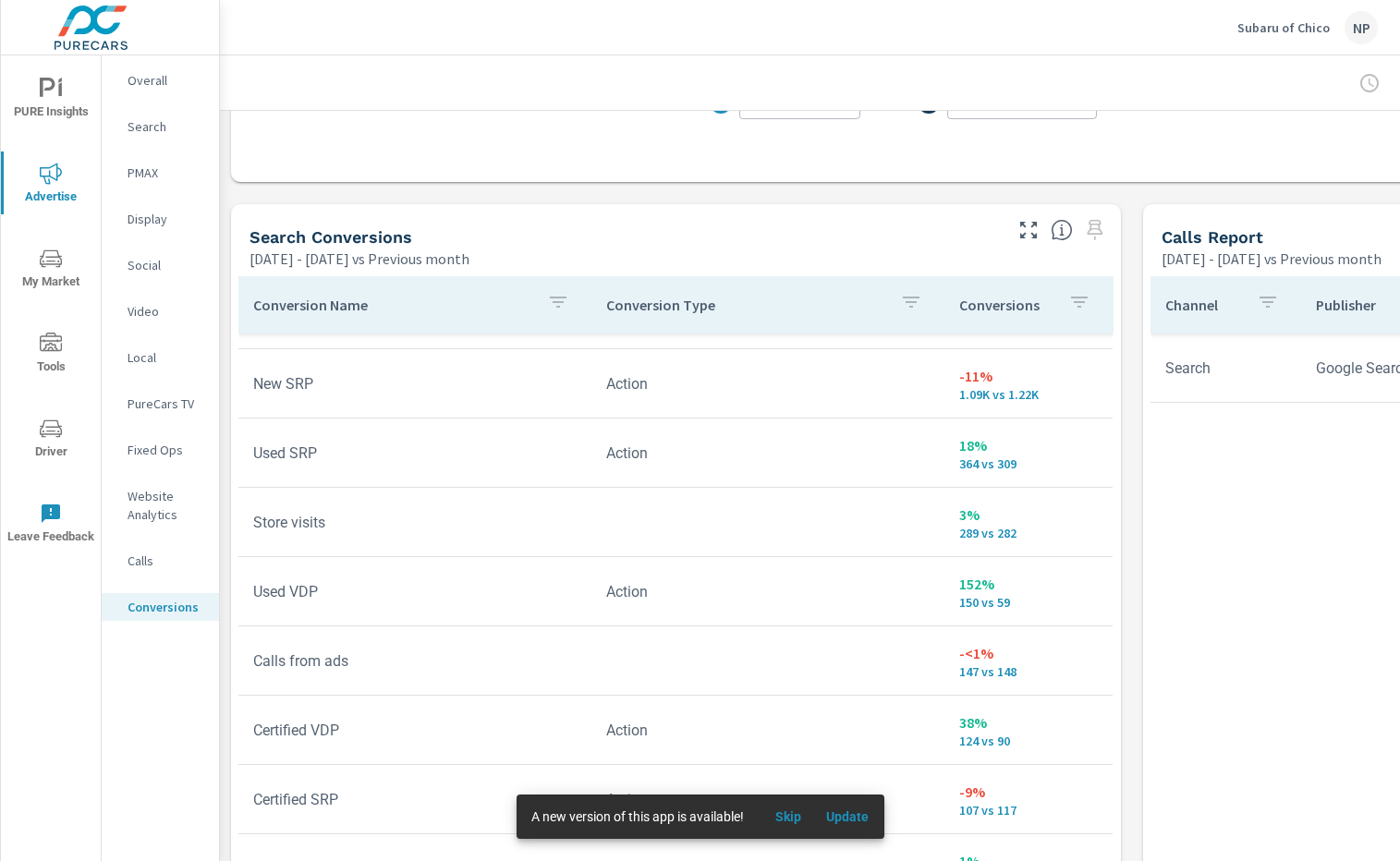
scroll to position [116, 0]
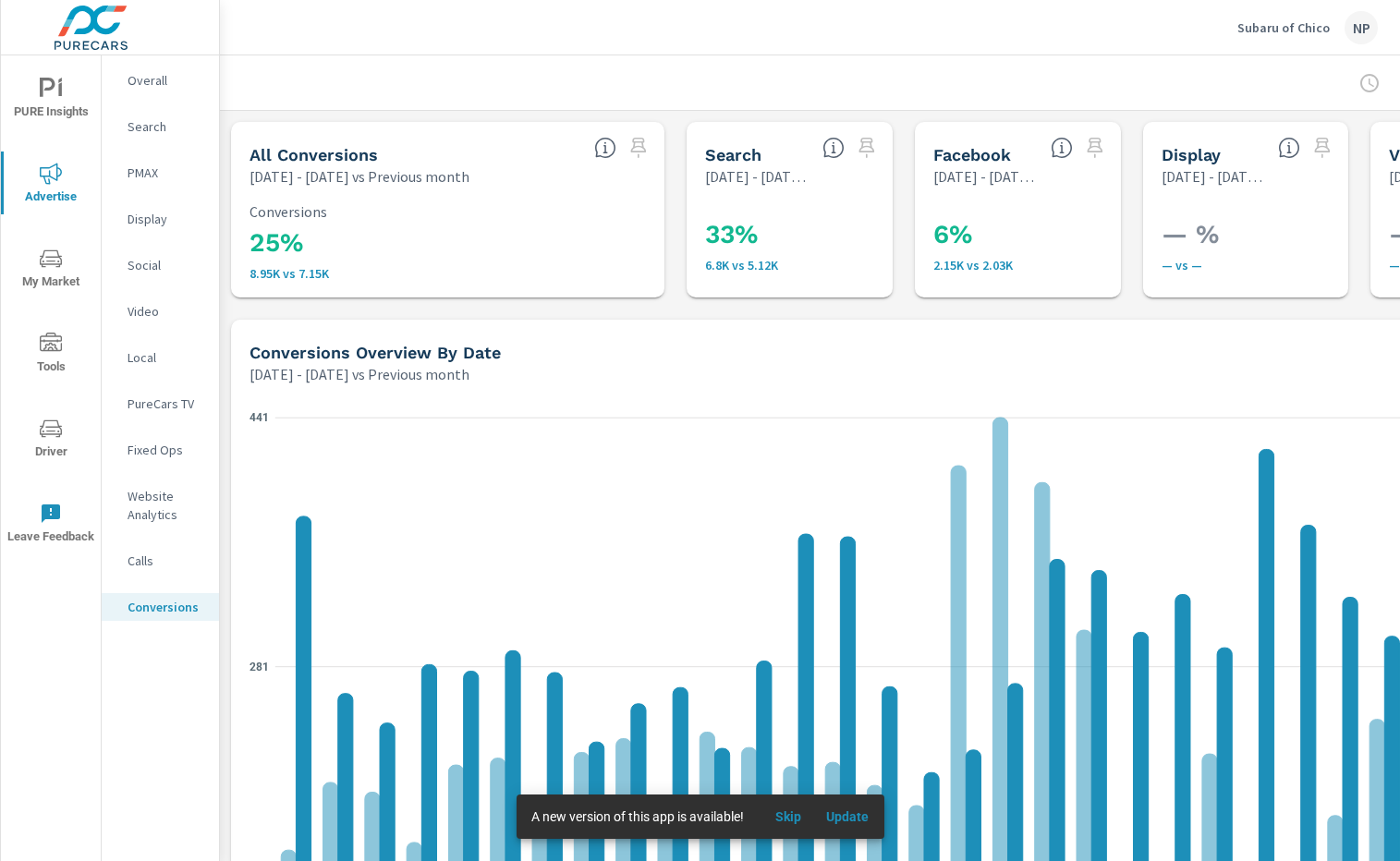
scroll to position [0, 187]
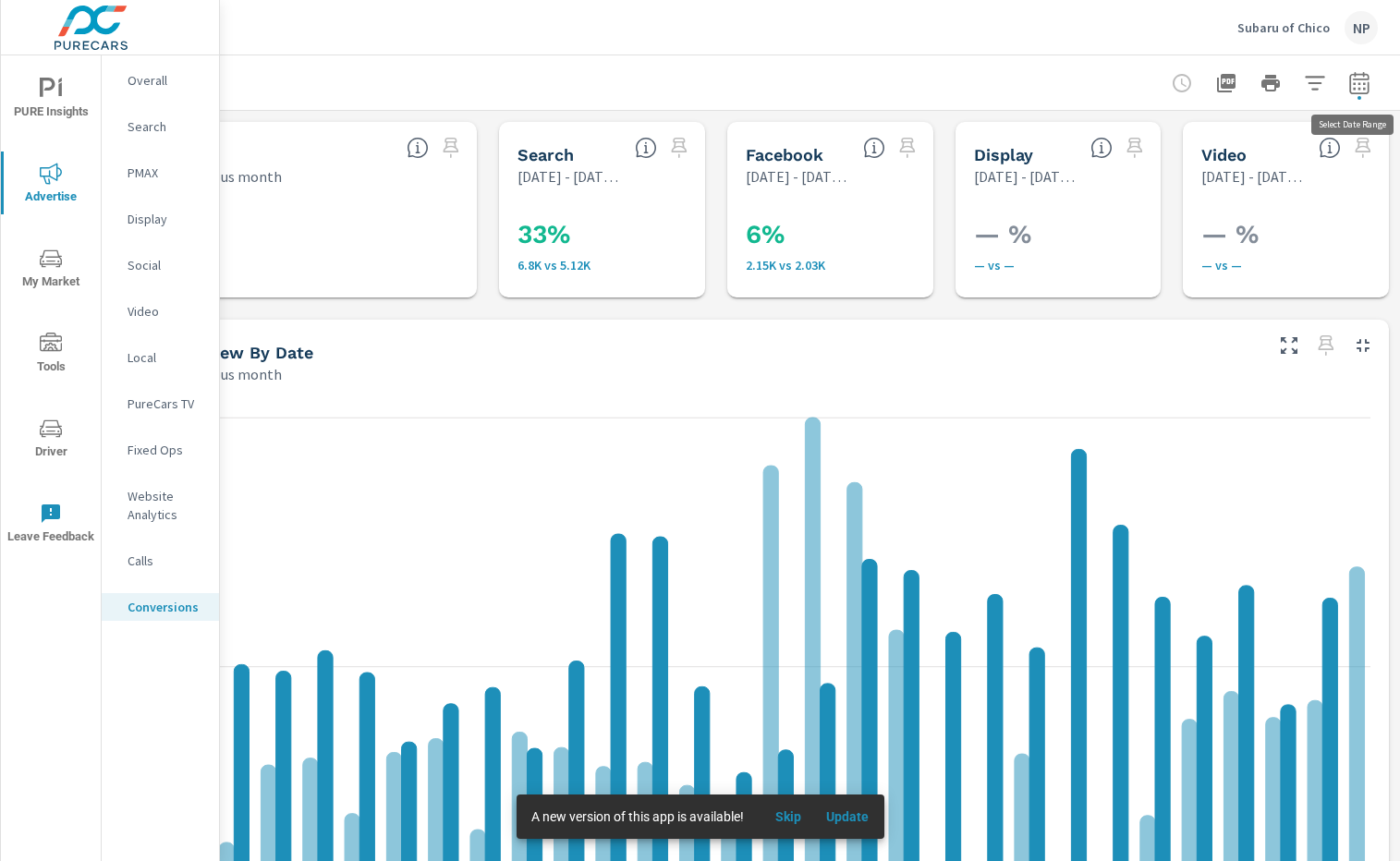
click at [1365, 89] on icon "button" at bounding box center [1358, 86] width 12 height 8
select select "Previous month"
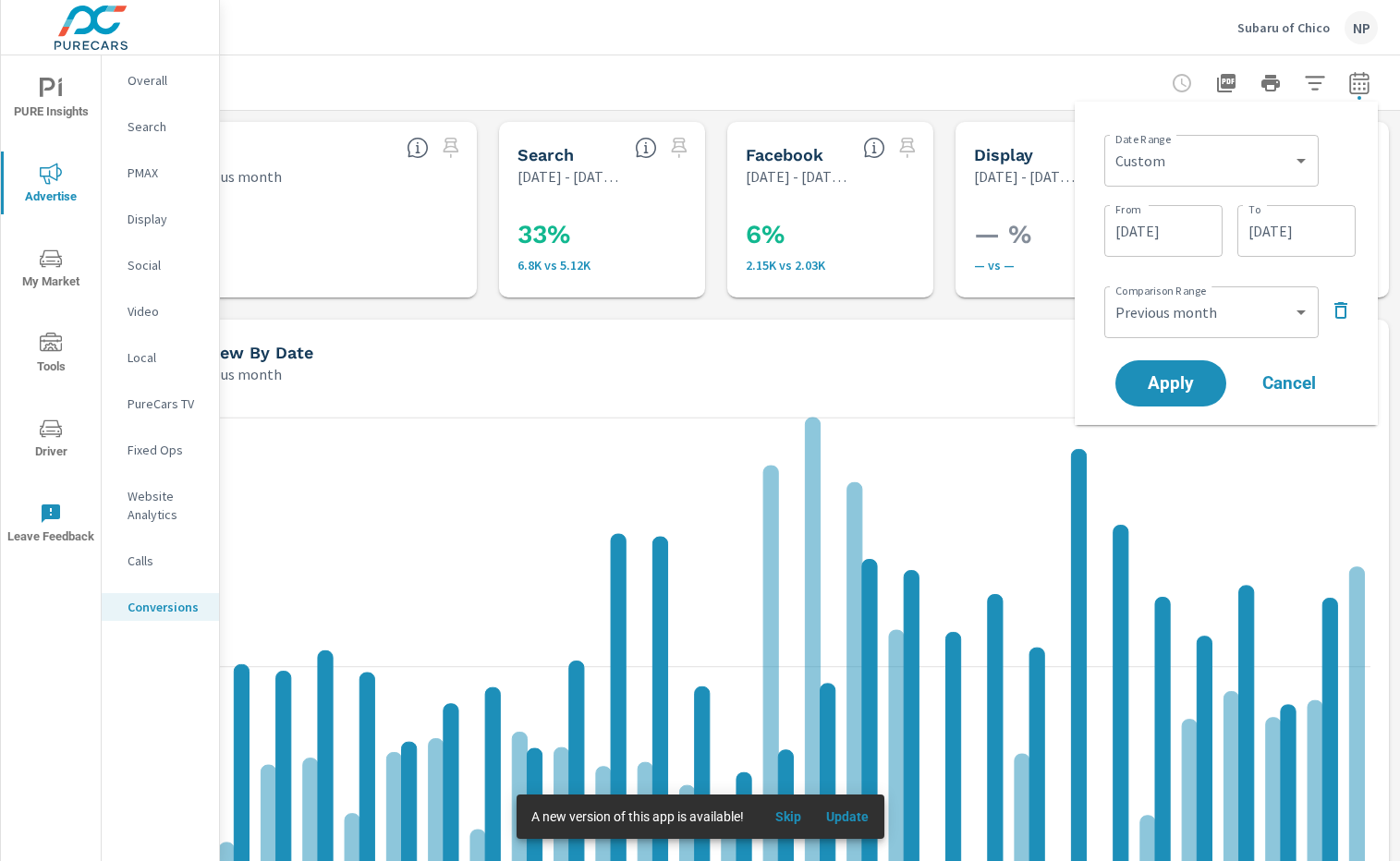
click at [1186, 219] on input "[DATE]" at bounding box center [1162, 231] width 103 height 37
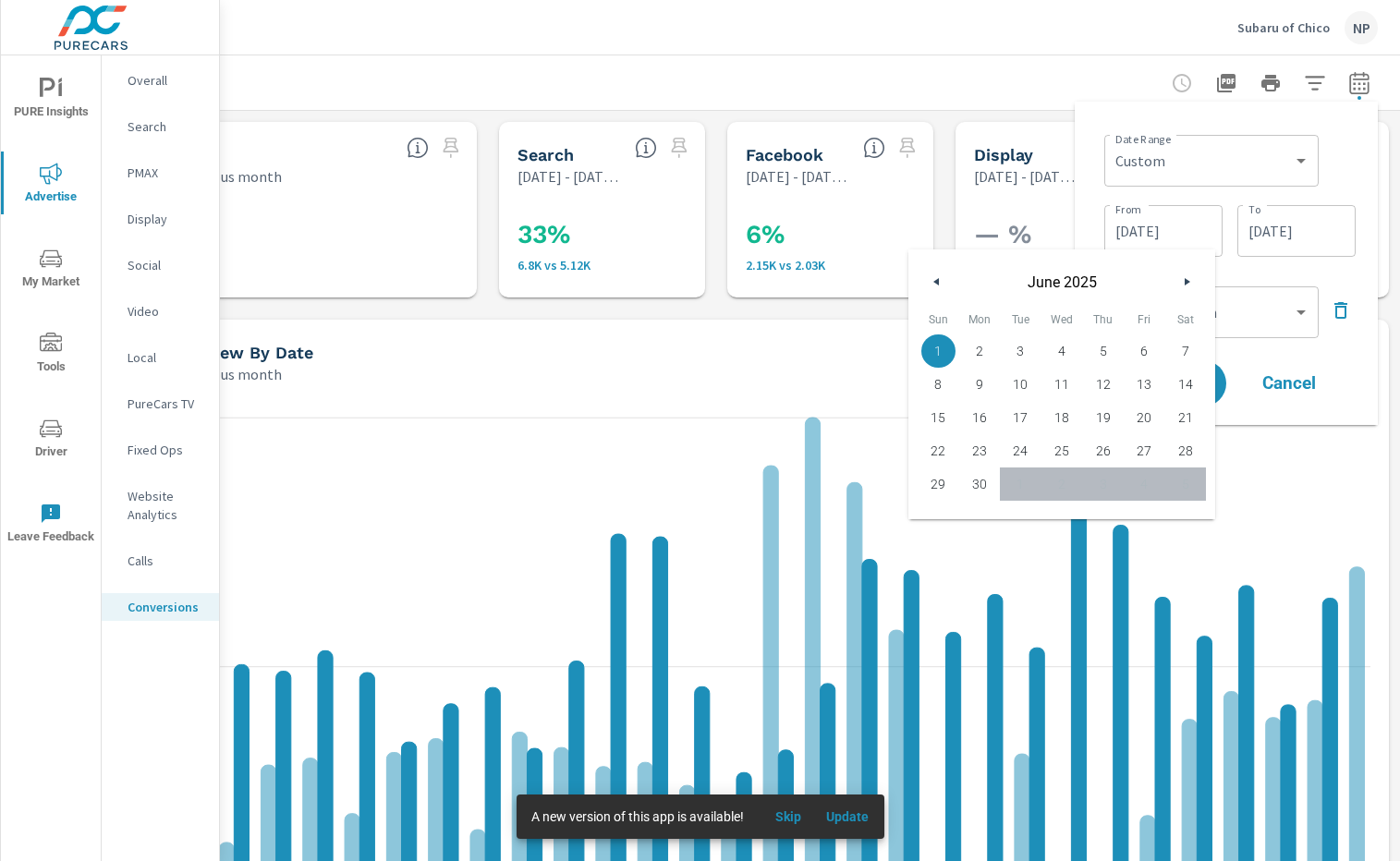
click at [1186, 273] on button "button" at bounding box center [1186, 281] width 22 height 22
click at [1186, 285] on icon "button" at bounding box center [1189, 282] width 10 height 8
click at [1186, 278] on icon "button" at bounding box center [1189, 282] width 10 height 8
click at [935, 285] on button "button" at bounding box center [936, 281] width 22 height 22
click at [1191, 281] on icon "button" at bounding box center [1189, 282] width 10 height 8
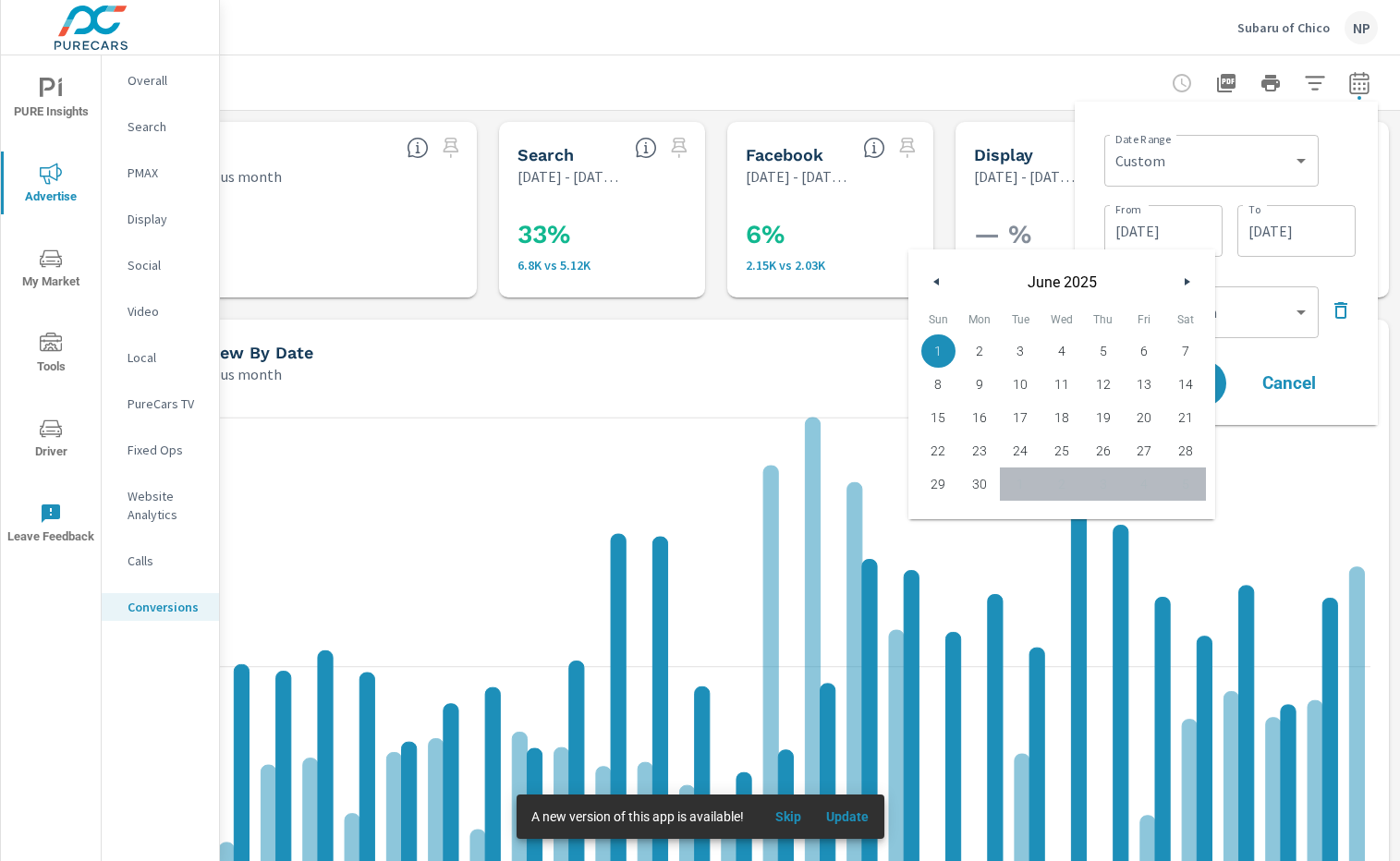
click at [1190, 278] on icon "button" at bounding box center [1189, 282] width 10 height 8
click at [1269, 228] on input "[DATE]" at bounding box center [1296, 231] width 103 height 37
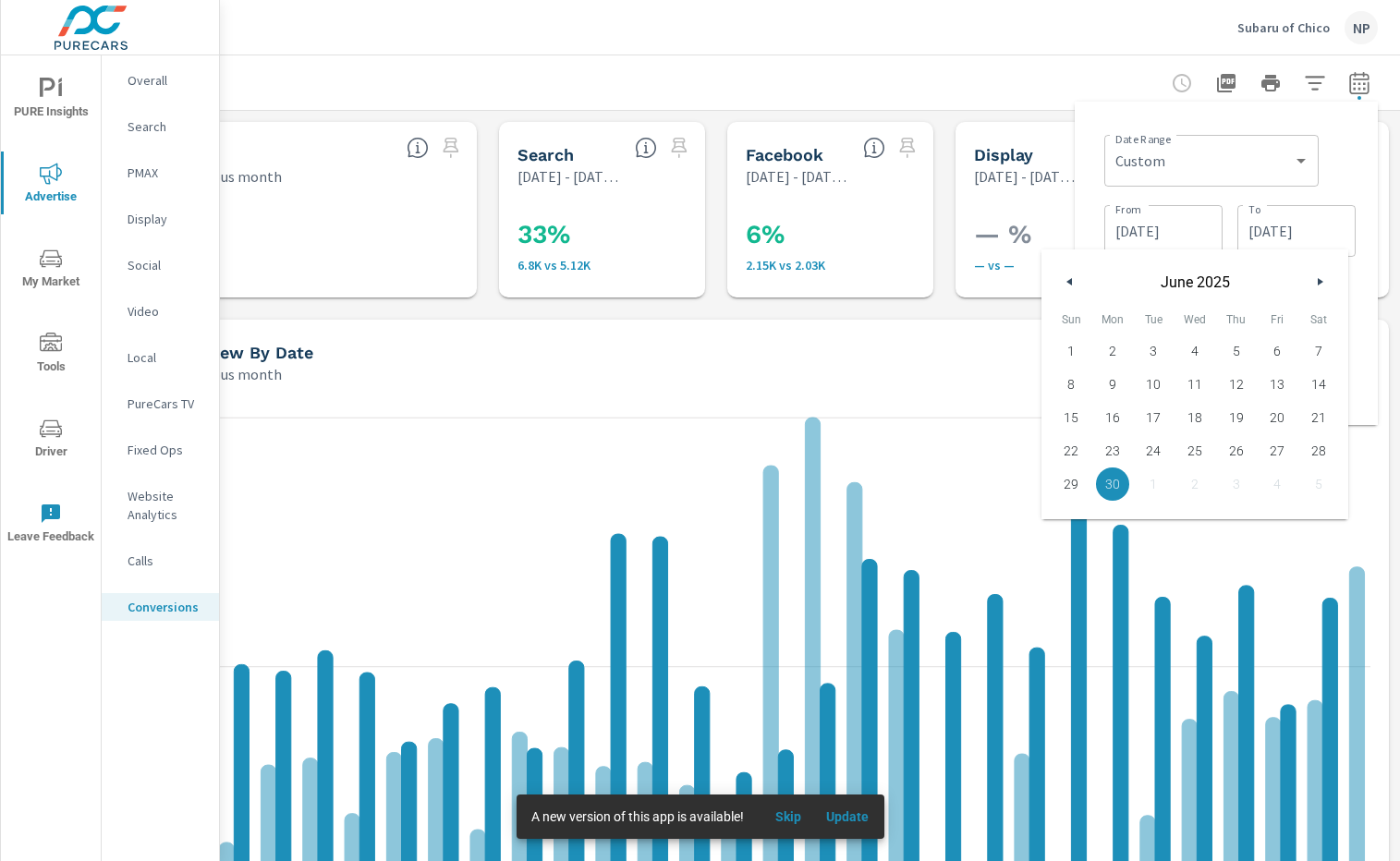
click at [1326, 275] on button "button" at bounding box center [1319, 281] width 22 height 22
drag, startPoint x: 1237, startPoint y: 481, endPoint x: 1195, endPoint y: 349, distance: 138.5
click at [1237, 481] on span "31" at bounding box center [1236, 484] width 42 height 24
type input "[DATE]"
click at [1193, 234] on input "[DATE]" at bounding box center [1162, 231] width 103 height 37
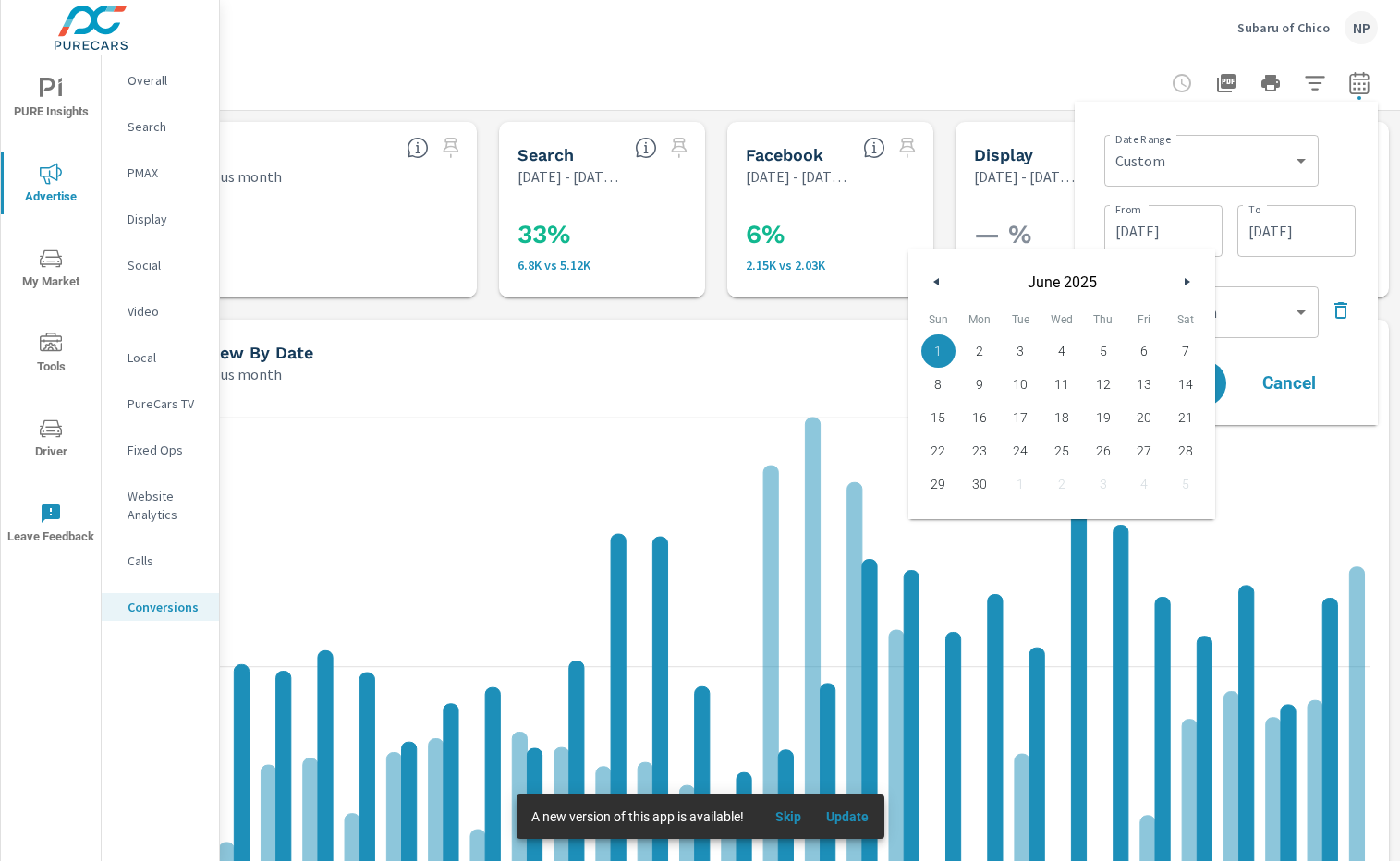
click at [1186, 274] on button "button" at bounding box center [1186, 281] width 22 height 22
click at [1015, 341] on span "1" at bounding box center [1020, 351] width 42 height 24
type input "[DATE]"
click at [1226, 205] on div "From [DATE] From To [DATE] To" at bounding box center [1230, 229] width 251 height 63
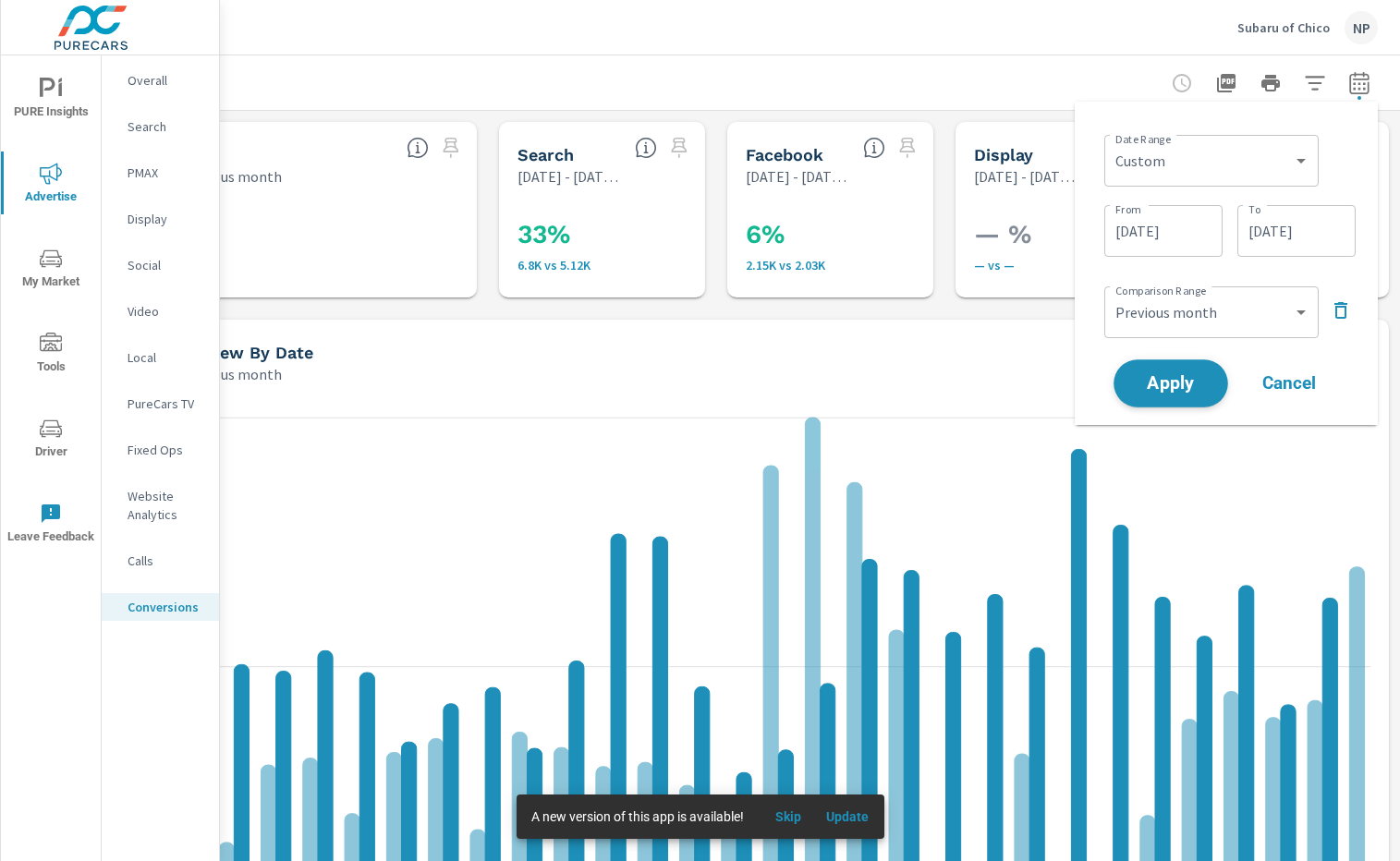
click at [1172, 377] on span "Apply" at bounding box center [1170, 384] width 75 height 17
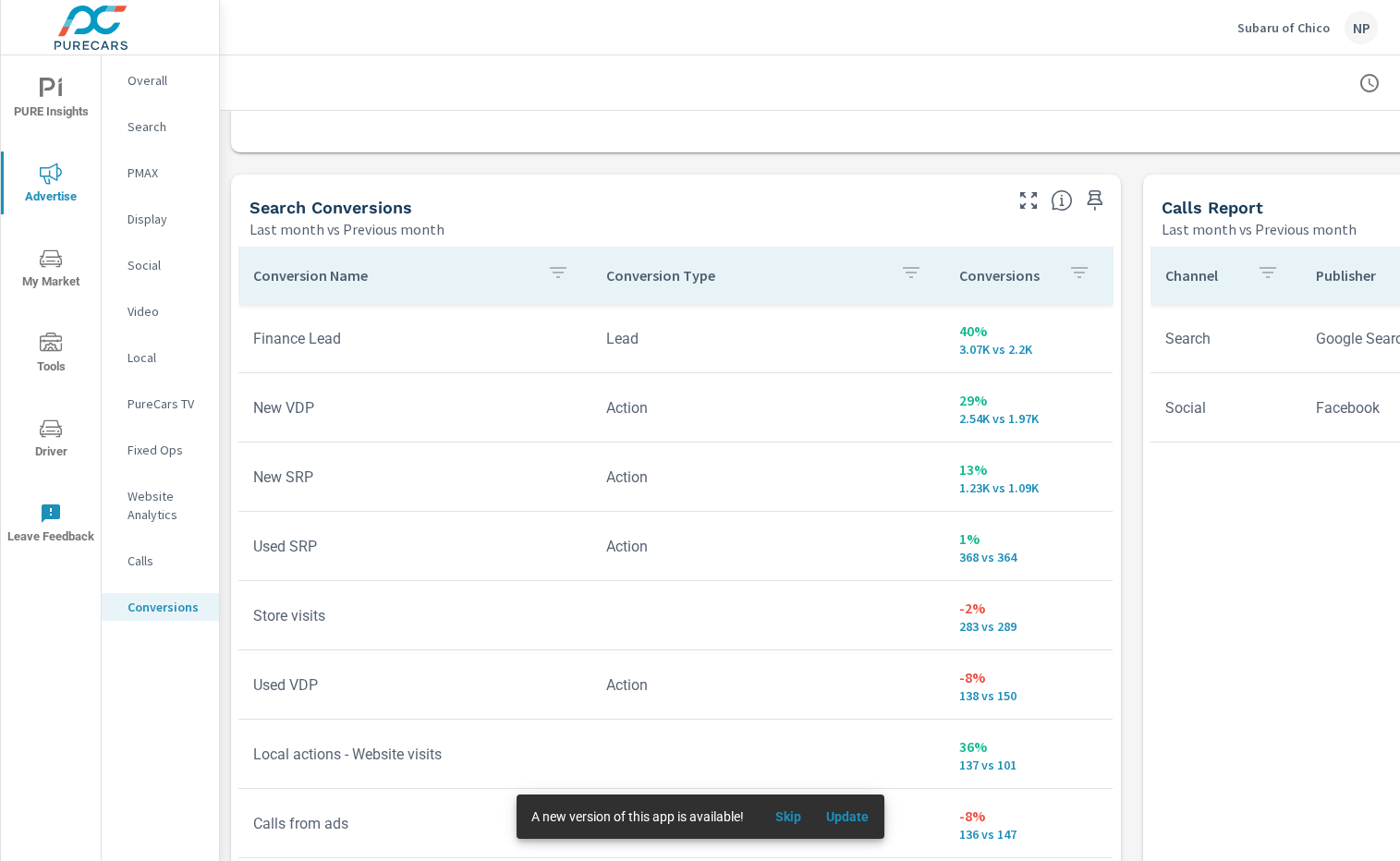
scroll to position [935, 0]
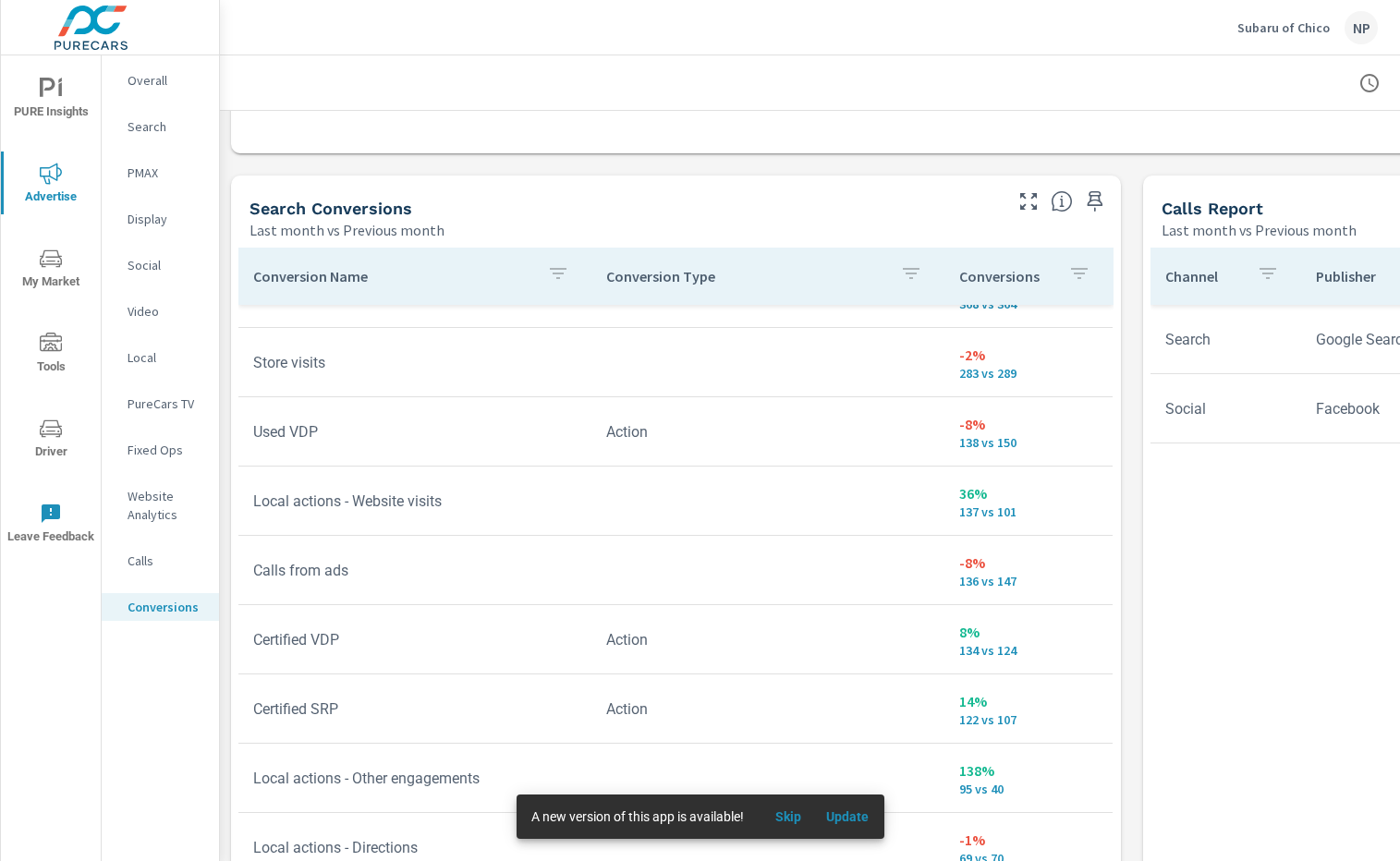
scroll to position [252, 0]
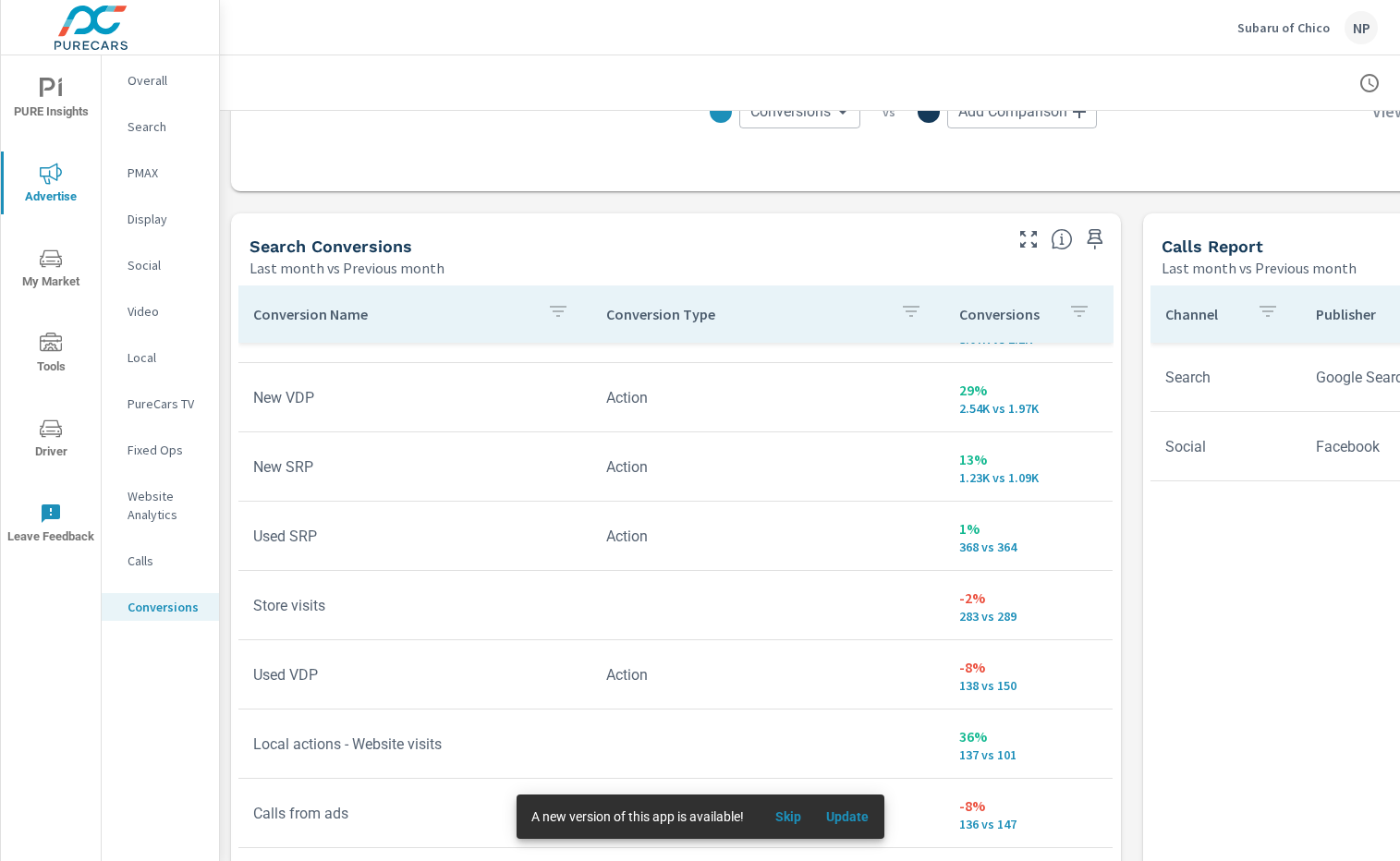
scroll to position [72, 0]
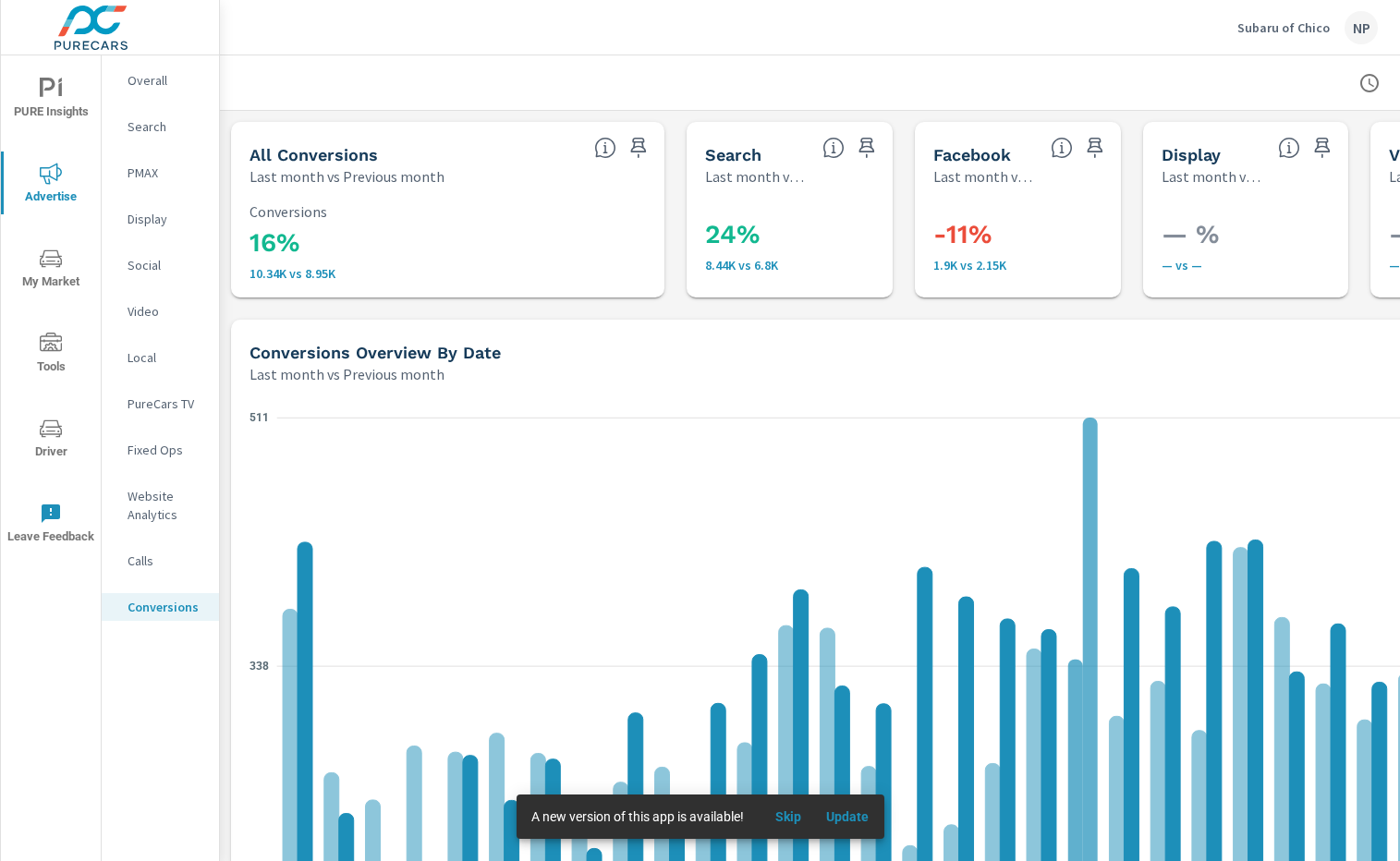
scroll to position [0, 187]
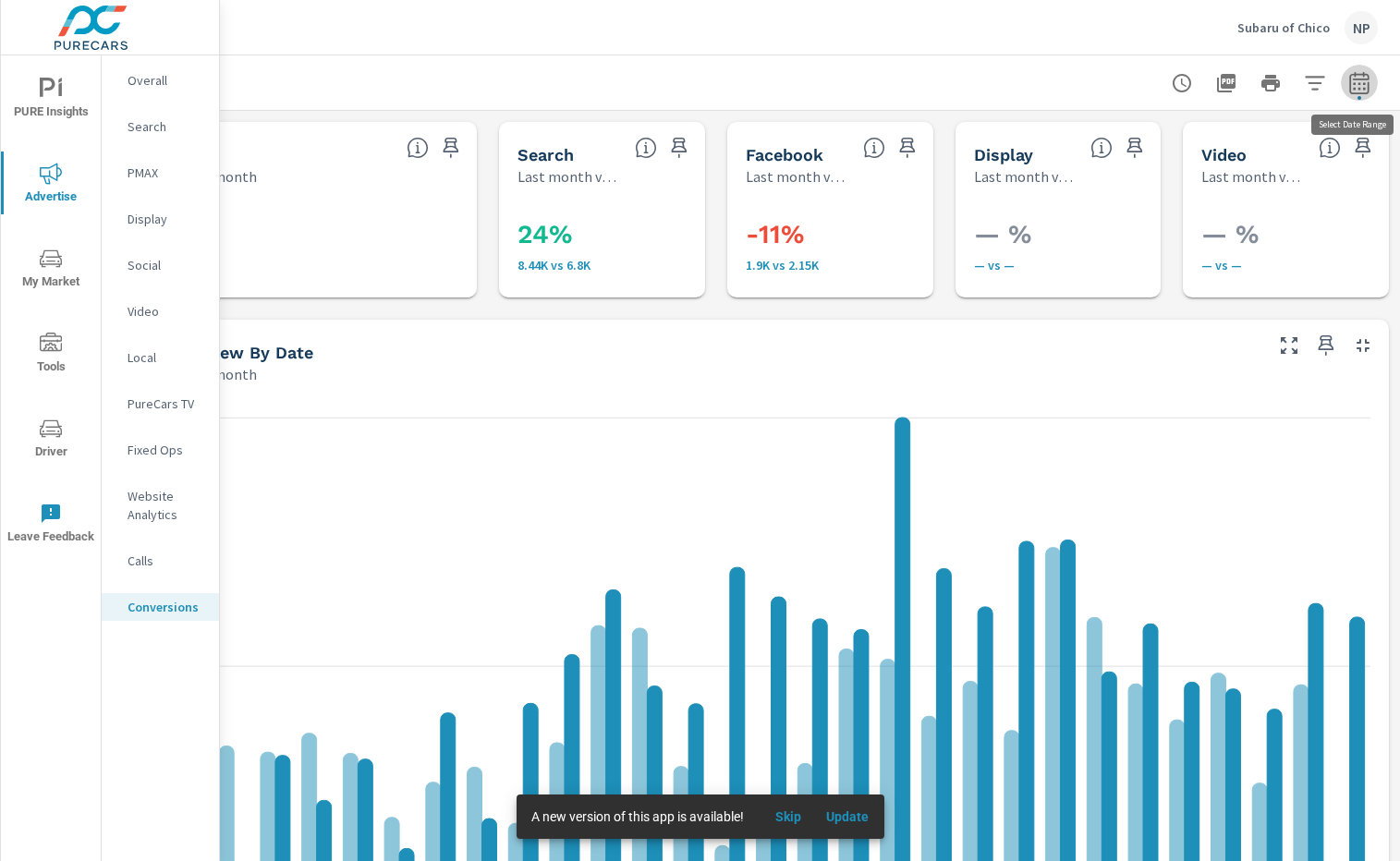
click at [1368, 80] on icon "button" at bounding box center [1358, 83] width 22 height 22
select select "Last month"
select select "Previous month"
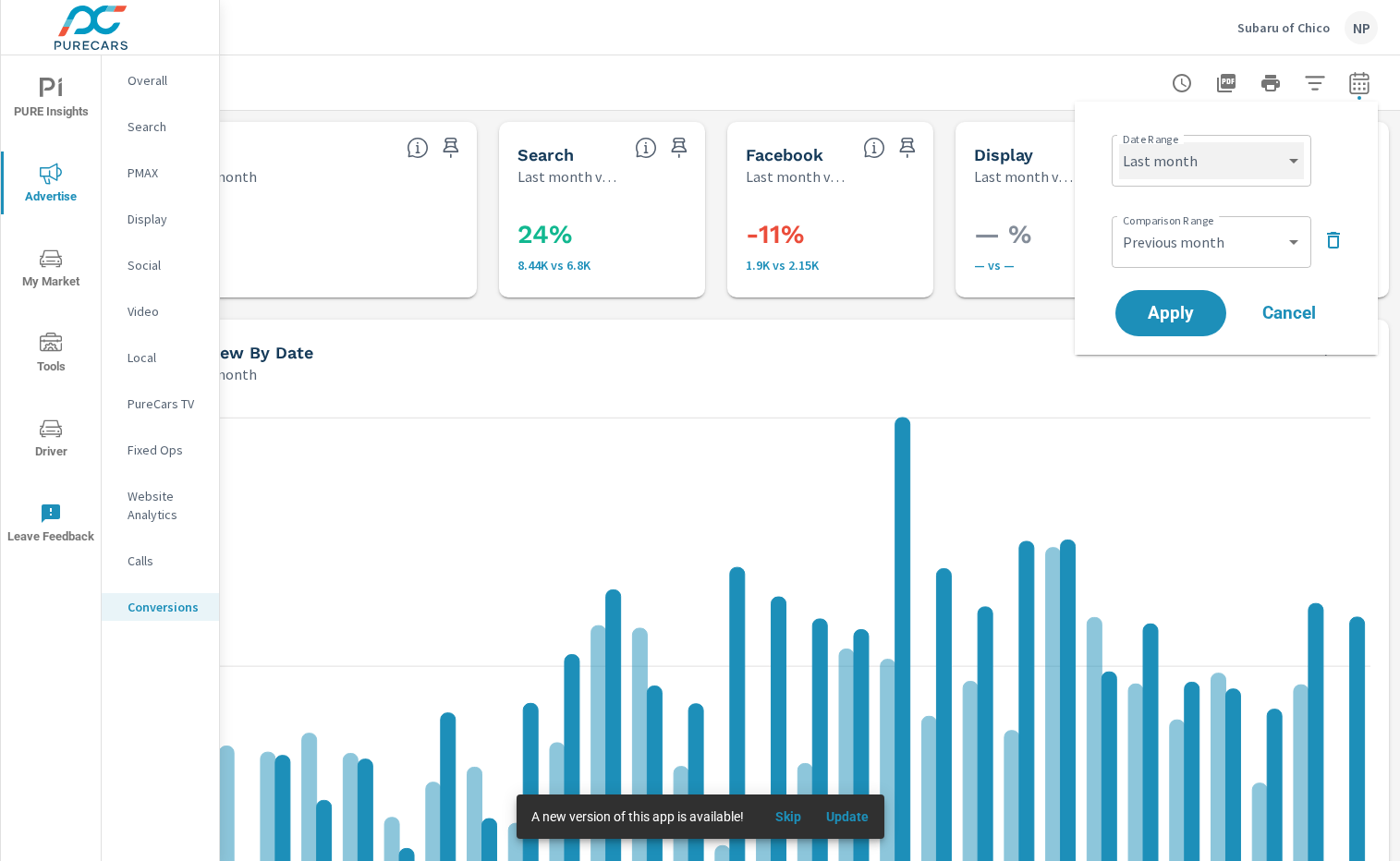
click at [1257, 169] on select "Custom [DATE] Last week Last 7 days Last 14 days Last 30 days Last 45 days Last…" at bounding box center [1211, 160] width 185 height 37
select select "Month to date"
click at [1214, 238] on select "Custom Previous period Previous month Previous year" at bounding box center [1211, 242] width 185 height 37
select select "custom"
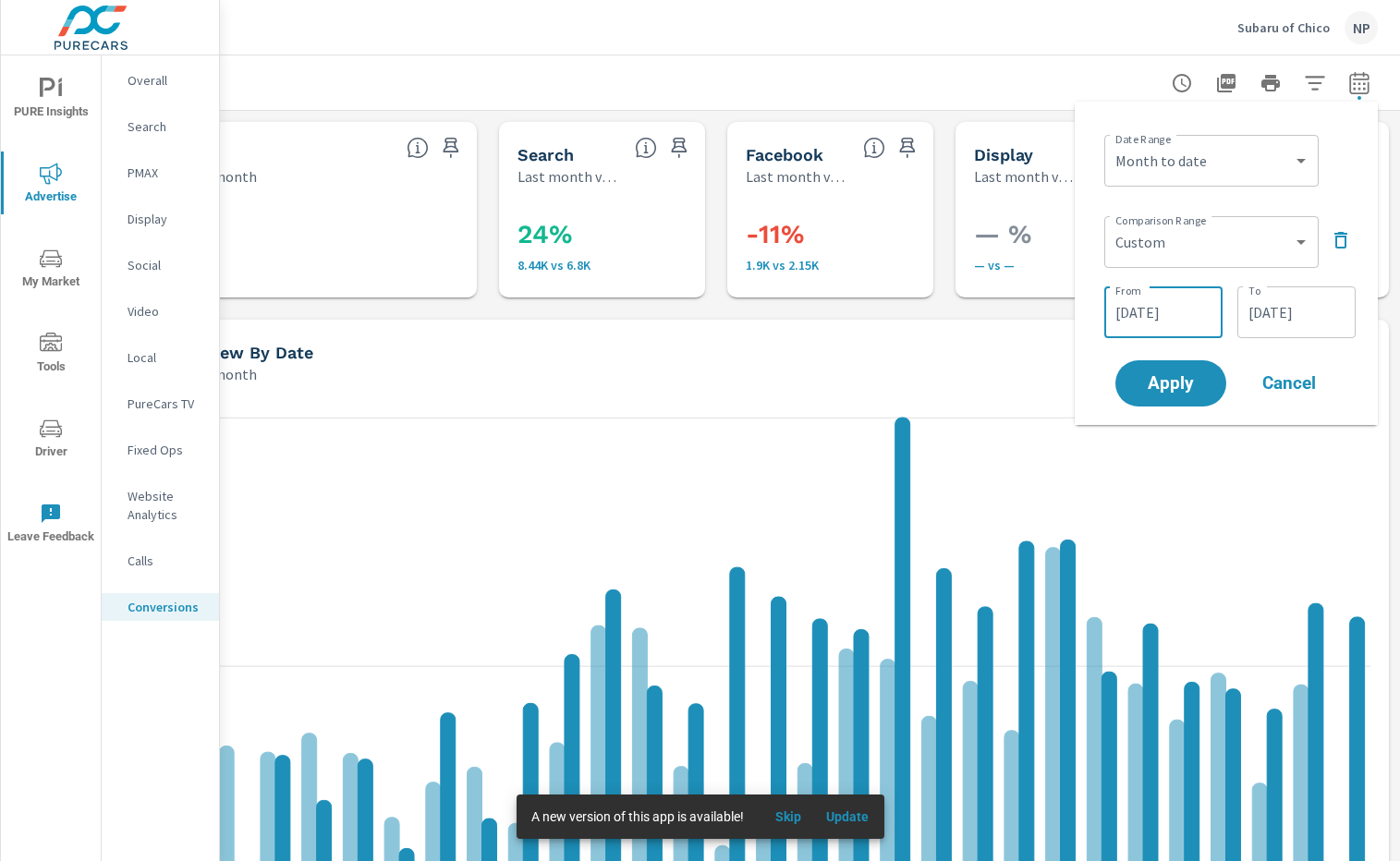
click at [1173, 303] on input "[DATE]" at bounding box center [1162, 312] width 103 height 37
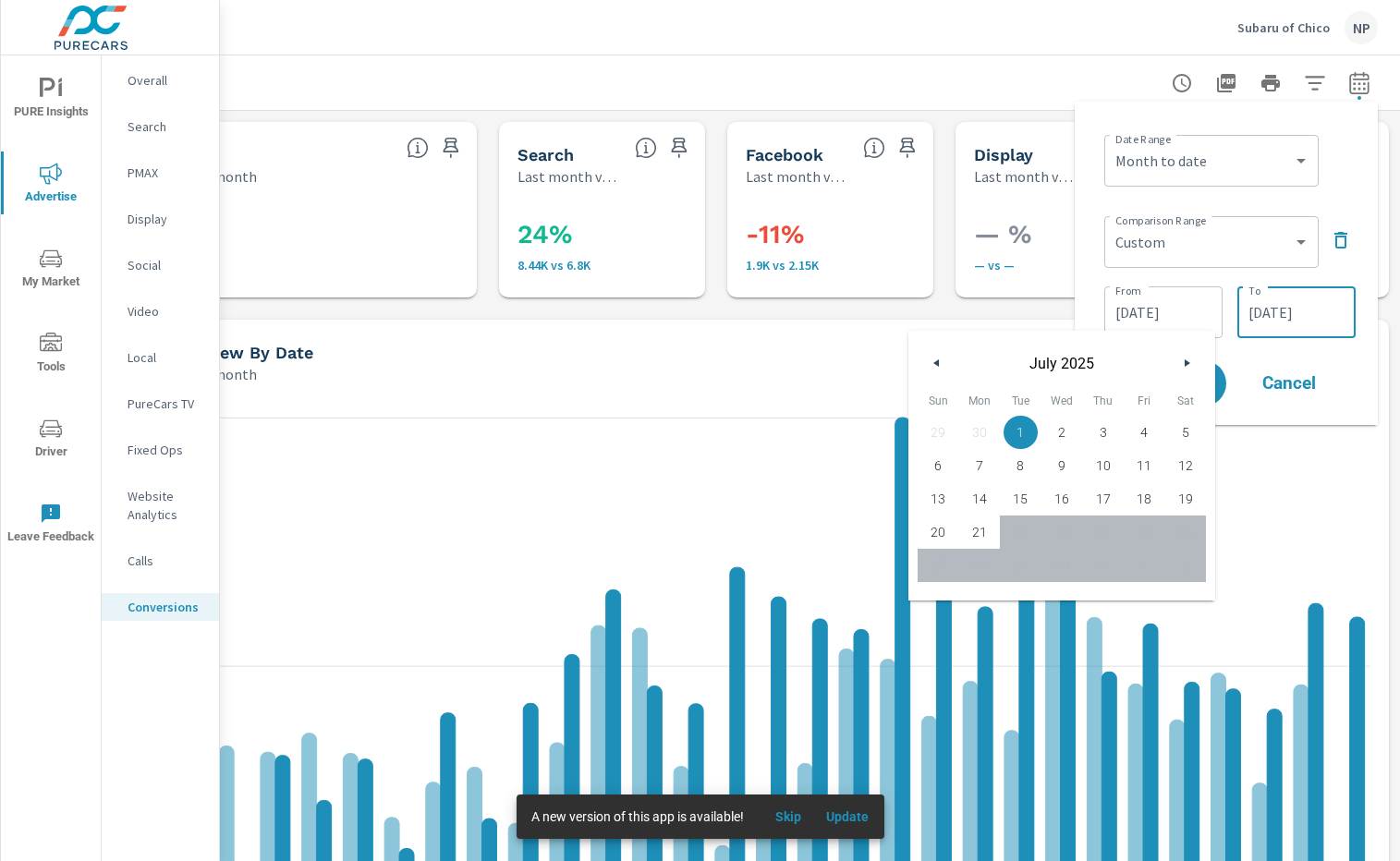
click at [1339, 307] on input "[DATE]" at bounding box center [1296, 312] width 103 height 37
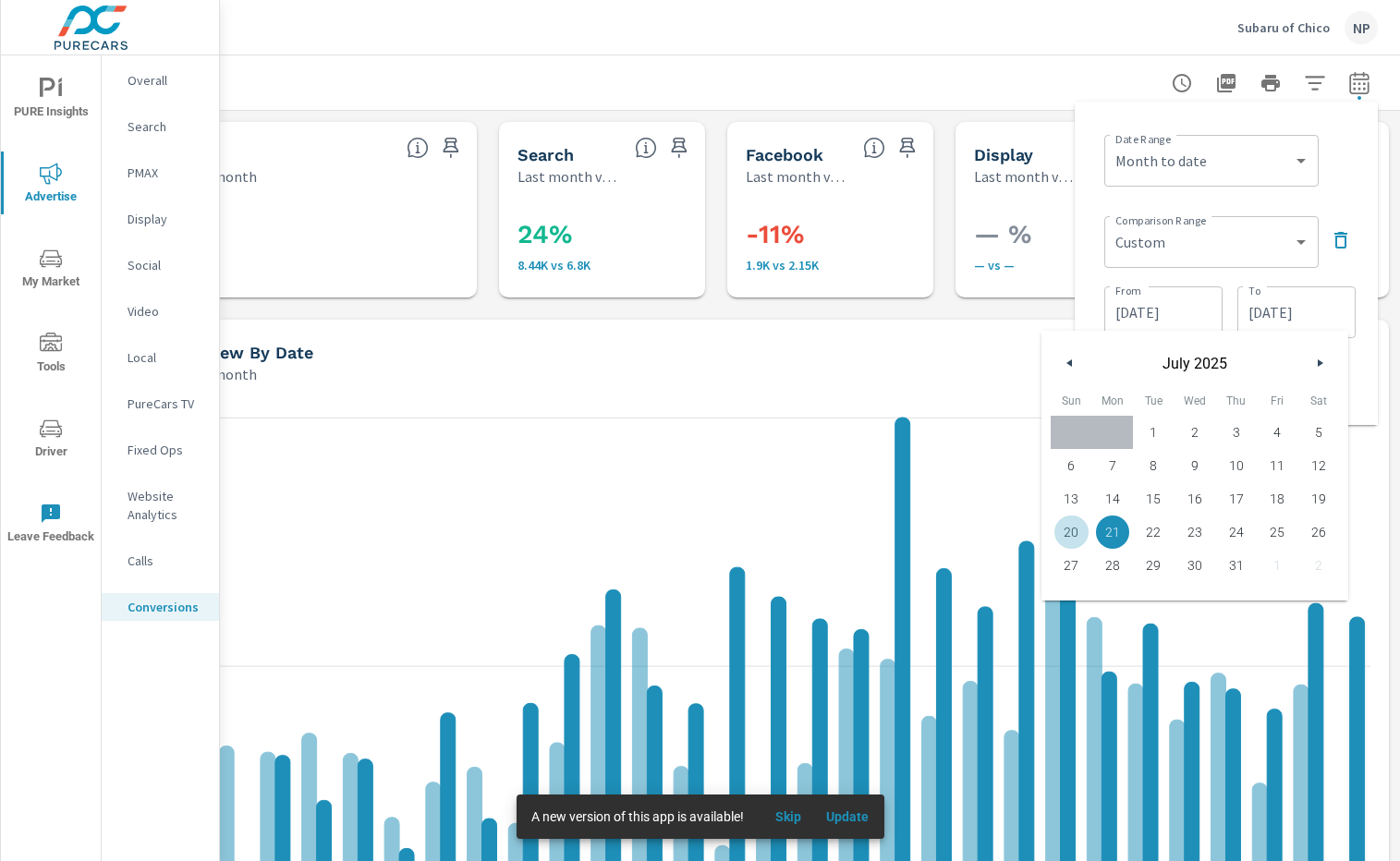
click at [1074, 529] on span "20" at bounding box center [1071, 531] width 42 height 24
type input "[DATE]"
click at [1094, 273] on div "Date Range Custom [DATE] Last week Last 7 days Last 14 days Last 30 days Last 4…" at bounding box center [1226, 264] width 273 height 294
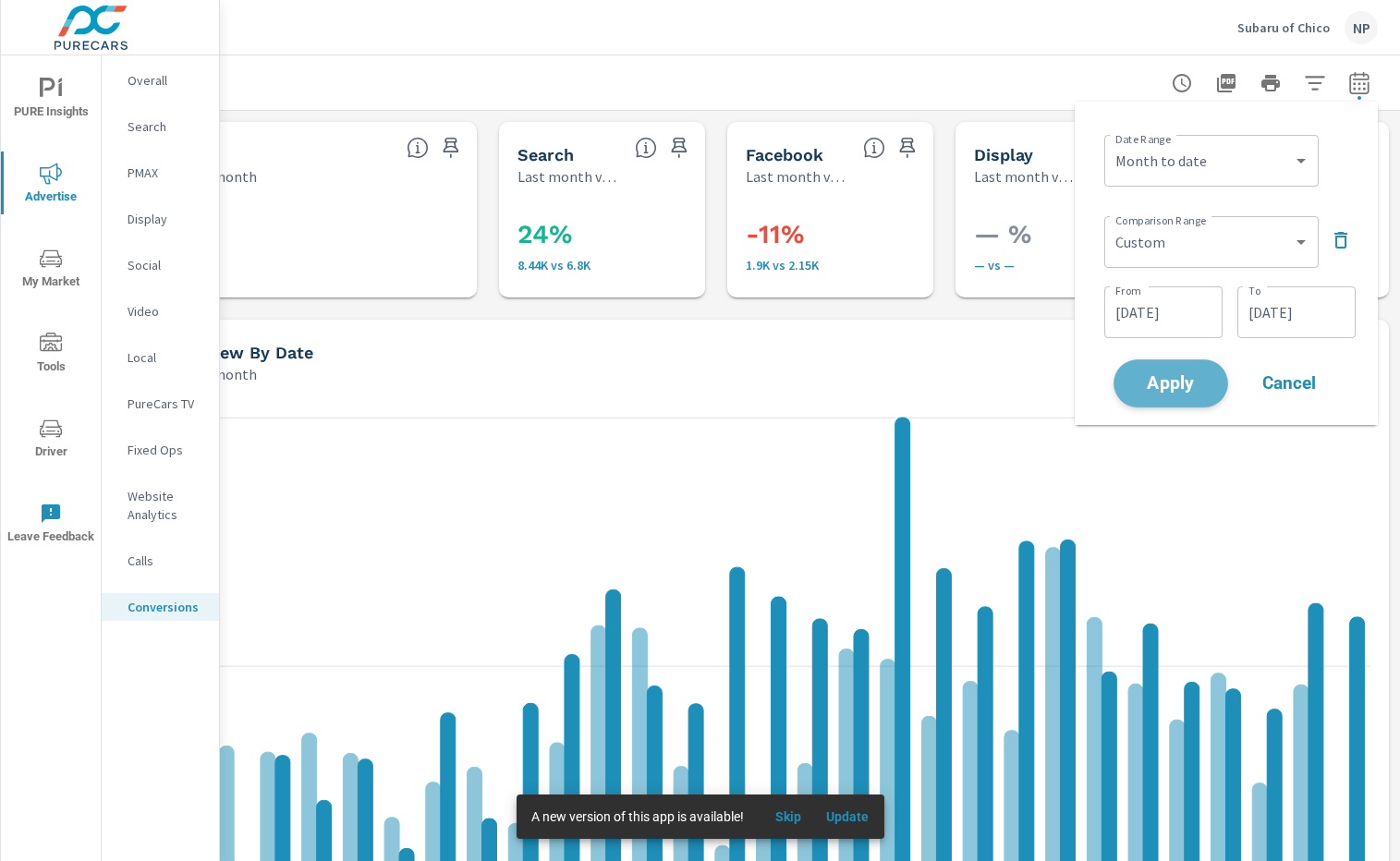
click at [1162, 385] on span "Apply" at bounding box center [1170, 384] width 75 height 17
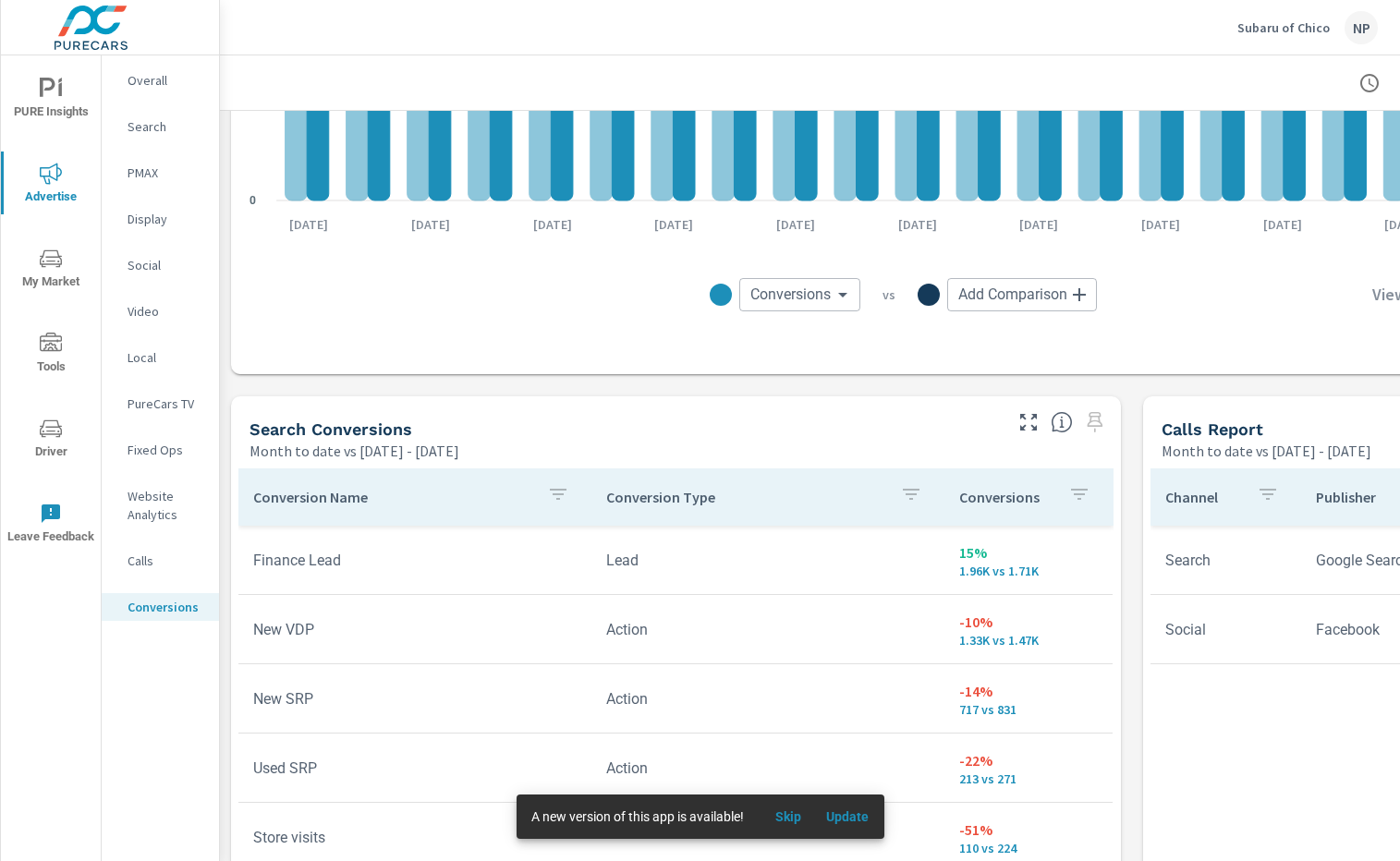
scroll to position [936, 0]
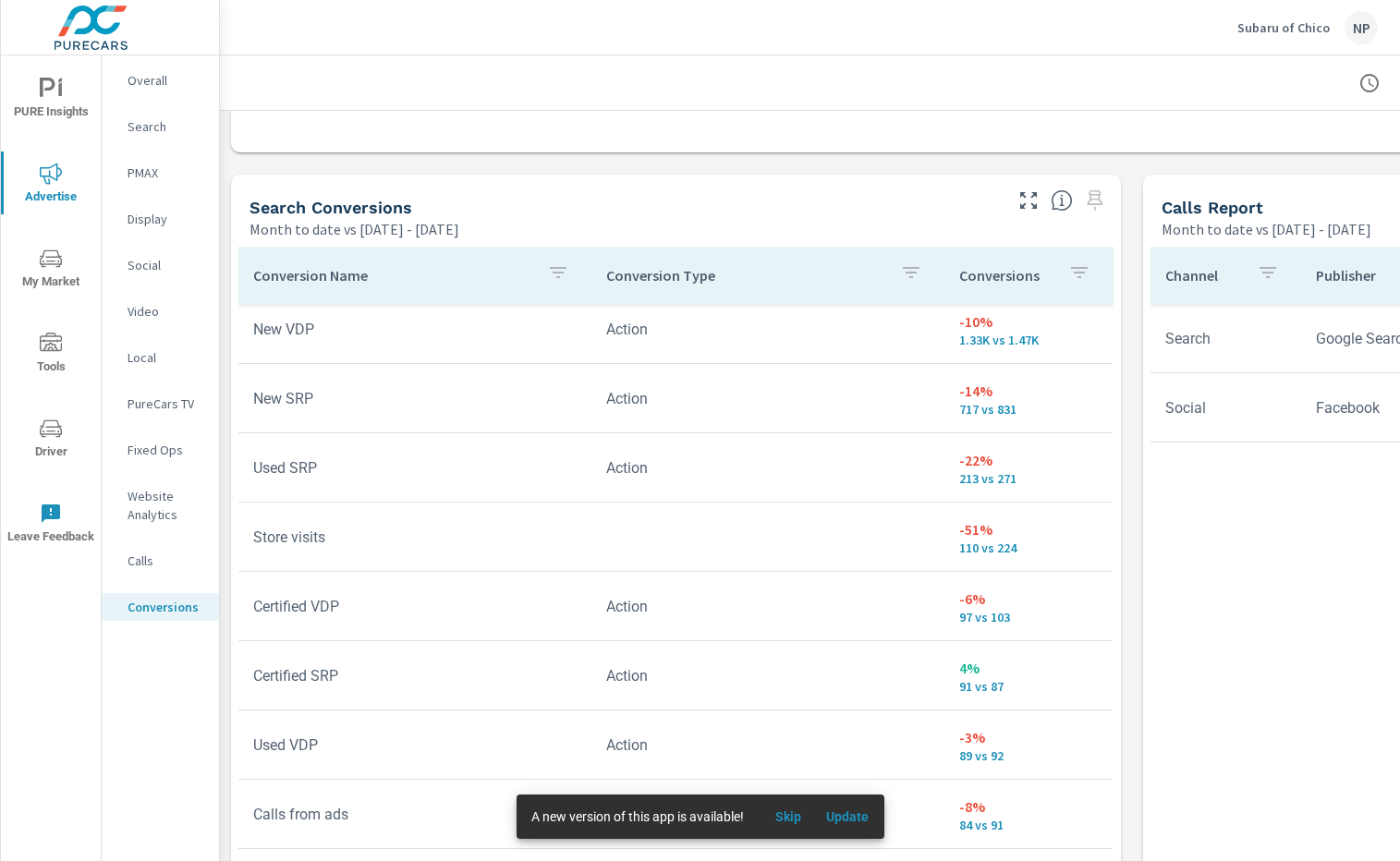
scroll to position [89, 0]
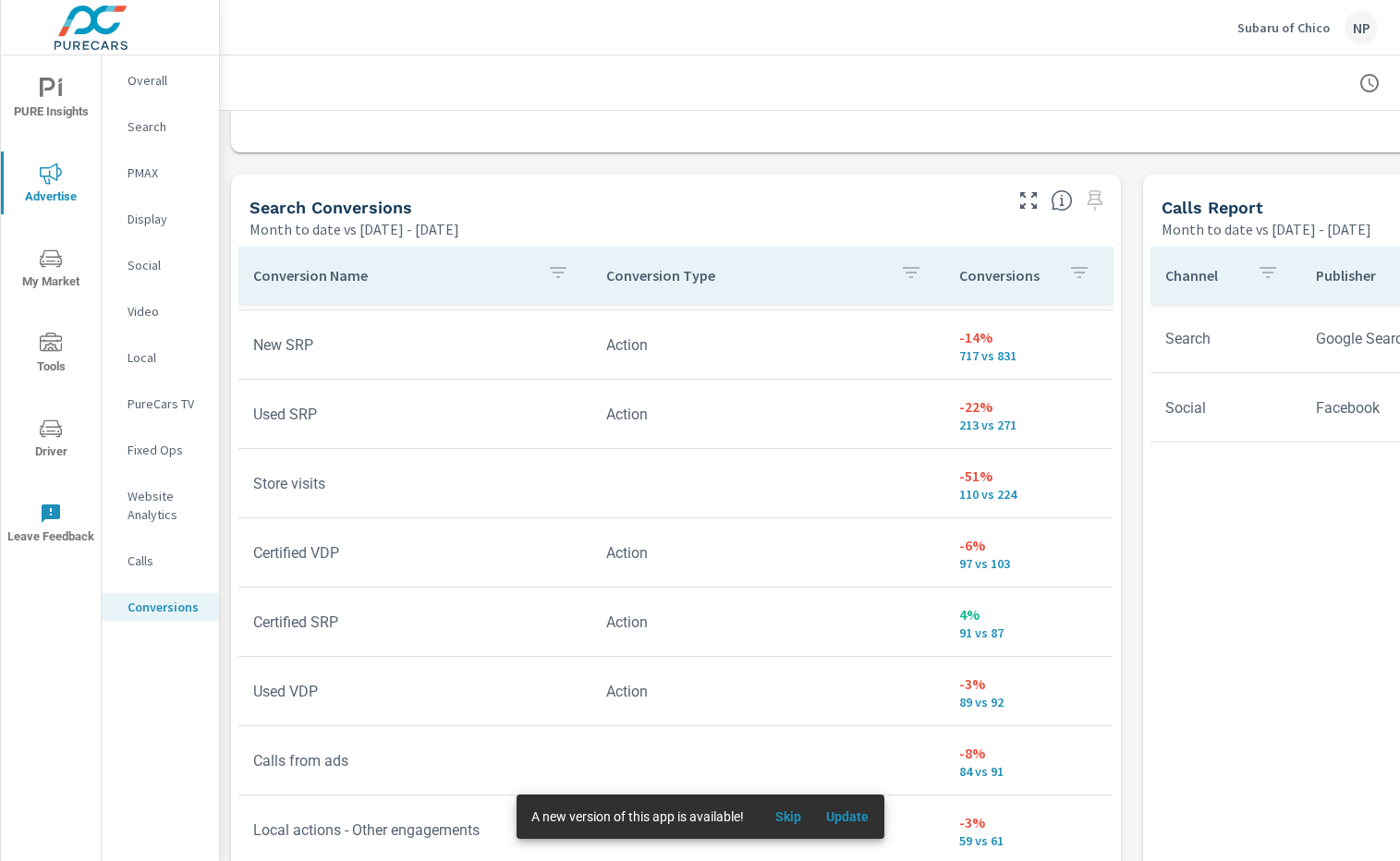
scroll to position [143, 0]
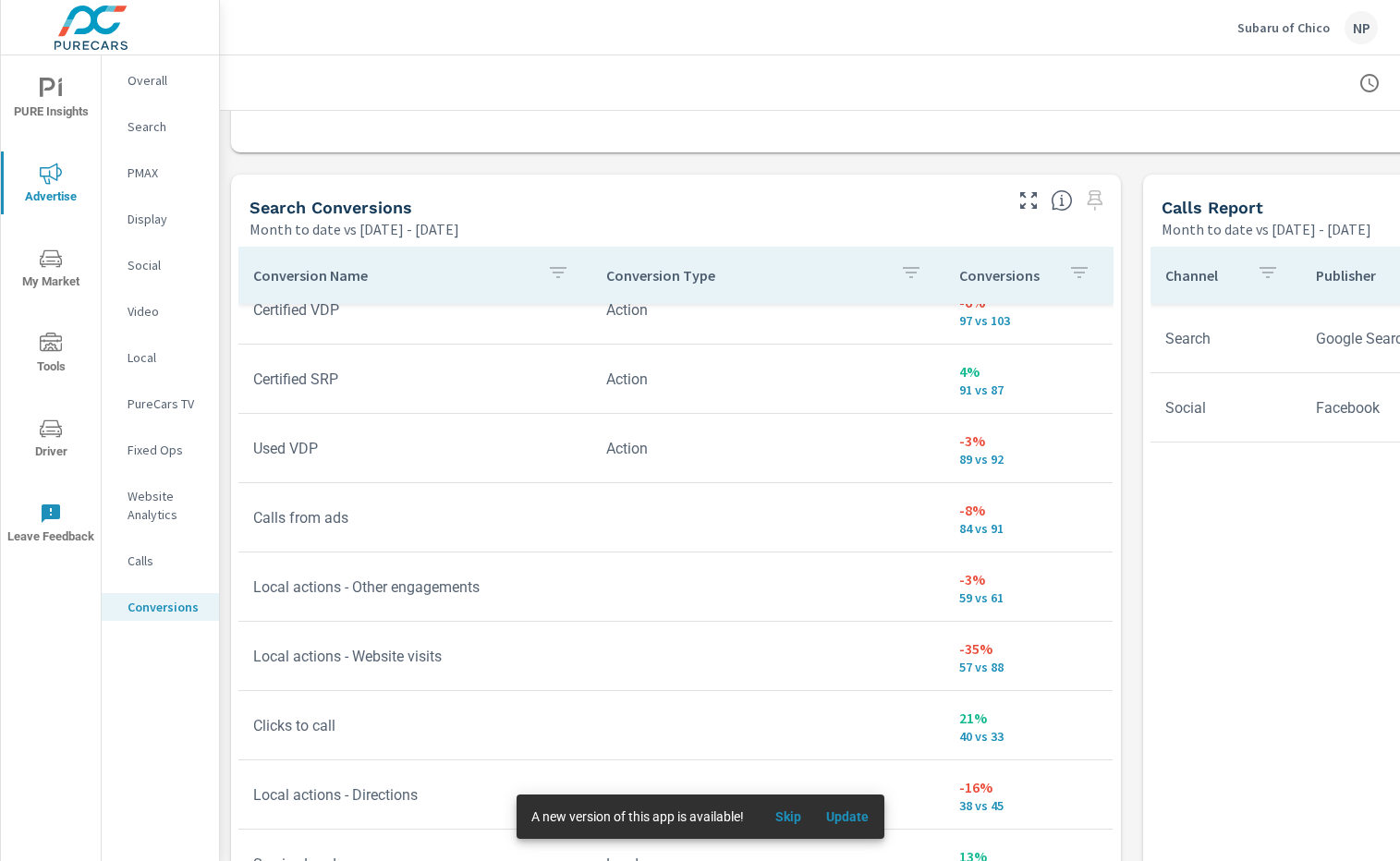
scroll to position [384, 0]
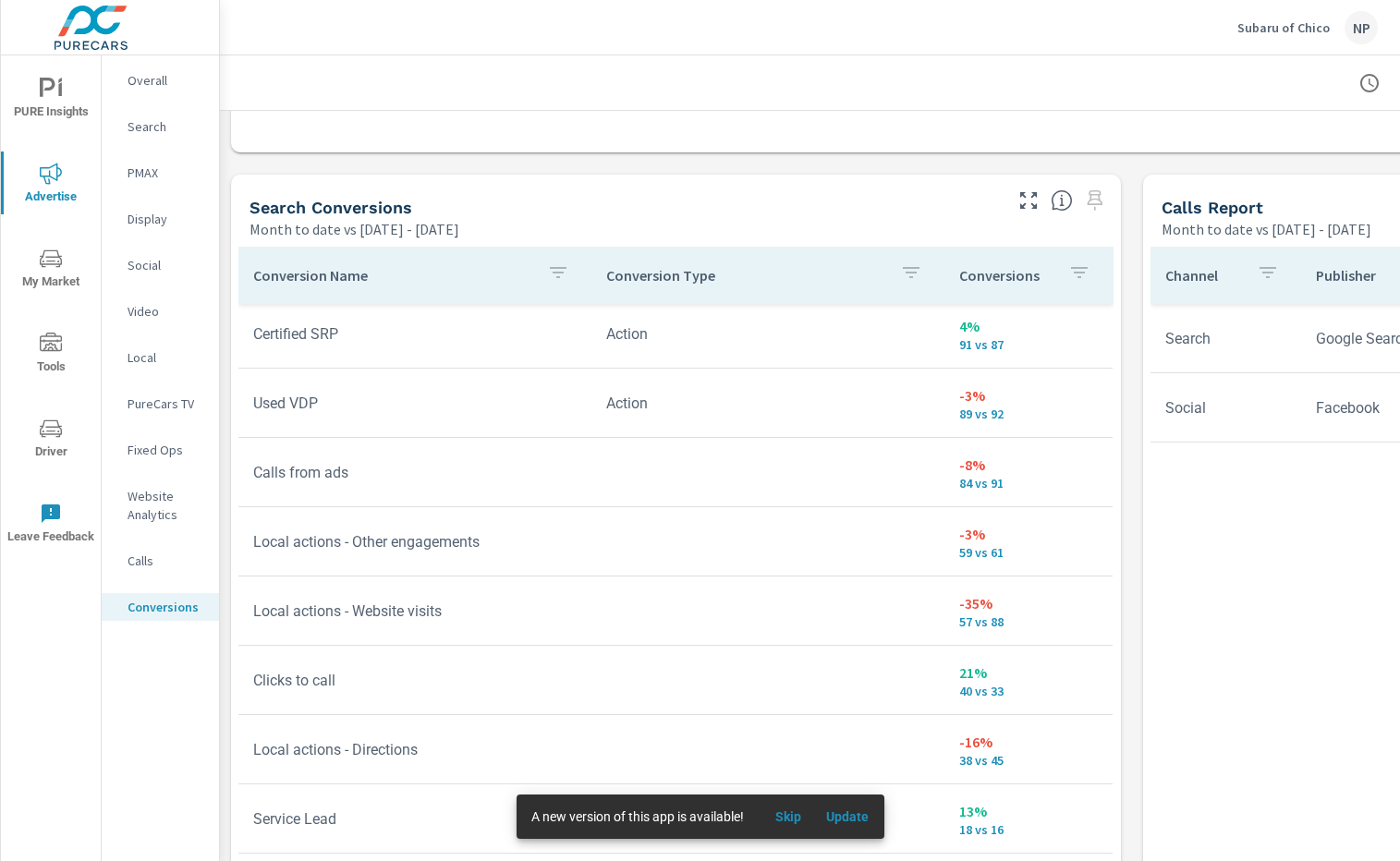
scroll to position [454, 0]
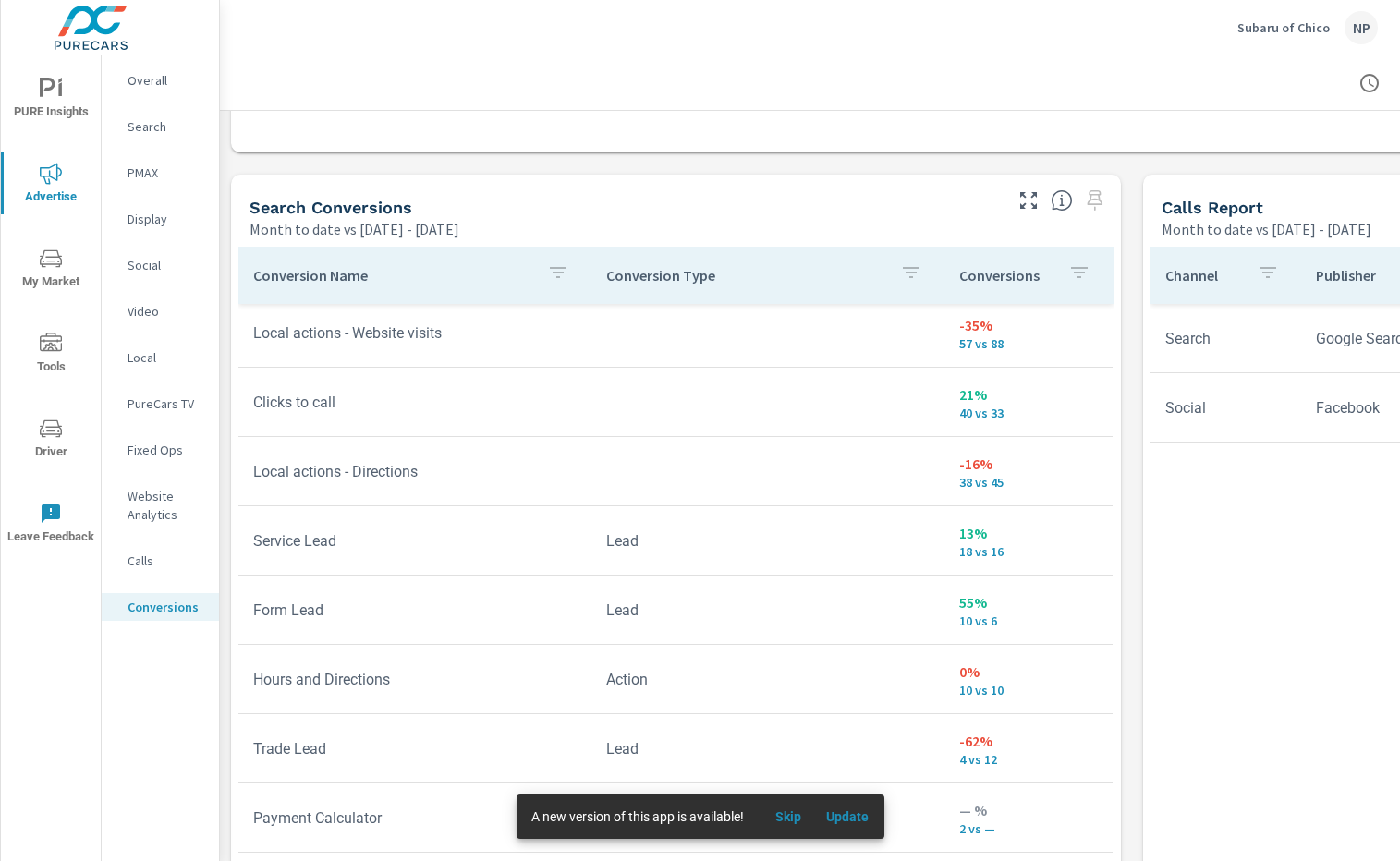
scroll to position [723, 0]
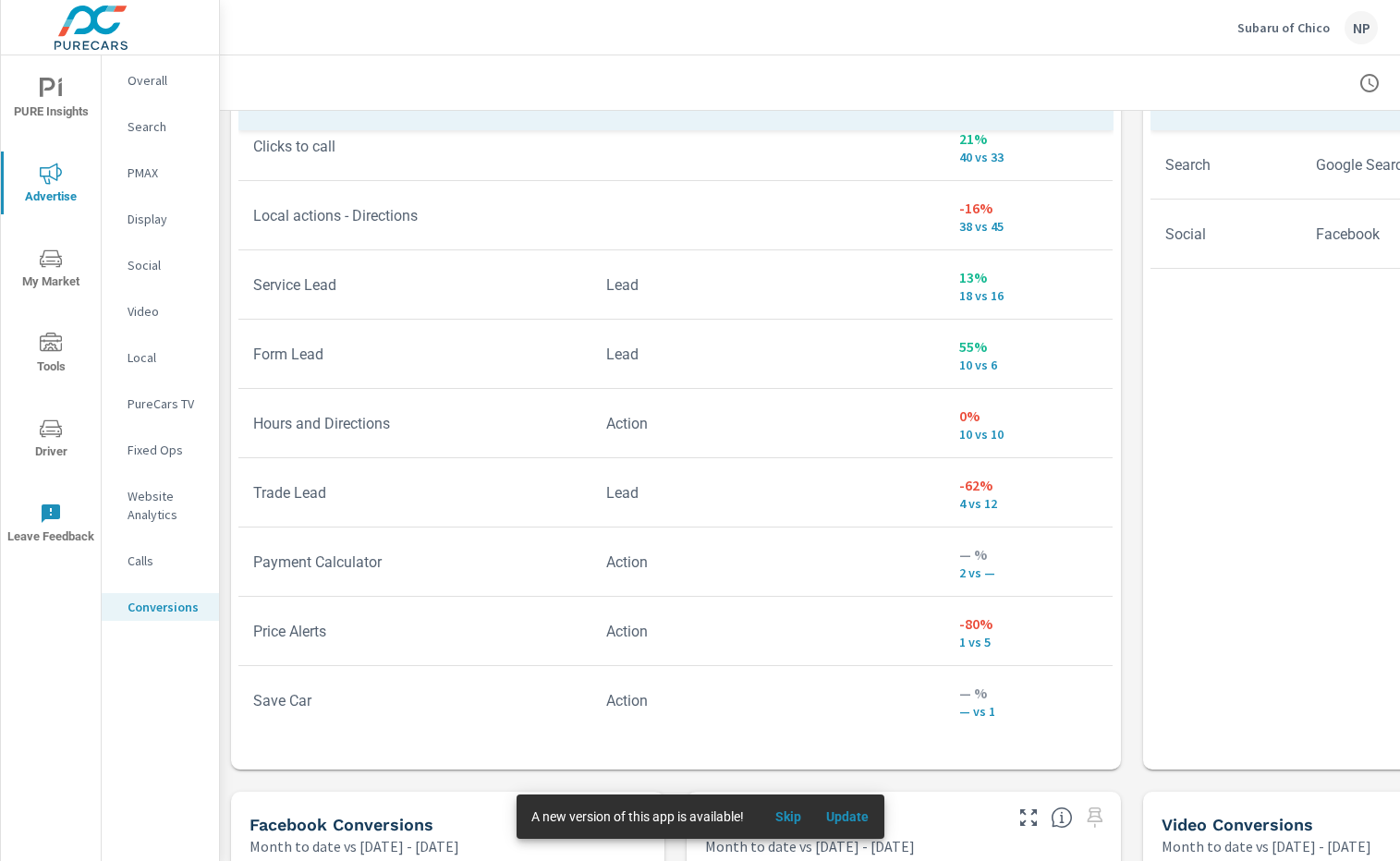
scroll to position [1111, 0]
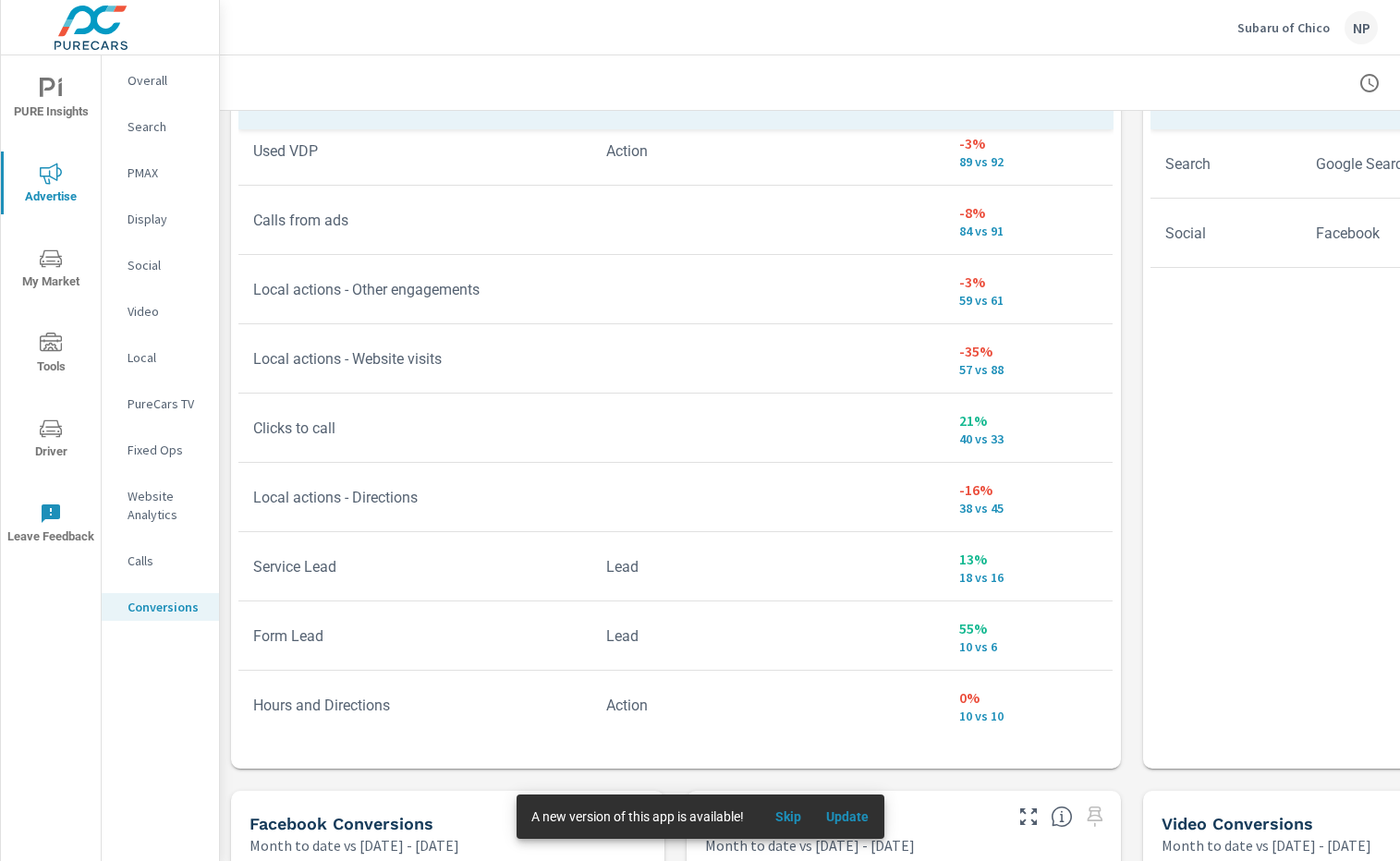
scroll to position [496, 0]
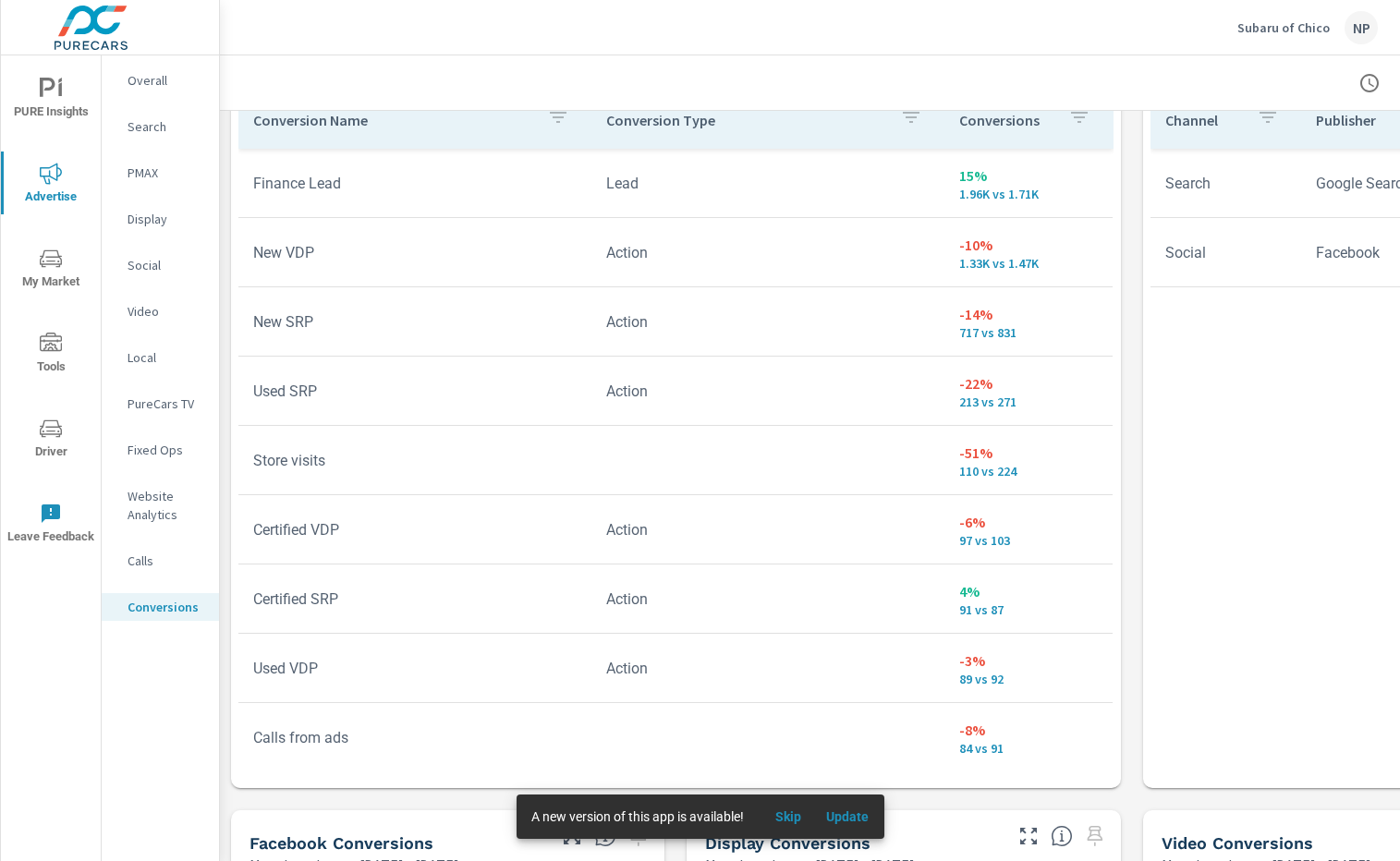
scroll to position [1090, 0]
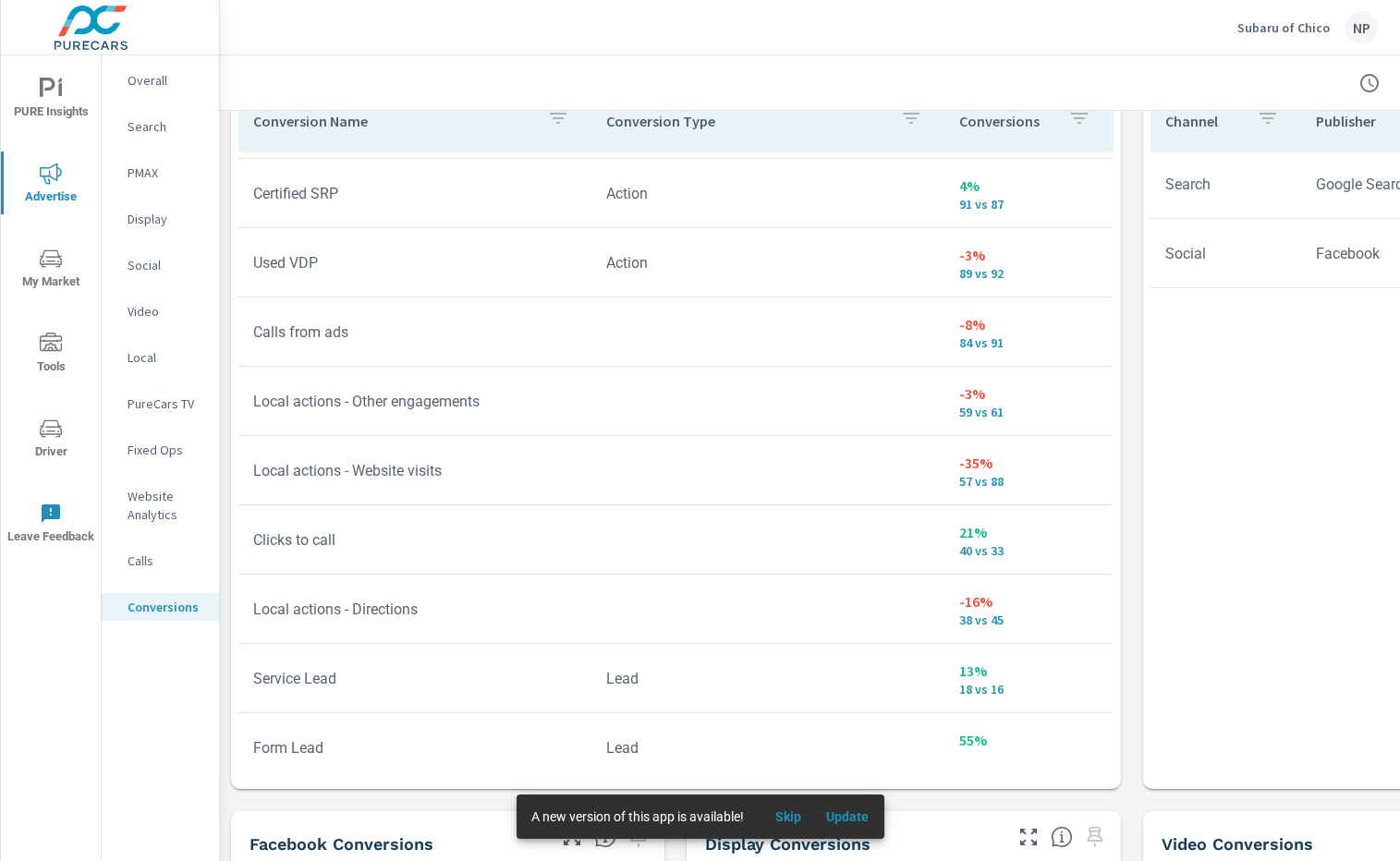
scroll to position [427, 0]
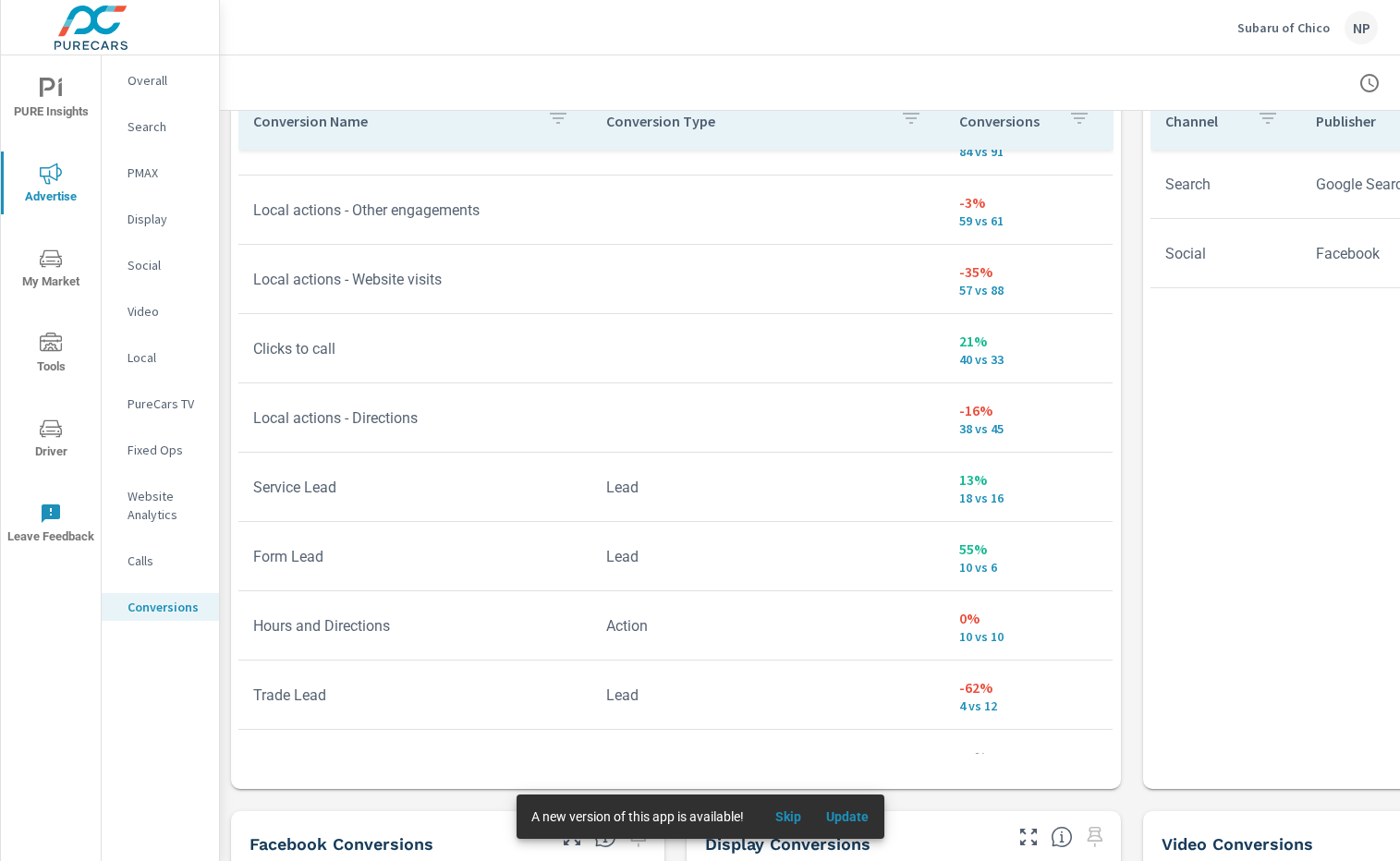
scroll to position [620, 0]
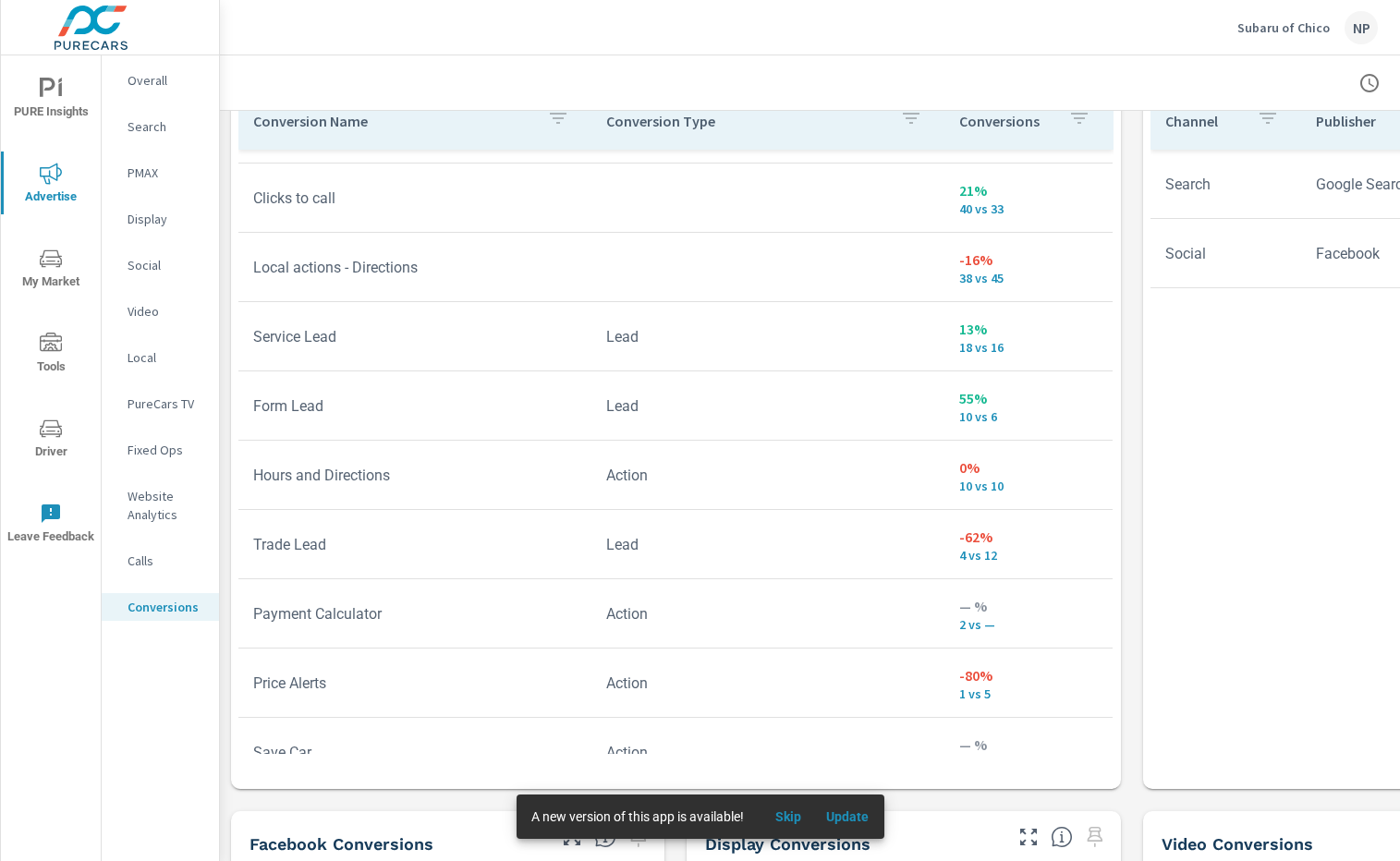
scroll to position [750, 0]
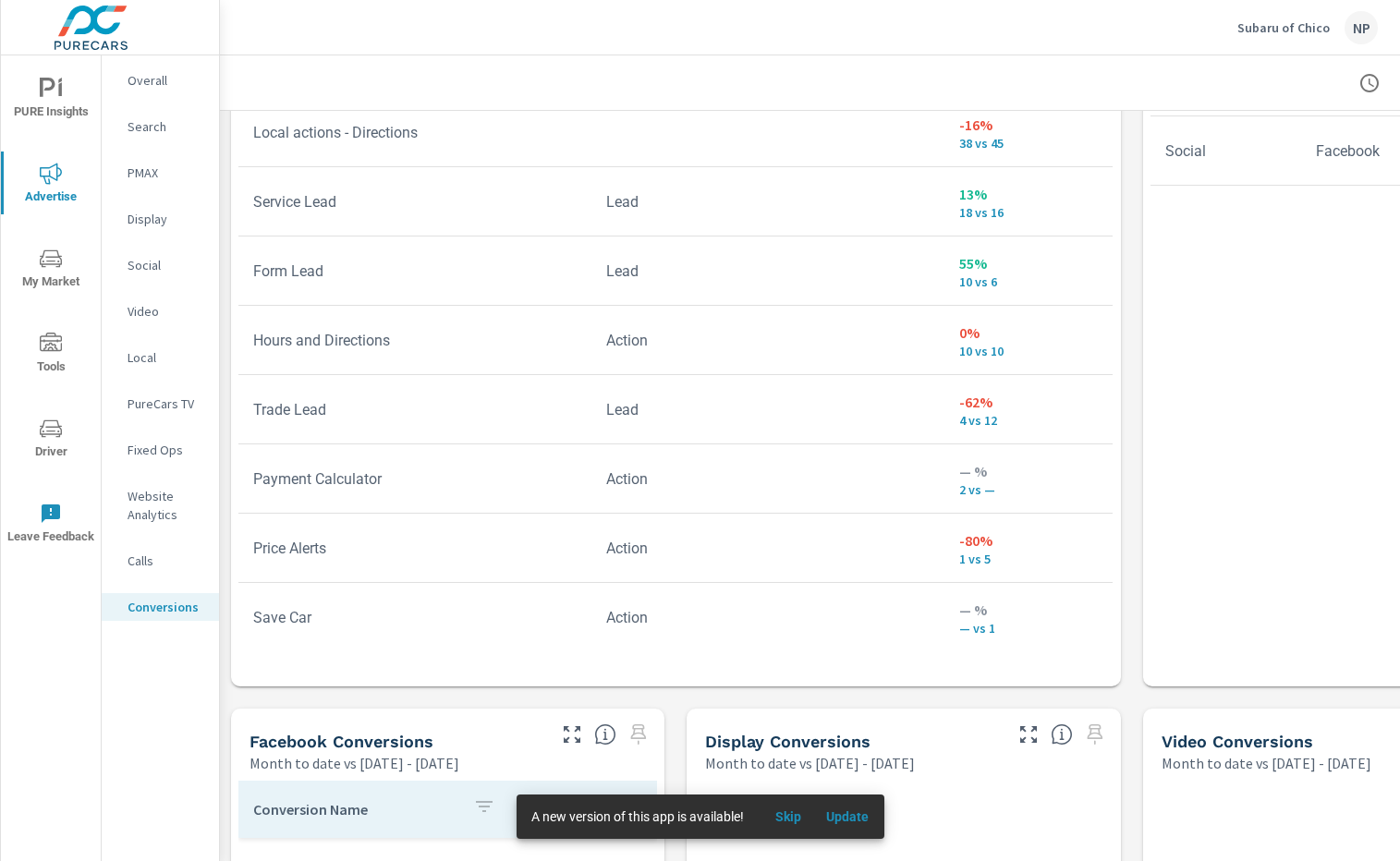
scroll to position [1202, 0]
